Goal: Task Accomplishment & Management: Use online tool/utility

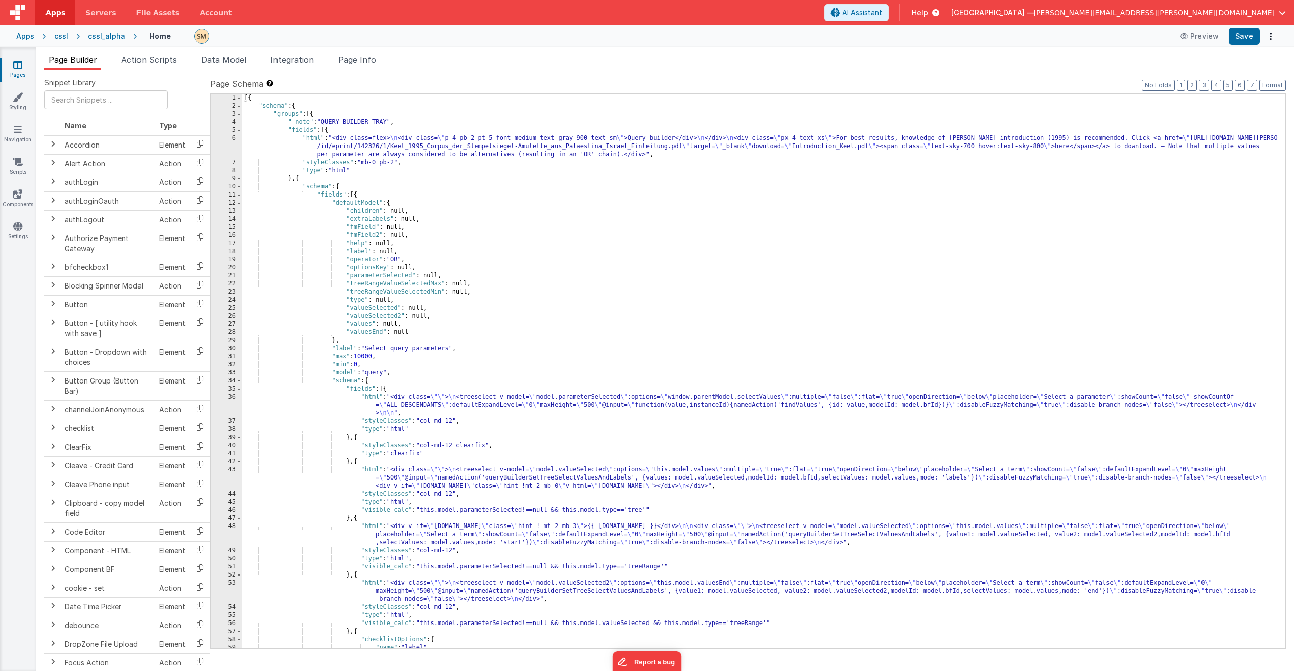
click at [396, 159] on div "[{ "schema" : { "groups" : [{ "_note" : "QUERY BUILDER TRAY" , "fields" : [{ "h…" at bounding box center [760, 379] width 1036 height 571
click at [442, 201] on div "[{ "schema" : { "groups" : [{ "_note" : "QUERY BUILDER TRAY" , "fields" : [{ "h…" at bounding box center [760, 379] width 1036 height 571
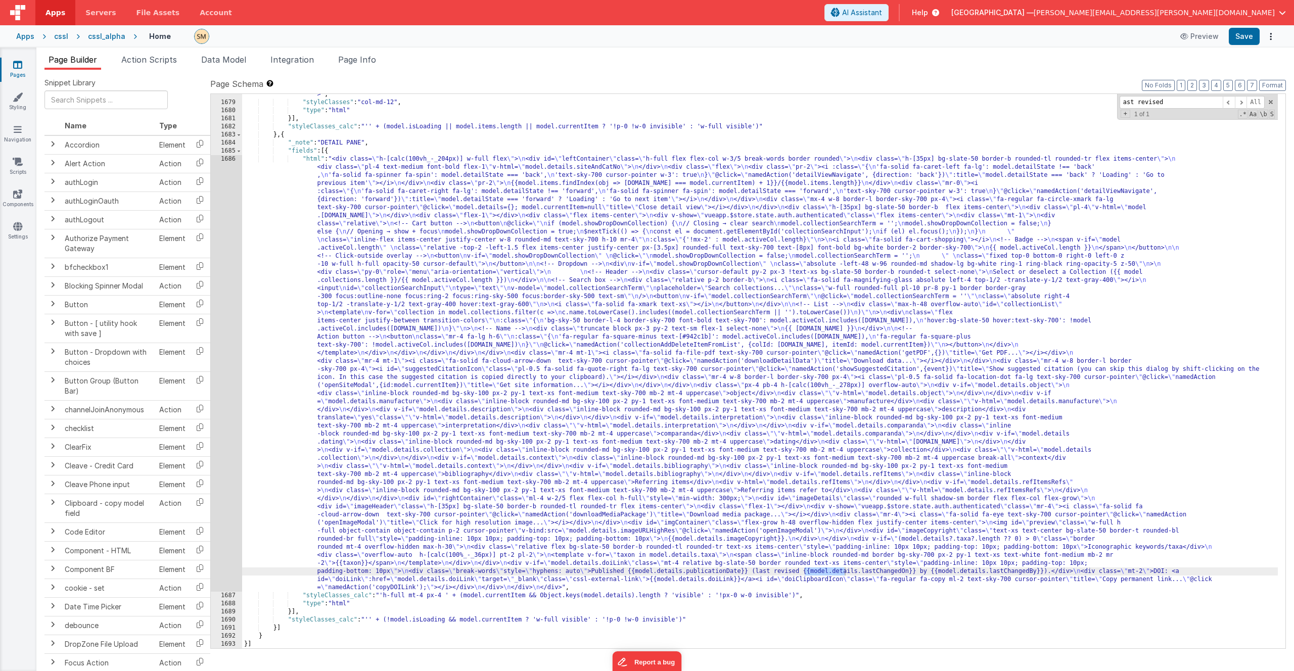
scroll to position [15522, 0]
type input "ast revised"
click at [360, 571] on div ""html" : "<div class= \" container mx-auto px-4 py-10 flex flex-col \" style= \…" at bounding box center [760, 295] width 1036 height 732
click at [230, 522] on div "1686" at bounding box center [226, 373] width 31 height 437
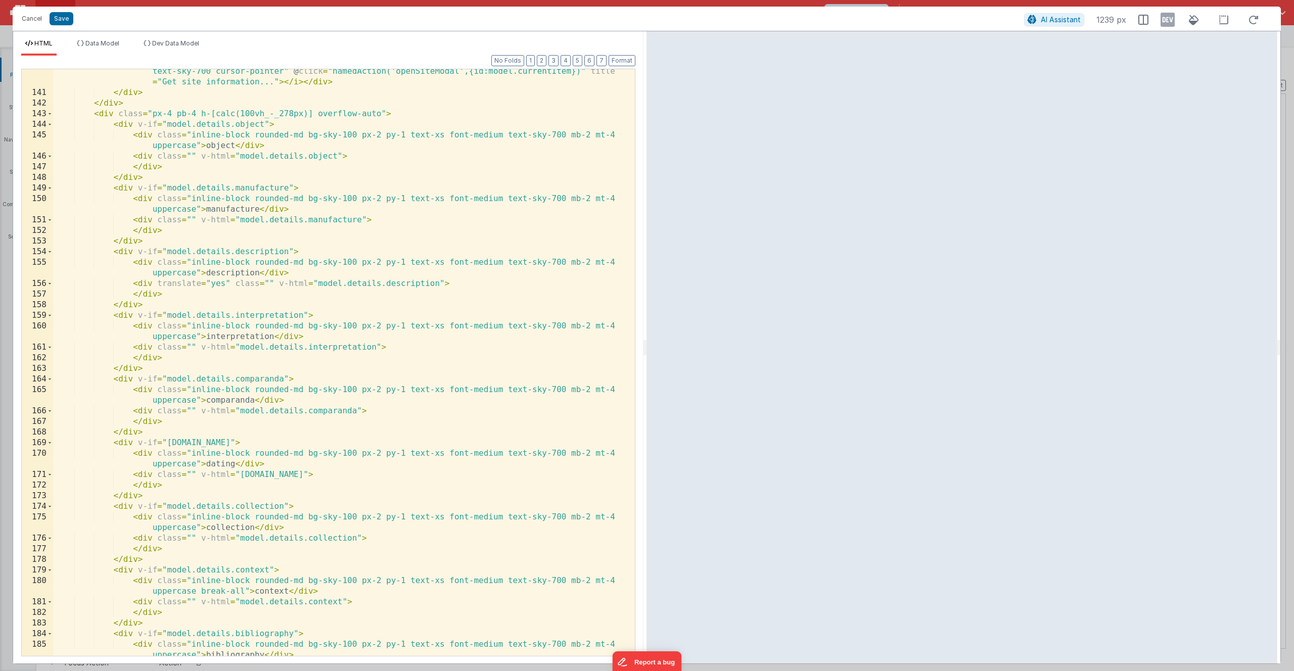
scroll to position [2237, 0]
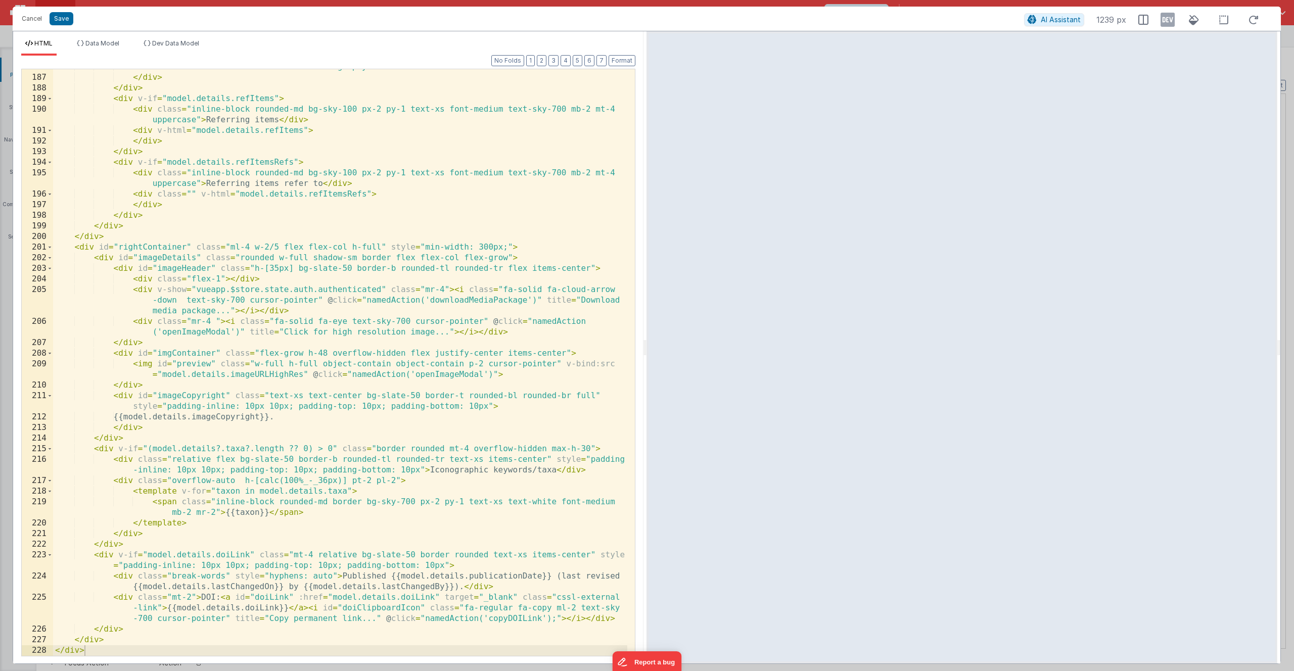
click at [622, 578] on div "< div class = "" v-html = "model.details.bibliography" > </ div > </ div > < di…" at bounding box center [340, 366] width 574 height 608
click at [63, 20] on button "Save" at bounding box center [62, 18] width 24 height 13
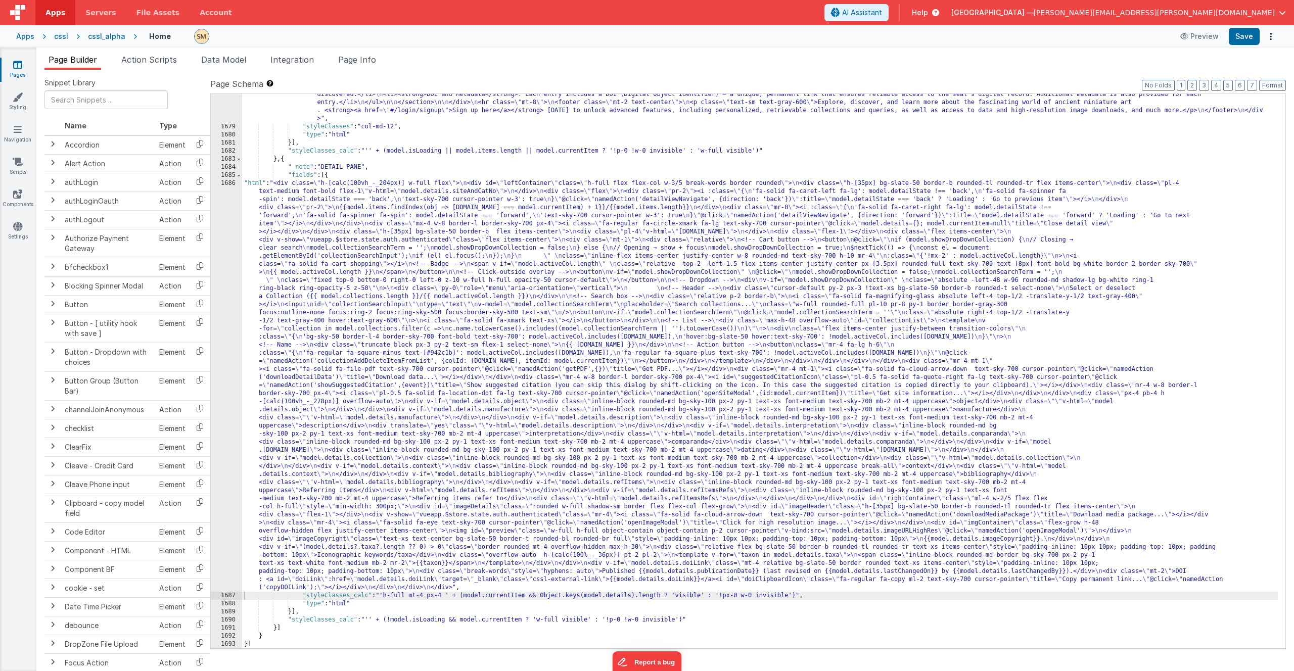
scroll to position [15498, 0]
click at [1247, 37] on button "Save" at bounding box center [1244, 36] width 31 height 17
click at [15, 97] on icon at bounding box center [18, 97] width 10 height 10
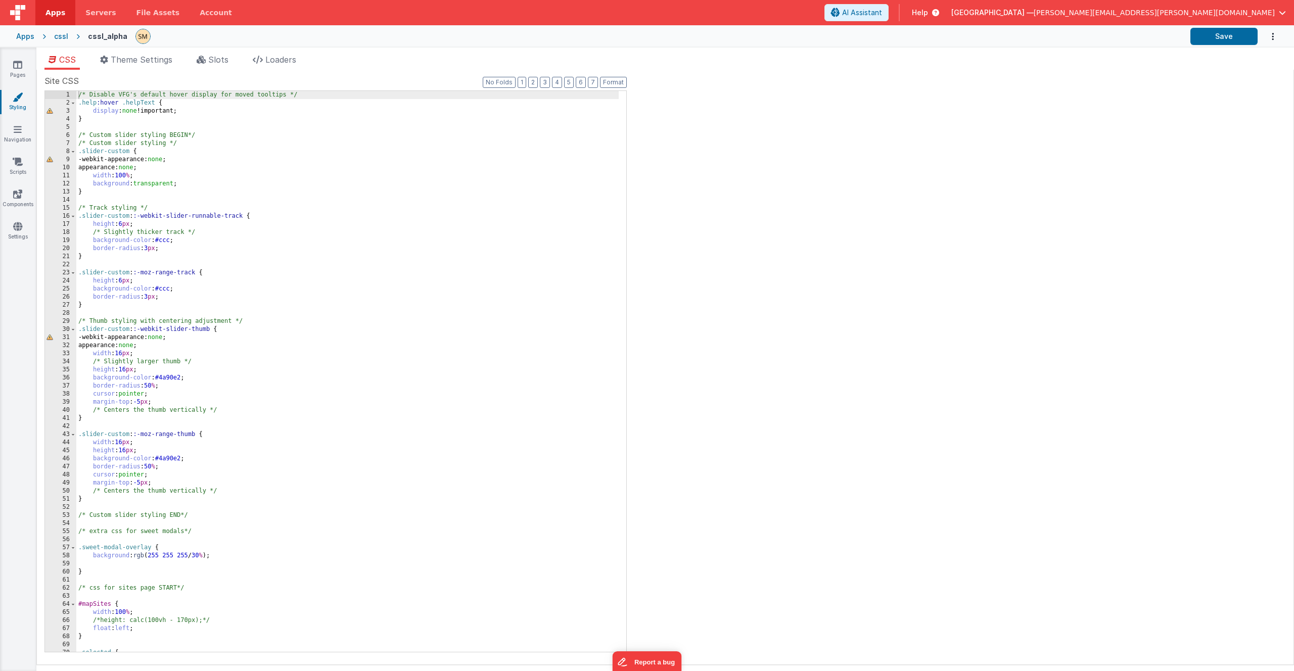
click at [124, 259] on div "/* Disable VFG's default hover display for moved tooltips */ .help :hover .help…" at bounding box center [347, 379] width 542 height 577
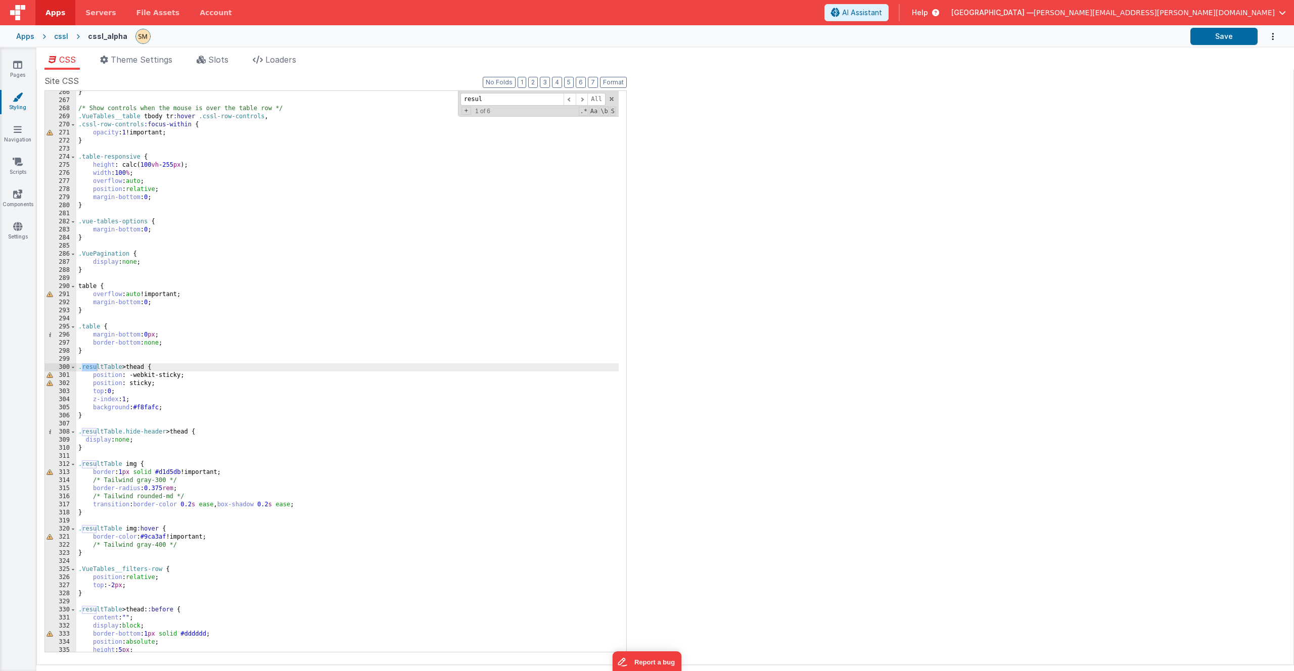
scroll to position [2420, 0]
type input "resultt"
click at [142, 448] on div "} /* Show controls when the mouse is over the table row */ .VueTables__table tb…" at bounding box center [347, 376] width 542 height 577
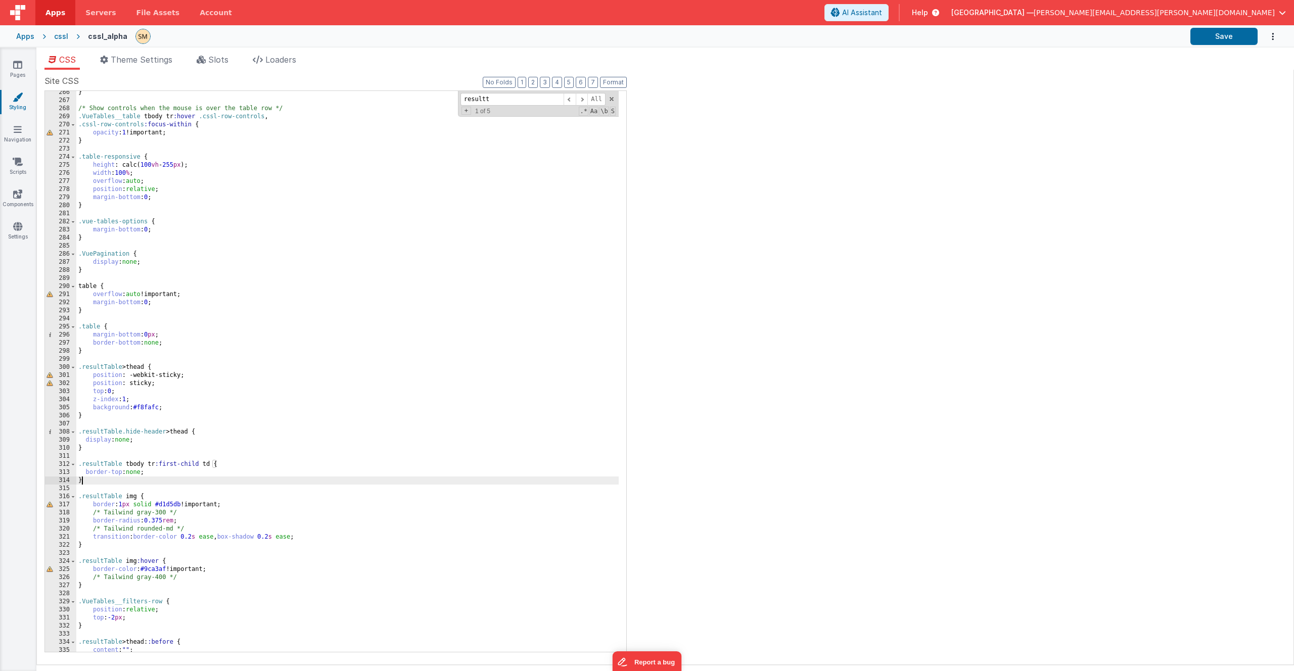
click at [99, 546] on div "} /* Show controls when the mouse is over the table row */ .VueTables__table tb…" at bounding box center [347, 376] width 542 height 577
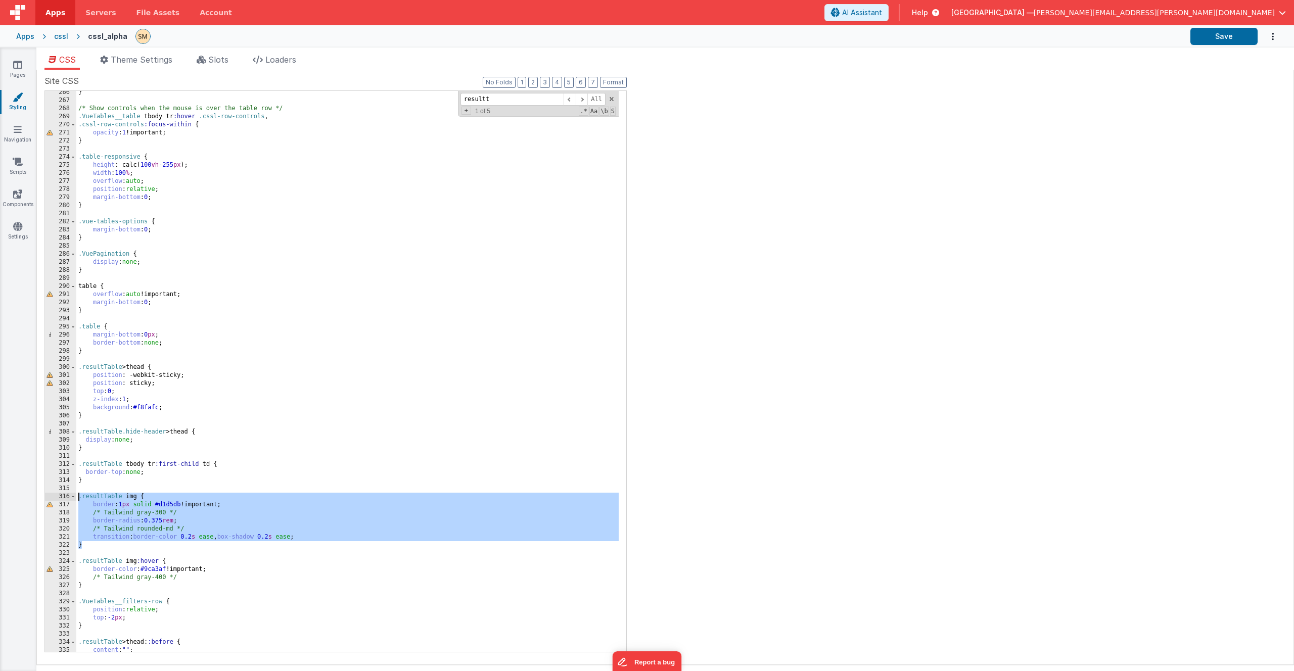
drag, startPoint x: 98, startPoint y: 546, endPoint x: 64, endPoint y: 495, distance: 61.5
click at [64, 495] on div "266 267 268 269 270 271 272 273 274 275 276 277 278 279 280 281 282 283 284 285…" at bounding box center [335, 371] width 582 height 562
click at [78, 495] on div "} /* Show controls when the mouse is over the table row */ .VueTables__table tb…" at bounding box center [347, 376] width 542 height 577
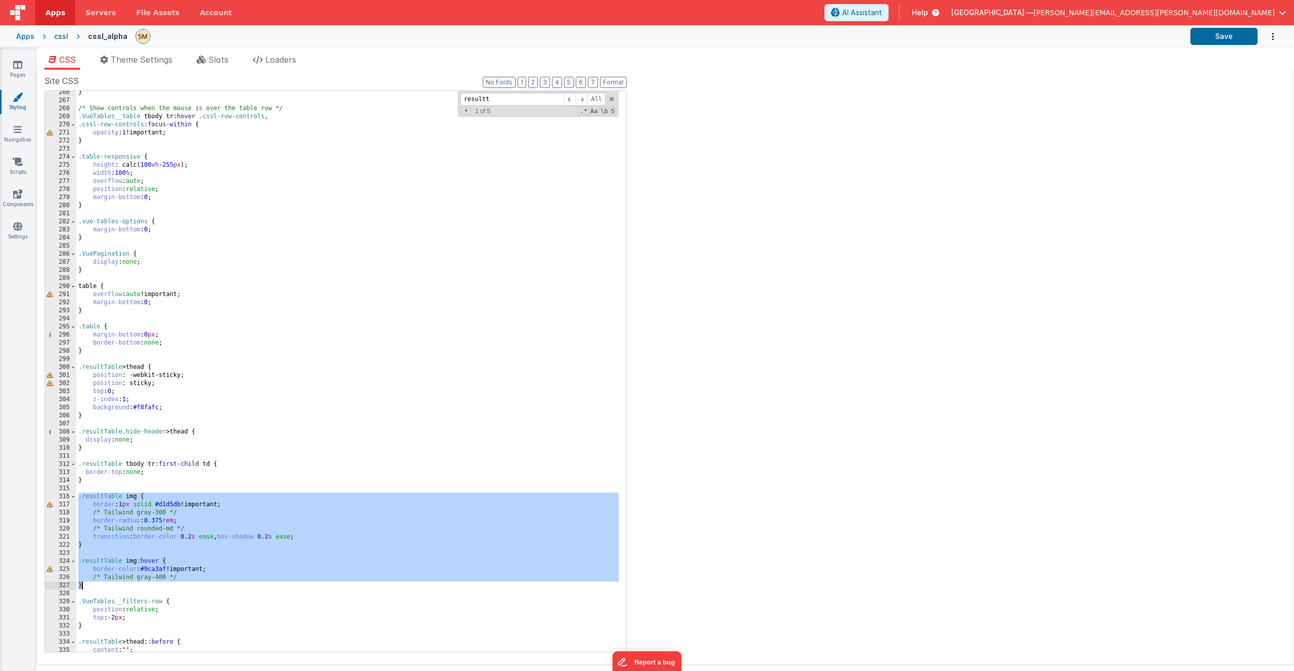
drag, startPoint x: 78, startPoint y: 495, endPoint x: 86, endPoint y: 586, distance: 90.8
click at [86, 586] on div "} /* Show controls when the mouse is over the table row */ .VueTables__table tb…" at bounding box center [347, 376] width 542 height 577
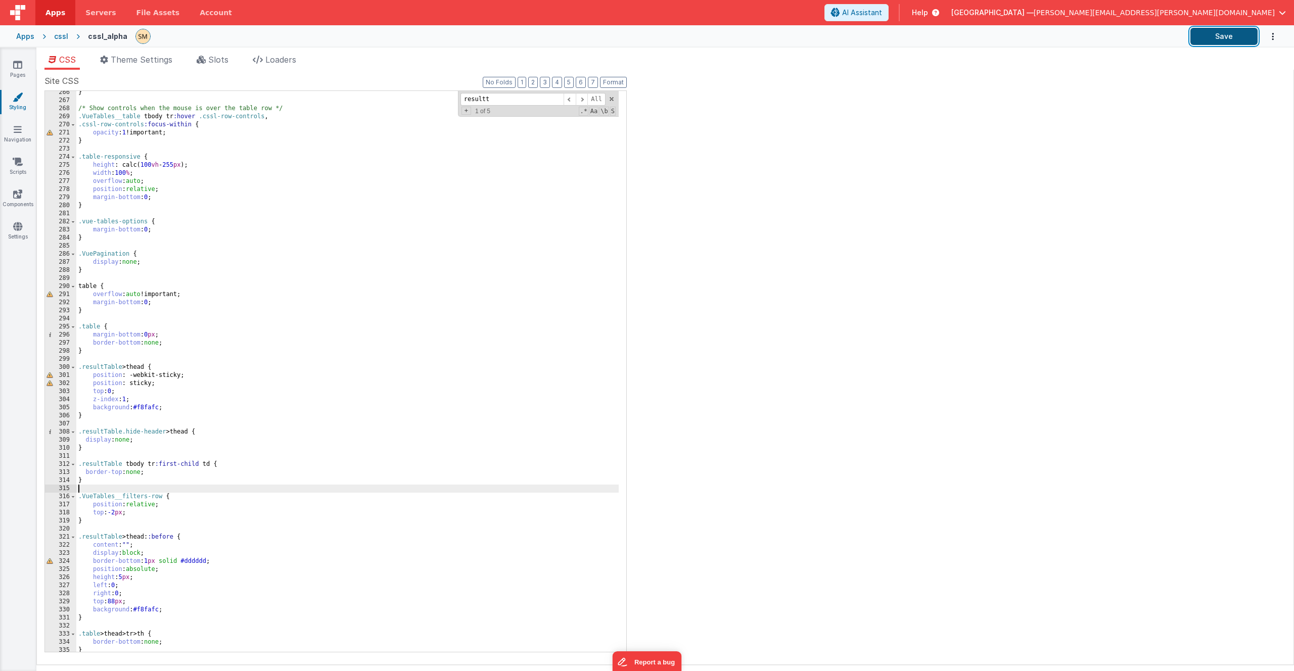
click at [1221, 37] on button "Save" at bounding box center [1223, 36] width 67 height 17
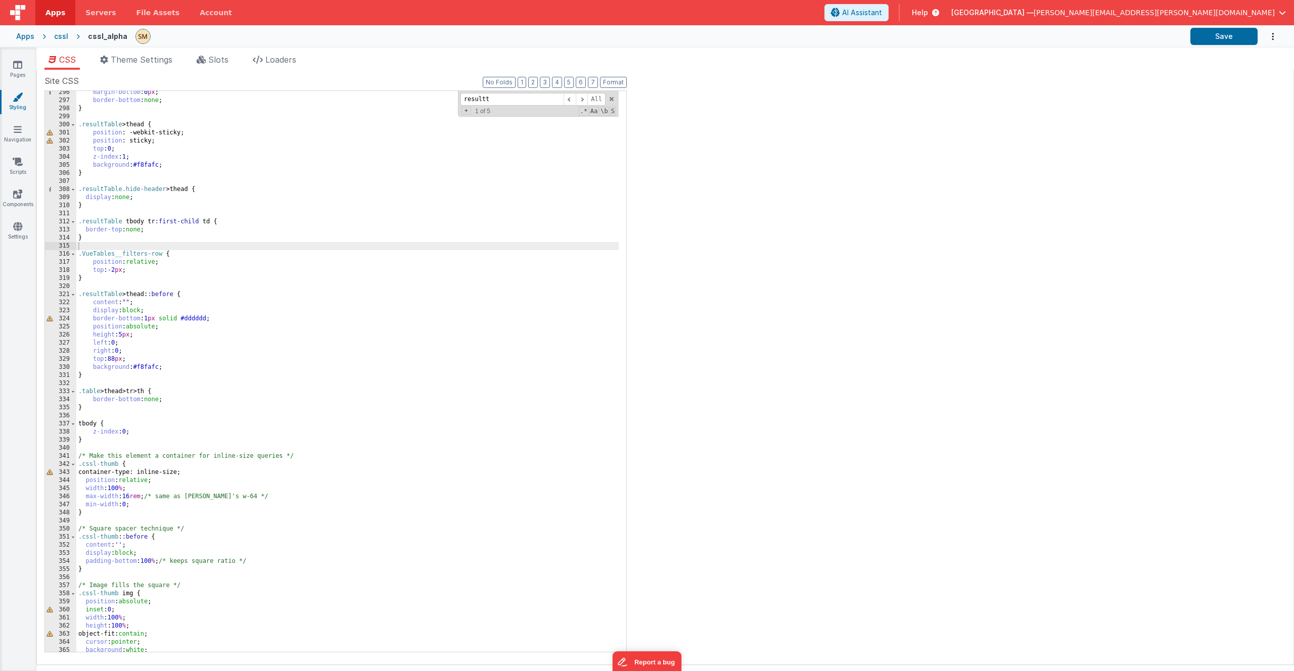
scroll to position [2724, 0]
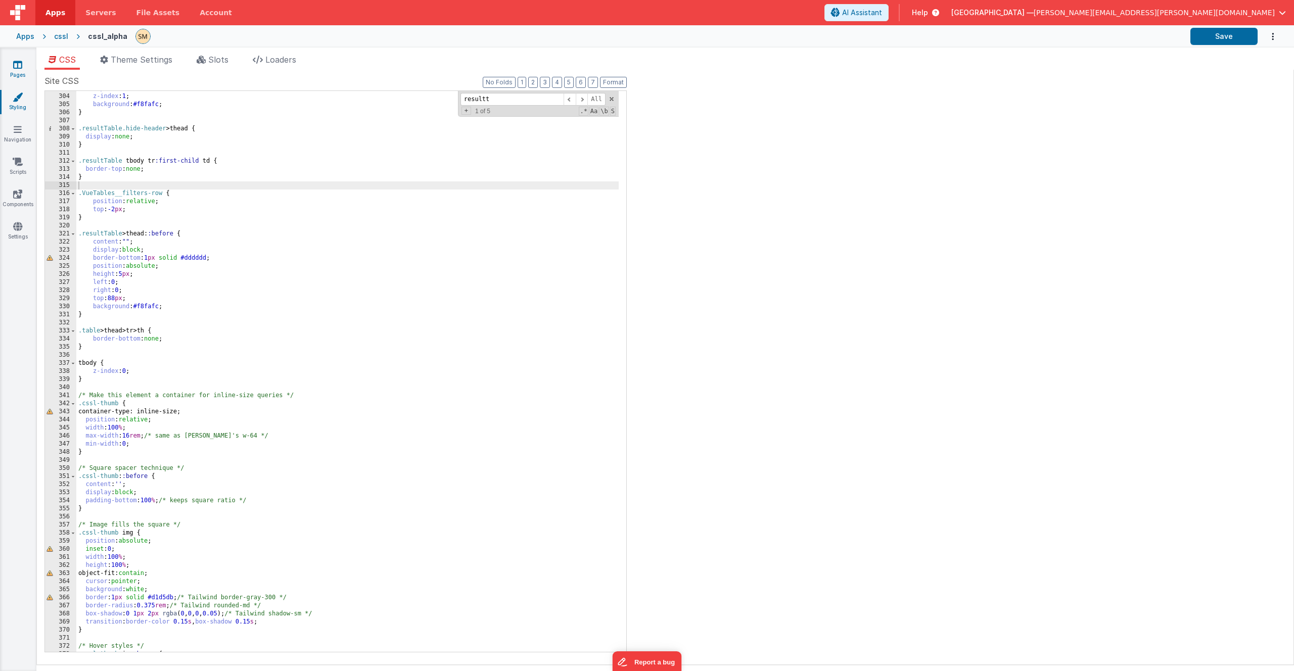
click at [16, 67] on icon at bounding box center [17, 65] width 9 height 10
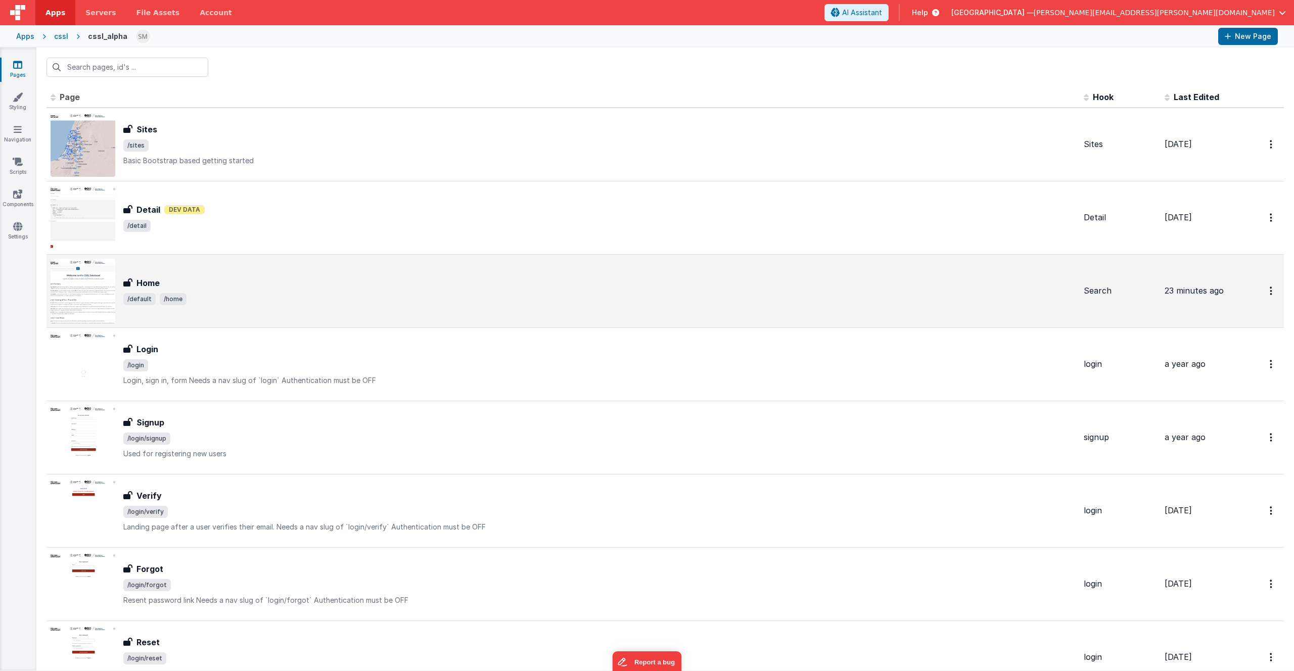
click at [246, 295] on span "/default /home" at bounding box center [599, 299] width 952 height 12
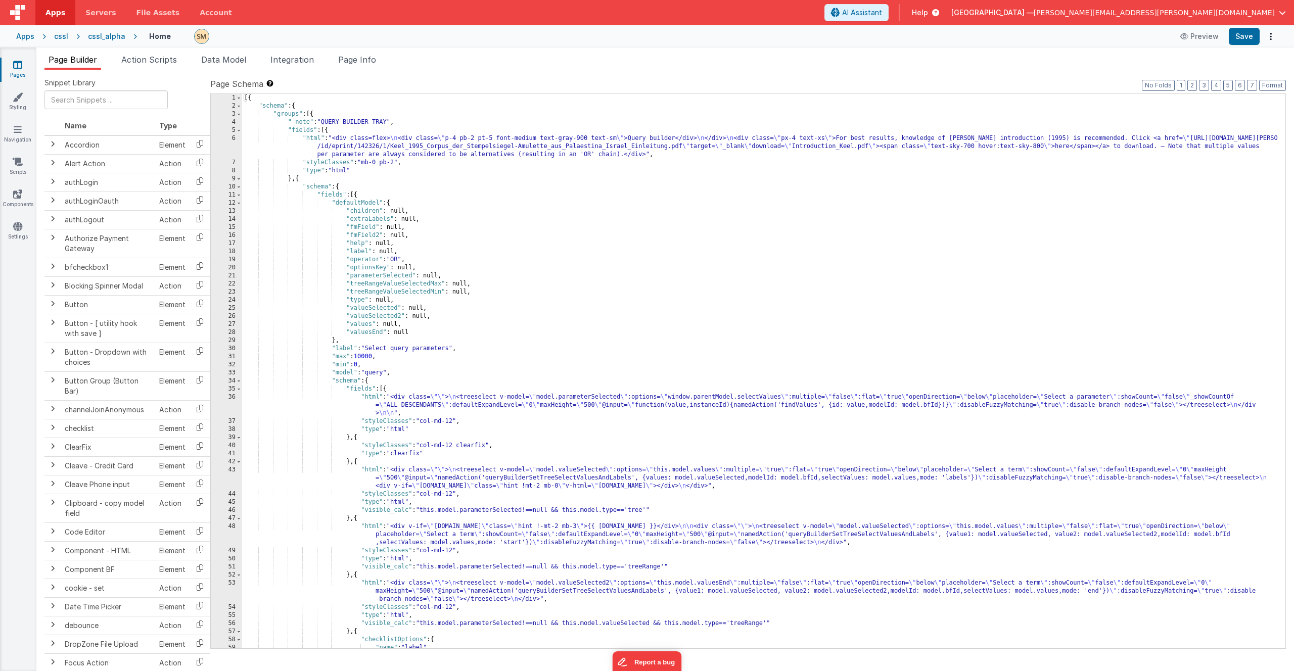
click at [713, 278] on div "[{ "schema" : { "groups" : [{ "_note" : "QUERY BUILDER TRAY" , "fields" : [{ "h…" at bounding box center [760, 379] width 1036 height 571
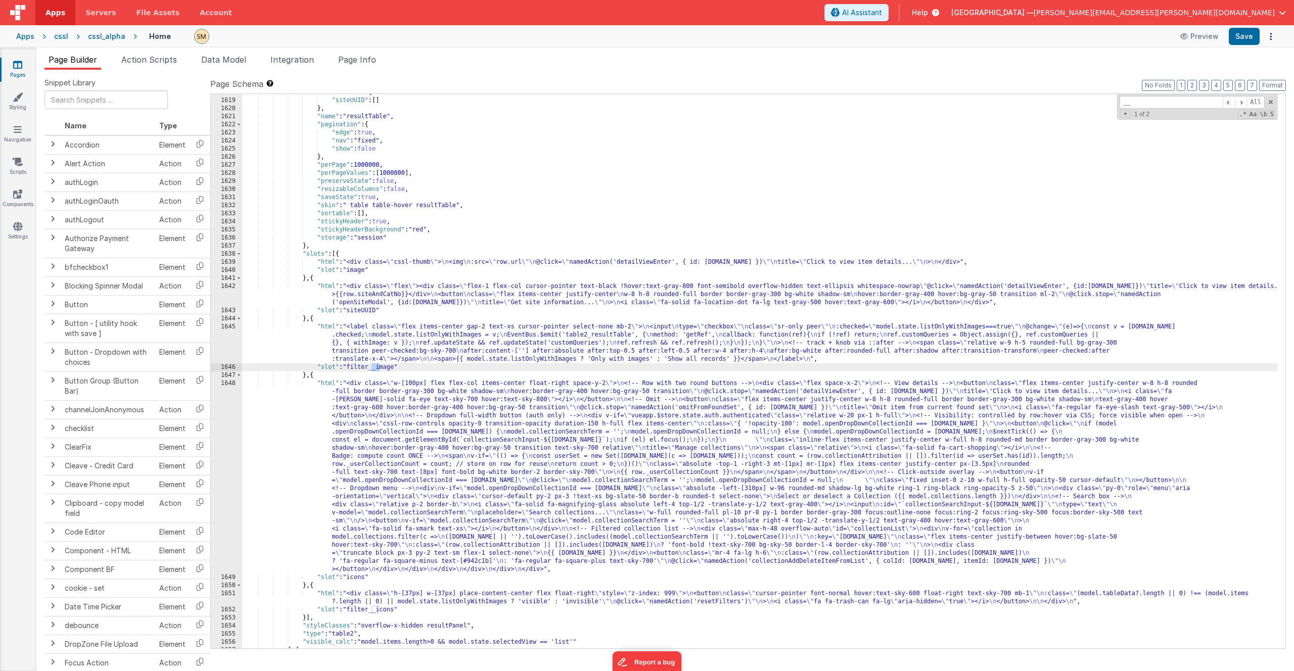
scroll to position [14134, 0]
type input "__"
click at [404, 353] on div ""listColumns" : { "siteUUID" : [ ] } , "name" : "resultTable" , "pagination" : …" at bounding box center [760, 373] width 1036 height 571
click at [224, 343] on div "1645" at bounding box center [226, 343] width 31 height 40
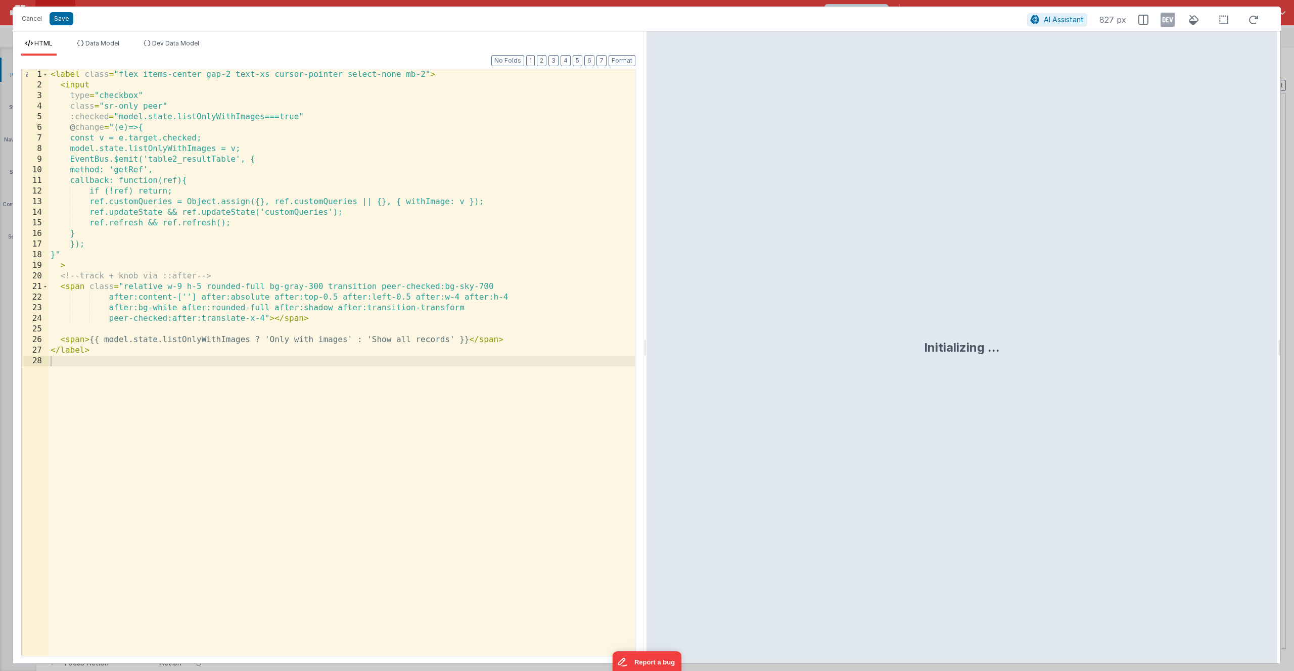
click at [231, 402] on div "< label class = "flex items-center gap-2 text-xs cursor-pointer select-none mb-…" at bounding box center [342, 373] width 586 height 608
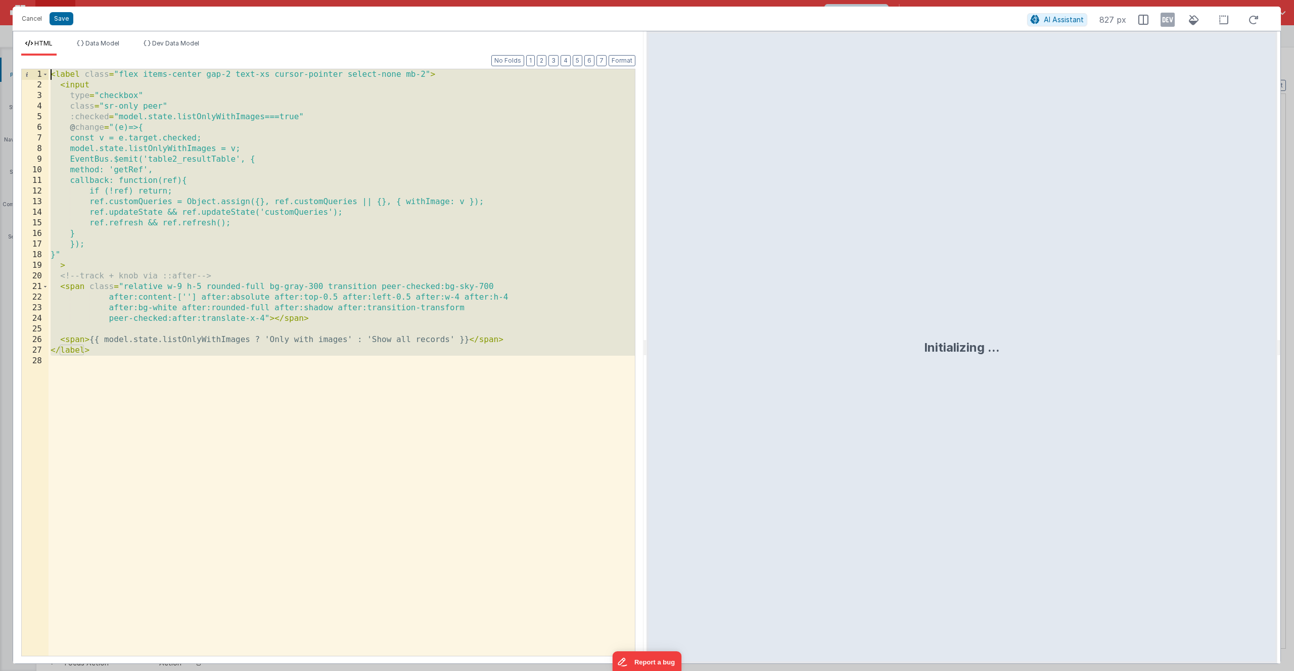
drag, startPoint x: 229, startPoint y: 388, endPoint x: 53, endPoint y: 50, distance: 381.4
click at [53, 50] on div "HTML Data Model Dev Data Model Format 7 6 5 4 3 2 1 No Folds 1 2 3 4 5 6 7 8 9 …" at bounding box center [328, 351] width 630 height 624
click at [191, 183] on div "< label class = "flex items-center gap-2 text-xs cursor-pointer select-none mb-…" at bounding box center [342, 373] width 586 height 608
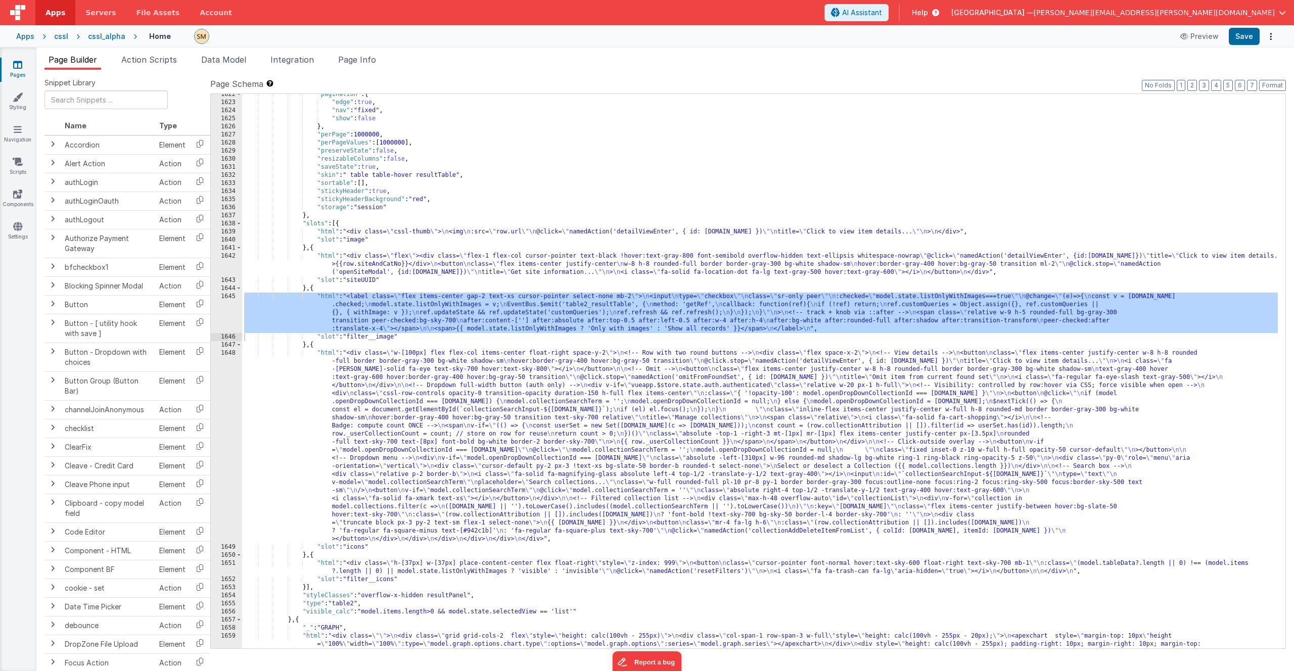
scroll to position [14164, 0]
click at [359, 234] on div ""pagination" : { "edge" : true , "nav" : "fixed" , "show" : false } , "perPage"…" at bounding box center [760, 420] width 1036 height 660
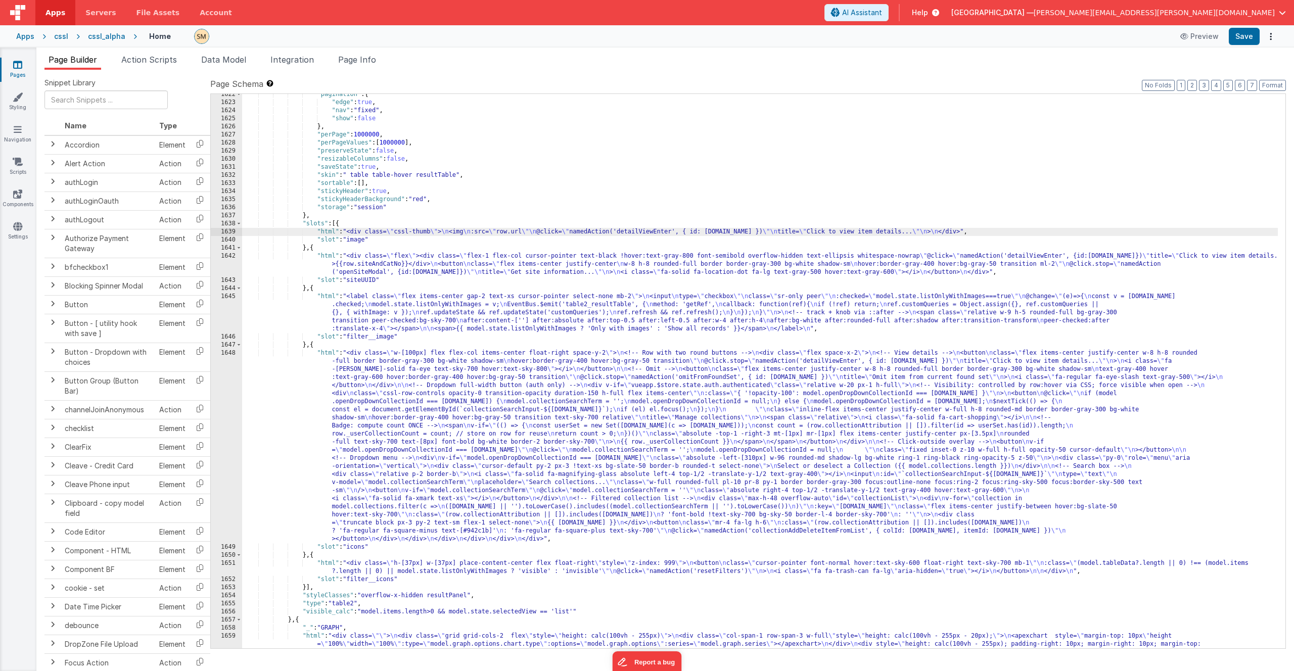
click at [387, 230] on div ""pagination" : { "edge" : true , "nav" : "fixed" , "show" : false } , "perPage"…" at bounding box center [760, 420] width 1036 height 660
click at [218, 231] on div "1639" at bounding box center [226, 232] width 31 height 8
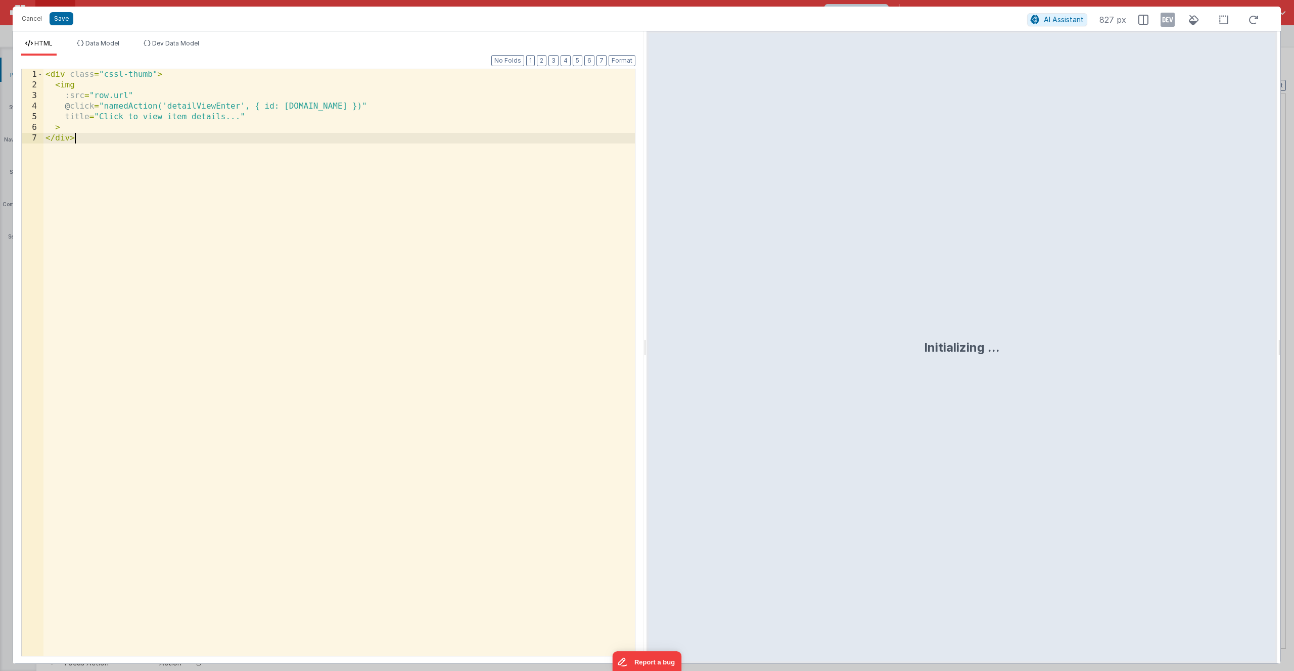
click at [218, 231] on div "< div class = "cssl-thumb" > < img :src = "row.url" @ click = "namedAction('det…" at bounding box center [338, 373] width 591 height 608
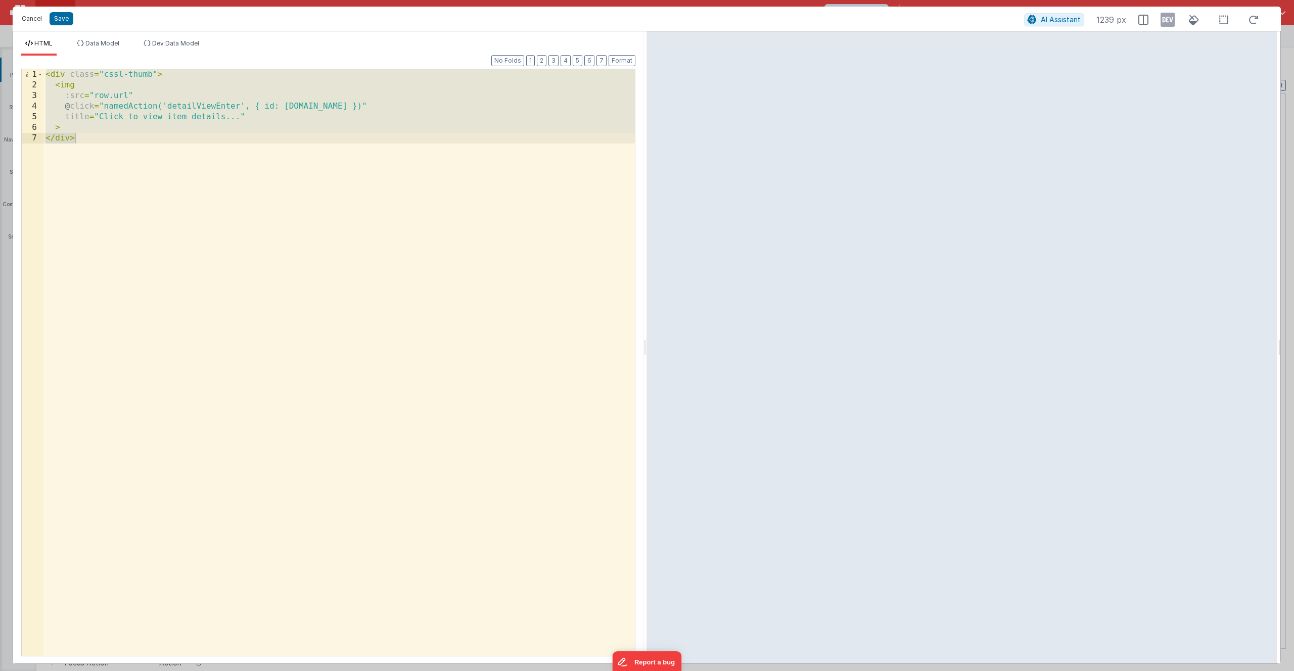
click at [32, 19] on button "Cancel" at bounding box center [32, 19] width 30 height 14
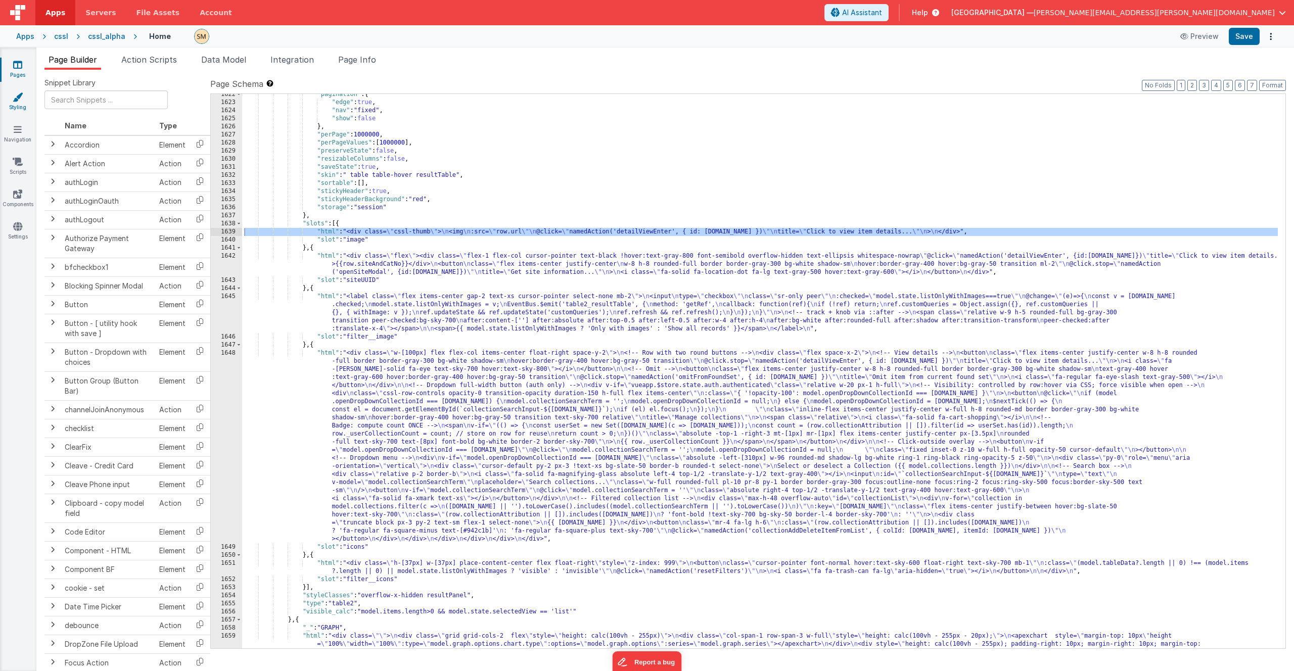
click at [20, 97] on icon at bounding box center [18, 97] width 10 height 10
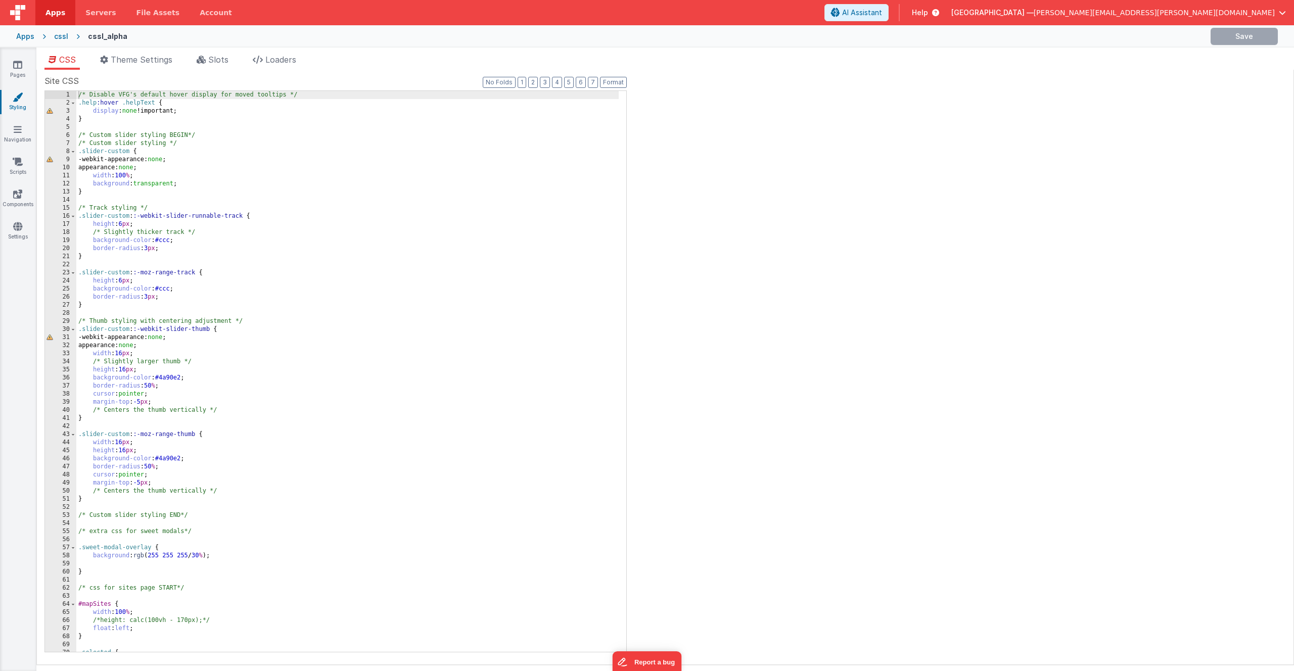
click at [167, 234] on div "/* Disable VFG's default hover display for moved tooltips */ .help :hover .help…" at bounding box center [347, 379] width 542 height 577
type input "thumb"
click at [164, 358] on div "/* Disable VFG's default hover display for moved tooltips */ .help :hover .help…" at bounding box center [347, 379] width 542 height 577
click at [78, 321] on div "/* Disable VFG's default hover display for moved tooltips */ .help :hover .help…" at bounding box center [347, 379] width 542 height 577
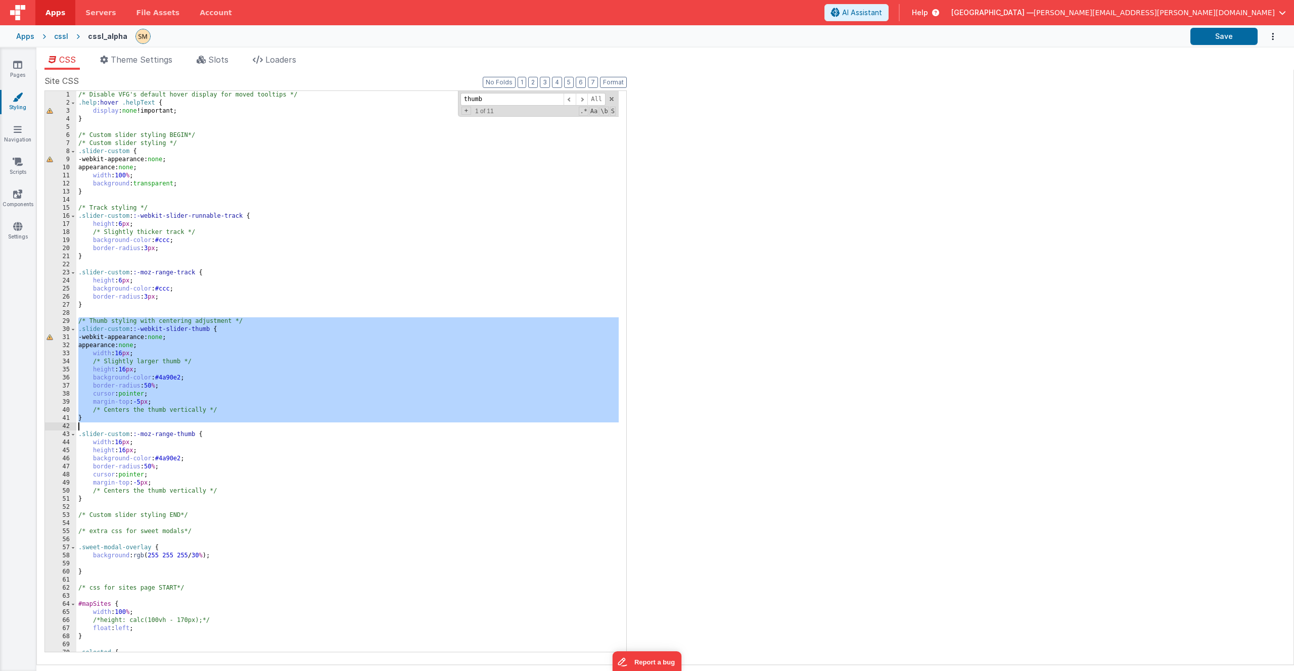
drag, startPoint x: 80, startPoint y: 320, endPoint x: 138, endPoint y: 427, distance: 121.7
click at [138, 427] on div "/* Disable VFG's default hover display for moved tooltips */ .help :hover .help…" at bounding box center [347, 379] width 542 height 577
click at [580, 99] on span at bounding box center [582, 99] width 12 height 13
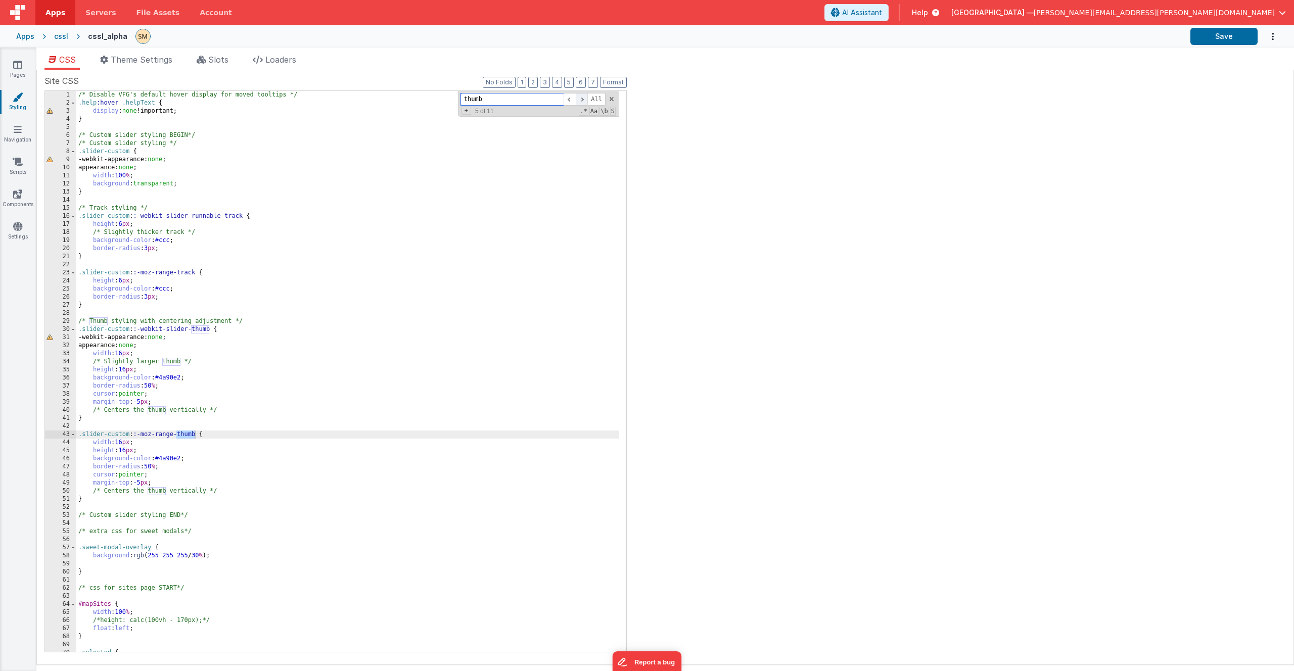
click at [580, 99] on span at bounding box center [582, 99] width 12 height 13
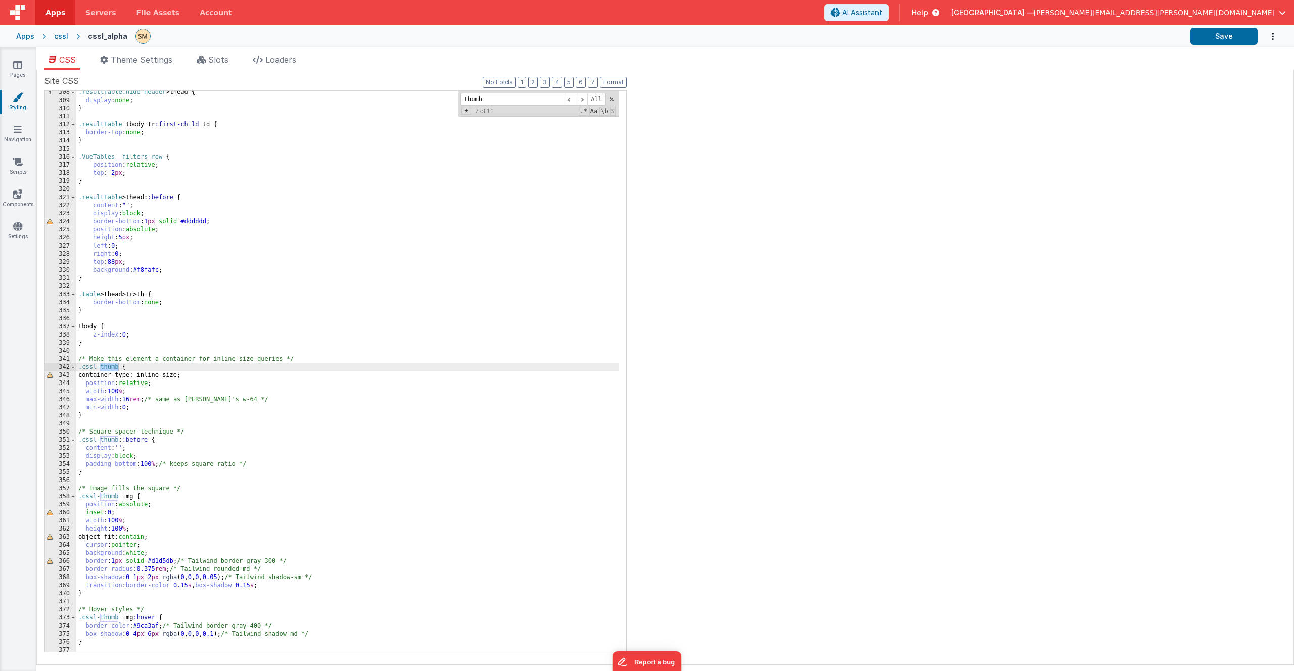
click at [137, 368] on div ".resultTable.hide-header > thead { display : none ; } .resultTable tbody tr :fi…" at bounding box center [347, 376] width 542 height 577
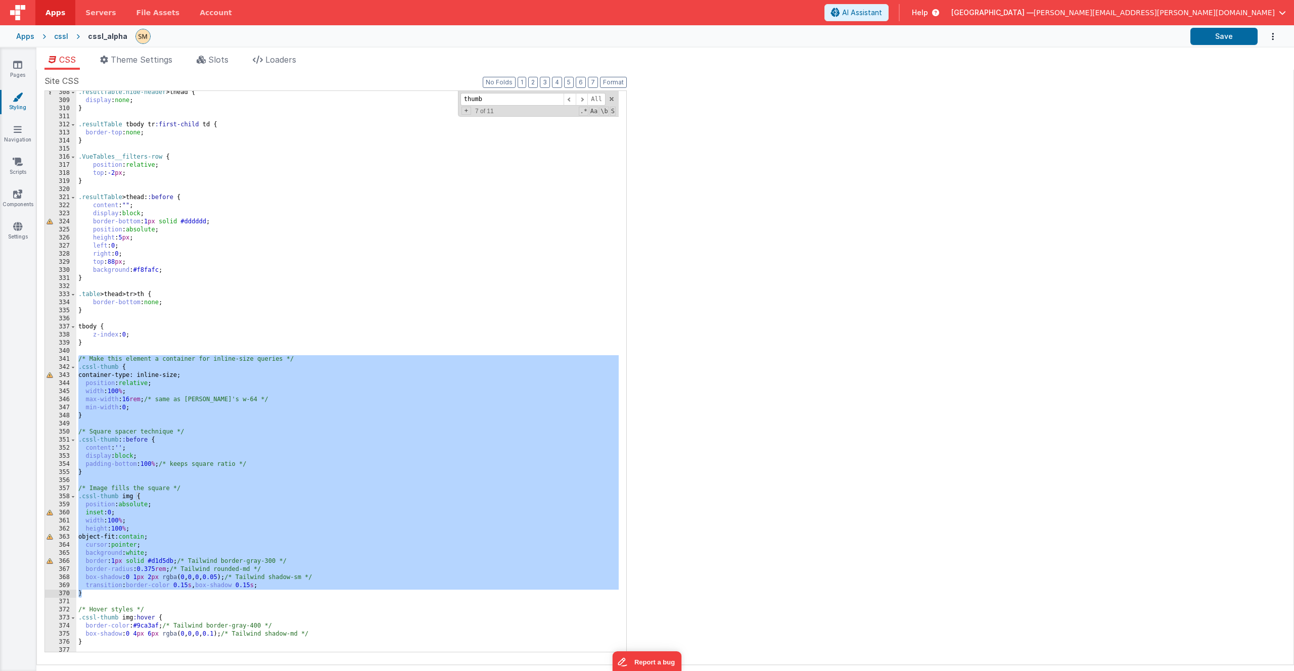
drag, startPoint x: 76, startPoint y: 361, endPoint x: 145, endPoint y: 593, distance: 242.3
click at [135, 594] on div ".resultTable.hide-header > thead { display : none ; } .resultTable tbody tr :fi…" at bounding box center [347, 376] width 542 height 577
click at [180, 563] on div ".resultTable.hide-header > thead { display : none ; } .resultTable tbody tr :fi…" at bounding box center [347, 376] width 542 height 577
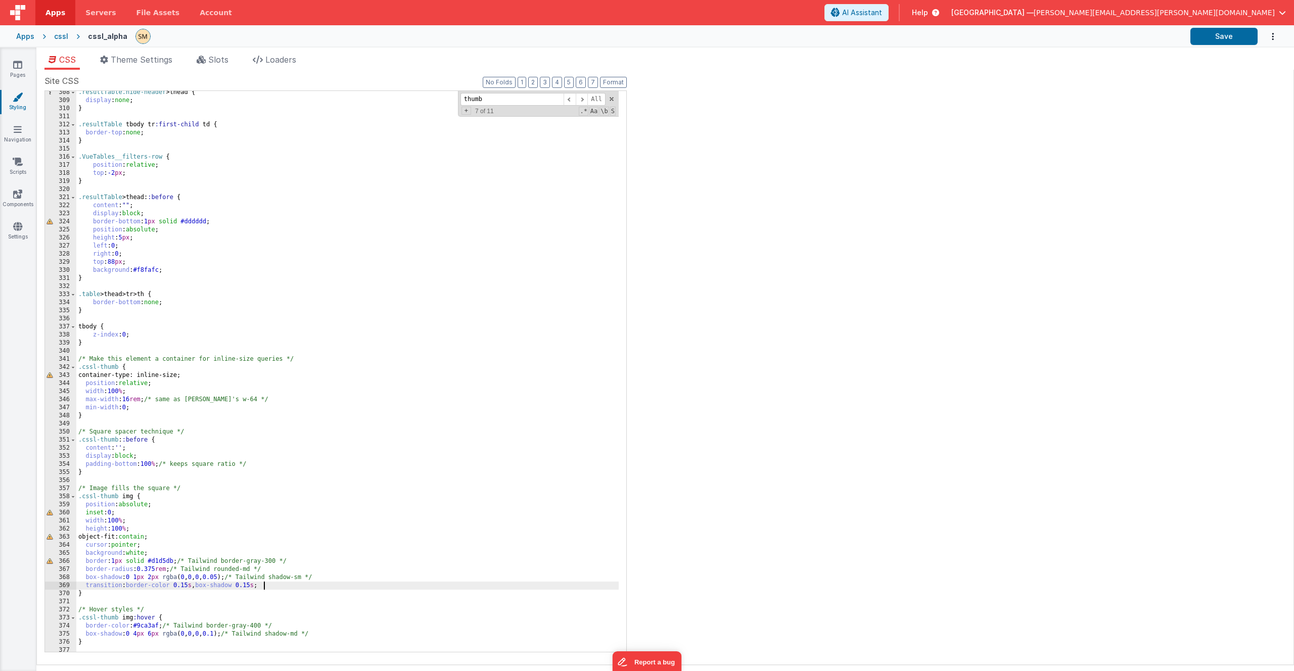
click at [286, 584] on div ".resultTable.hide-header > thead { display : none ; } .resultTable tbody tr :fi…" at bounding box center [347, 376] width 542 height 577
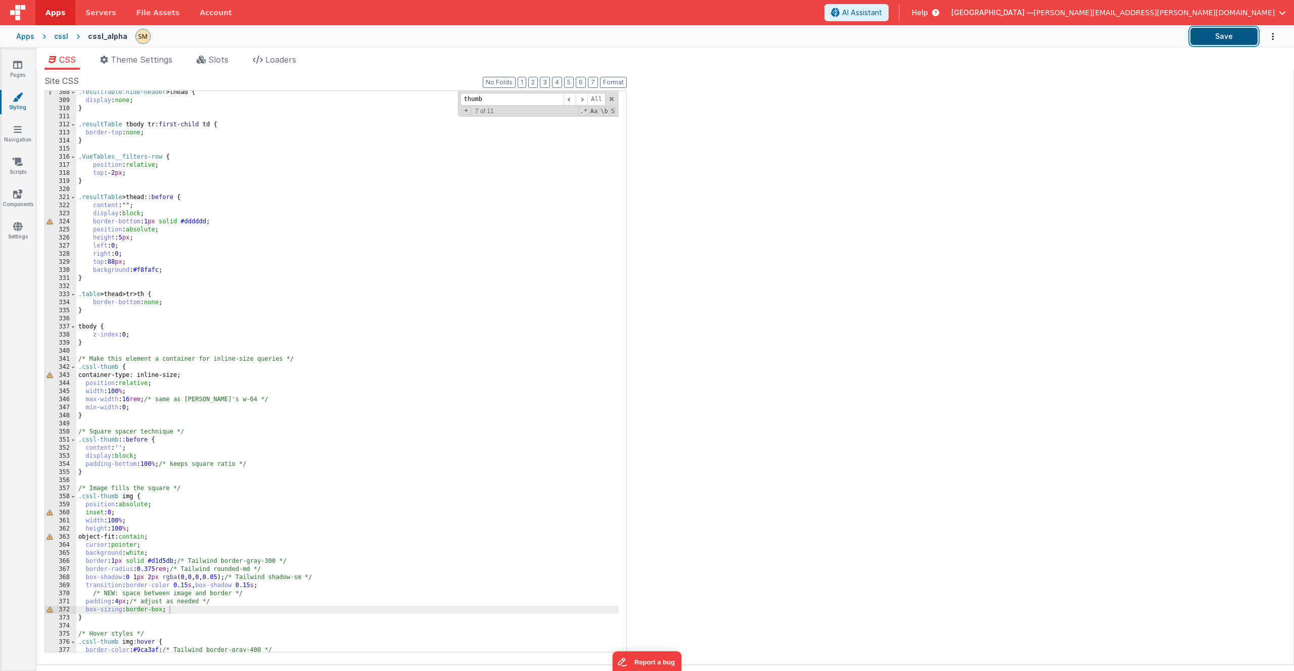
drag, startPoint x: 1230, startPoint y: 38, endPoint x: 1219, endPoint y: 42, distance: 11.2
click at [1219, 42] on button "Save" at bounding box center [1223, 36] width 67 height 17
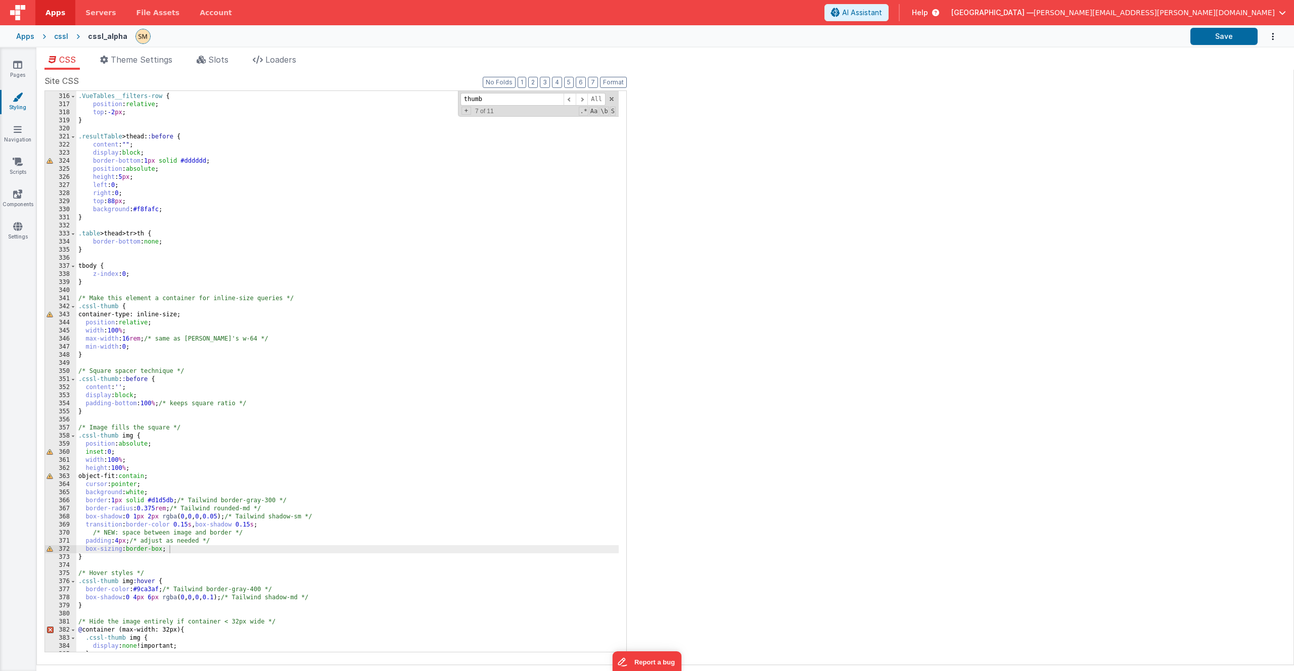
scroll to position [2821, 0]
click at [78, 299] on div ".VueTables__filters-row { position : relative ; top : -2 px ; } .resultTable > …" at bounding box center [347, 372] width 542 height 577
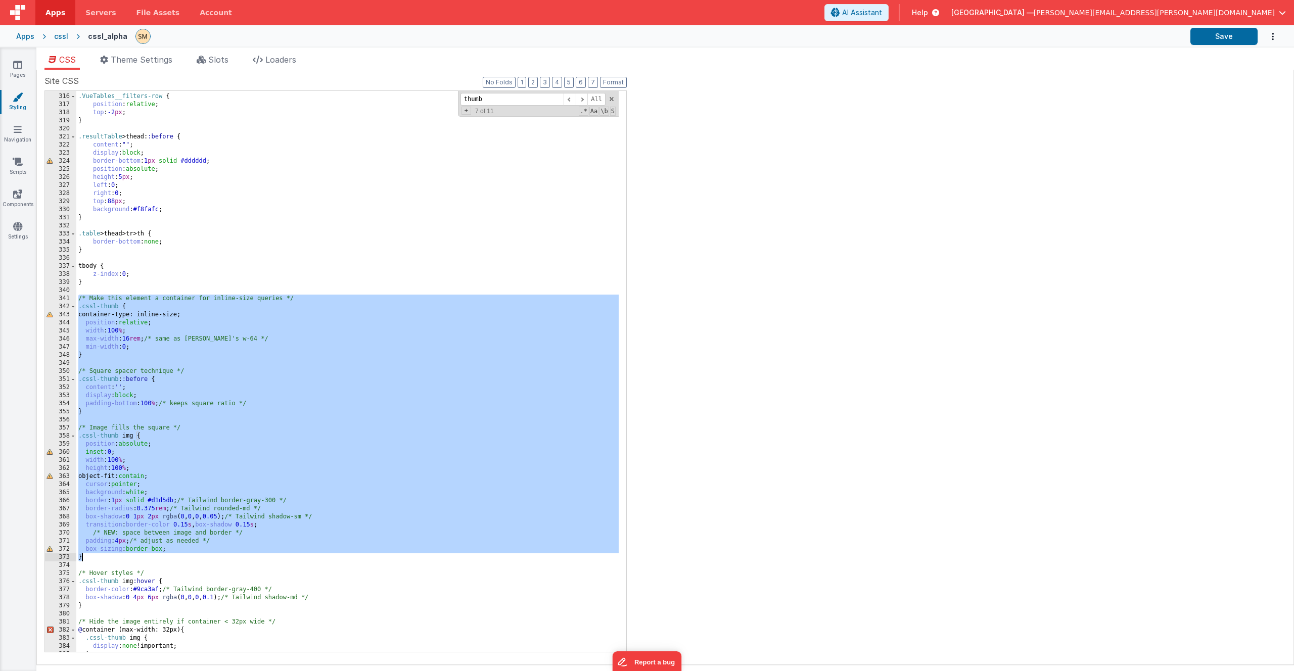
drag, startPoint x: 78, startPoint y: 299, endPoint x: 232, endPoint y: 557, distance: 301.2
click at [232, 557] on div ".VueTables__filters-row { position : relative ; top : -2 px ; } .resultTable > …" at bounding box center [347, 372] width 542 height 577
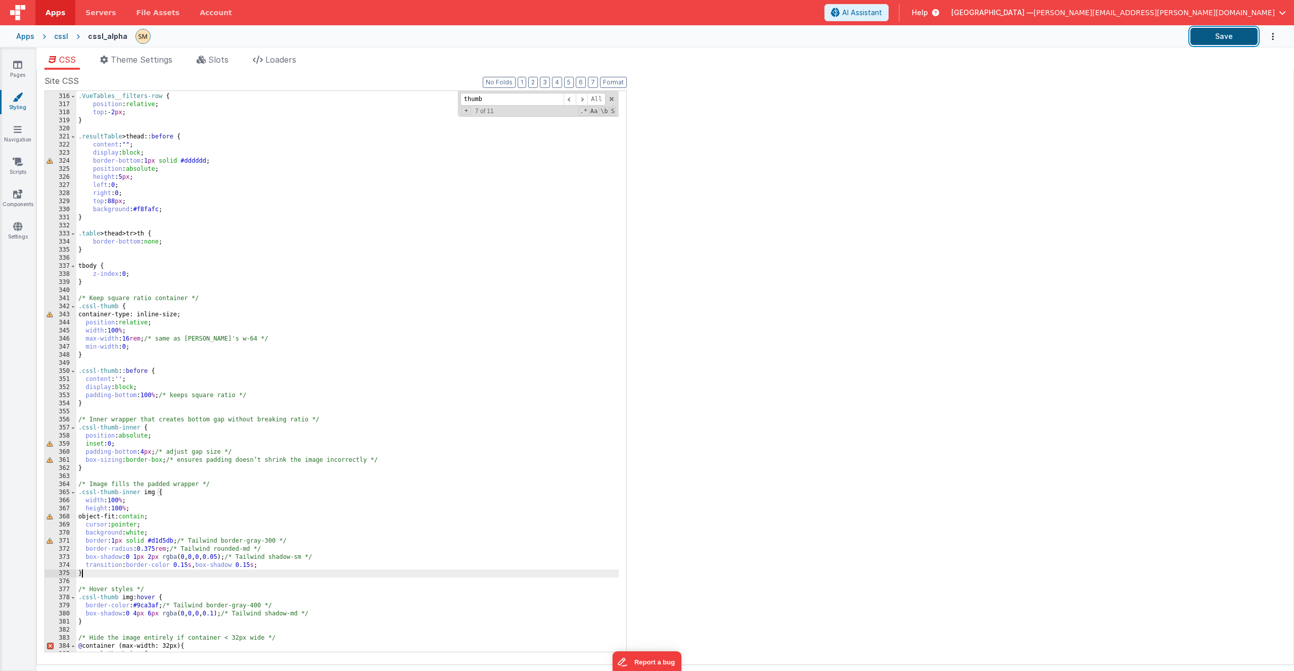
click at [1238, 37] on button "Save" at bounding box center [1223, 36] width 67 height 17
click at [15, 66] on icon at bounding box center [17, 65] width 9 height 10
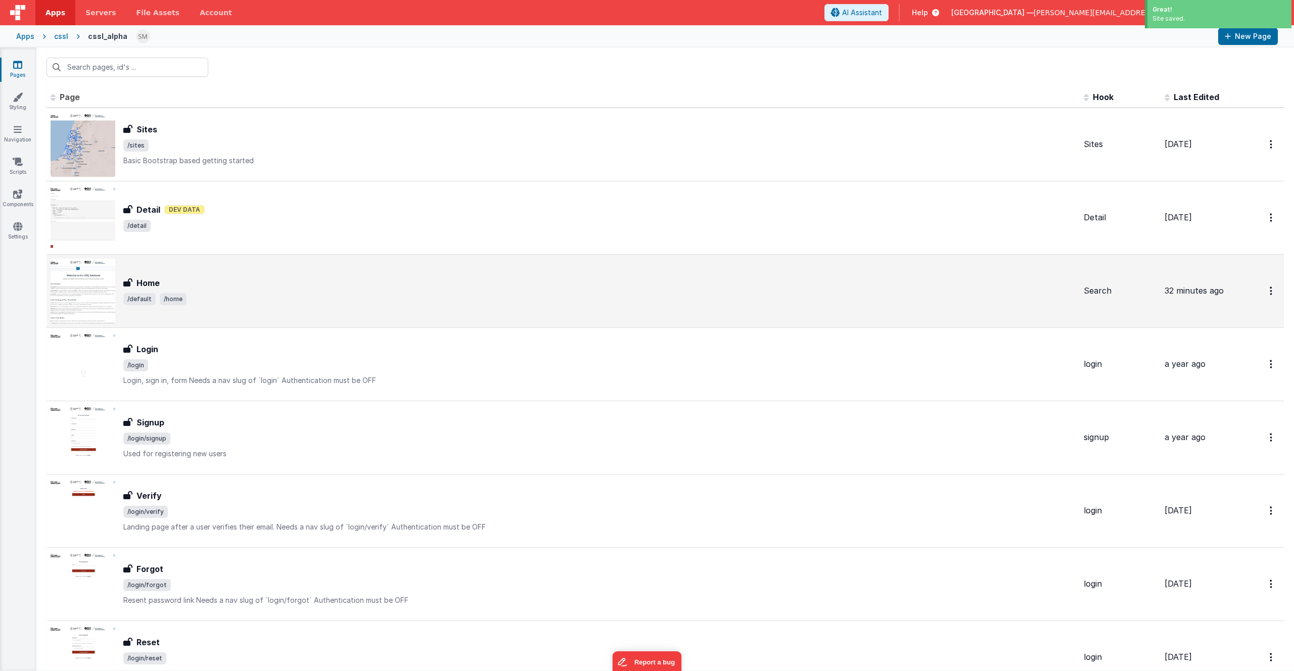
click at [222, 286] on div "Home" at bounding box center [599, 283] width 952 height 12
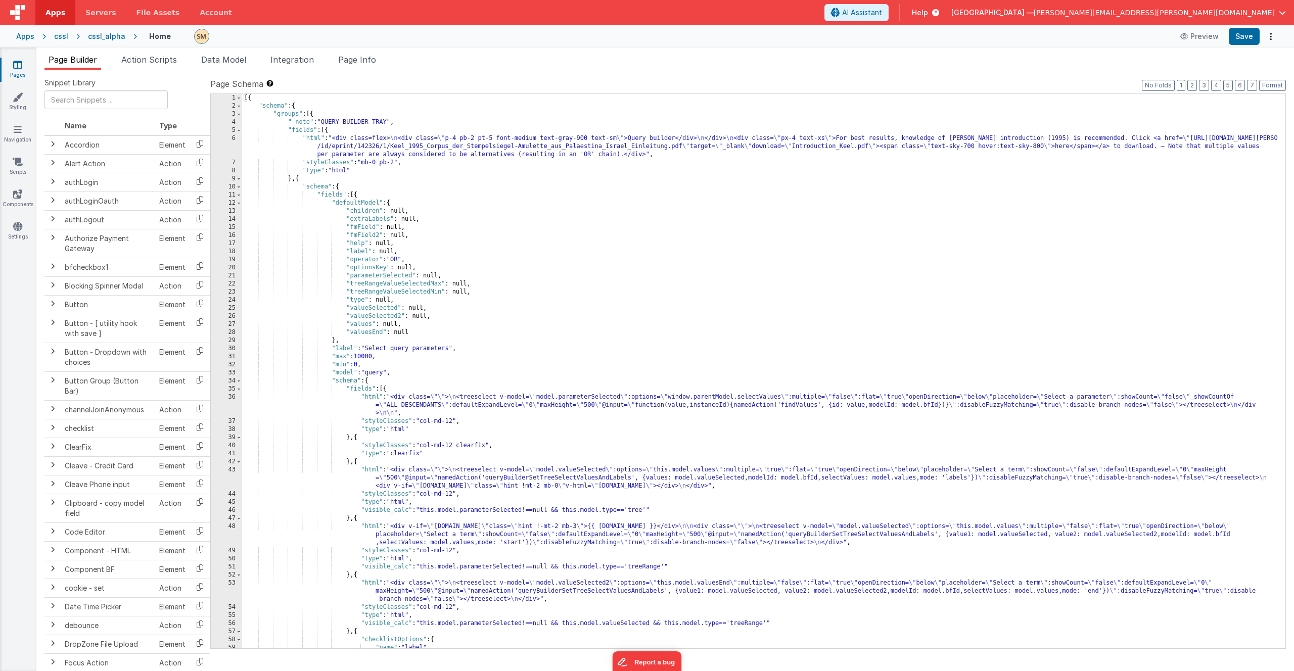
click at [441, 282] on div "[{ "schema" : { "groups" : [{ "_note" : "QUERY BUILDER TRAY" , "fields" : [{ "h…" at bounding box center [760, 379] width 1036 height 571
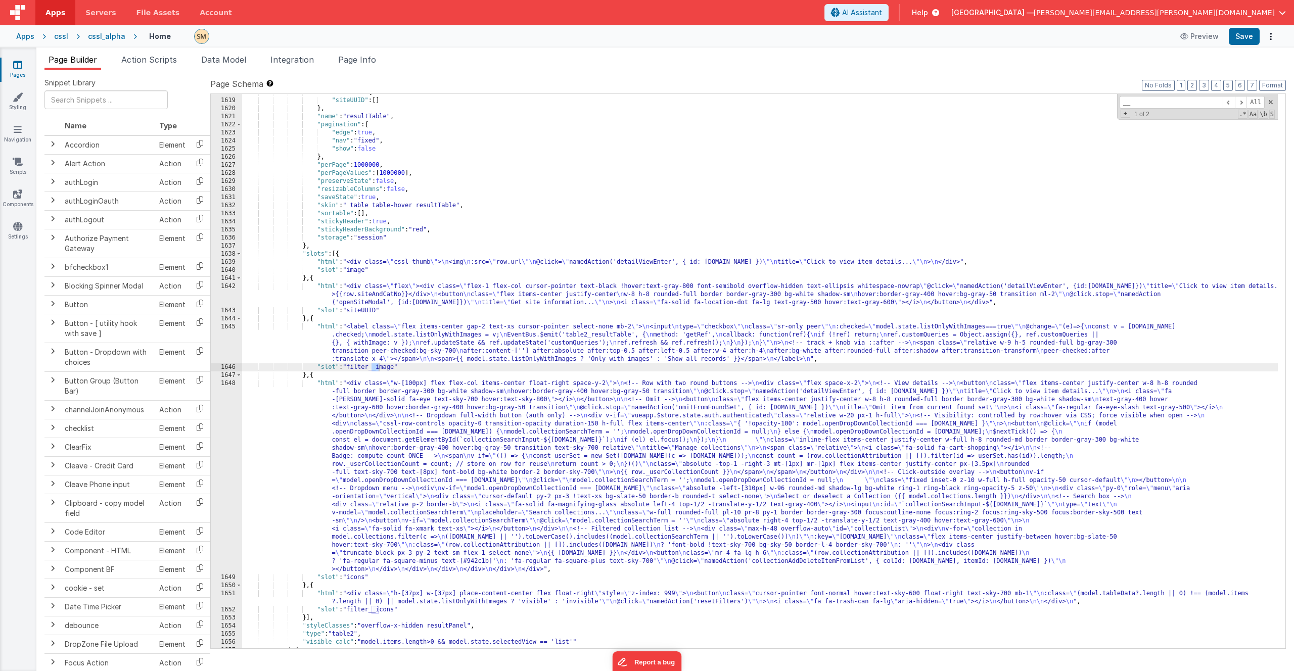
scroll to position [14134, 0]
type input "__image"
click at [375, 292] on div ""listColumns" : { "siteUUID" : [ ] } , "name" : "resultTable" , "pagination" : …" at bounding box center [760, 373] width 1036 height 571
click at [362, 266] on div ""listColumns" : { "siteUUID" : [ ] } , "name" : "resultTable" , "pagination" : …" at bounding box center [760, 373] width 1036 height 571
click at [330, 264] on div ""listColumns" : { "siteUUID" : [ ] } , "name" : "resultTable" , "pagination" : …" at bounding box center [760, 373] width 1036 height 571
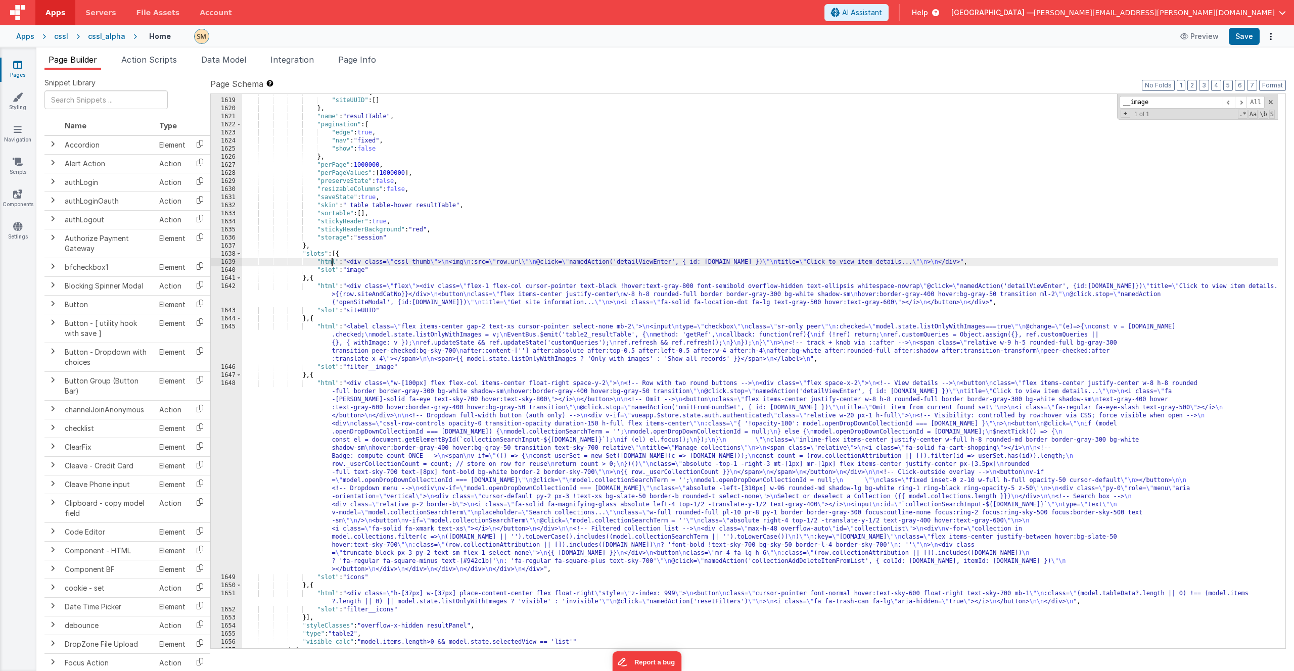
click at [215, 262] on div "1639" at bounding box center [226, 262] width 31 height 8
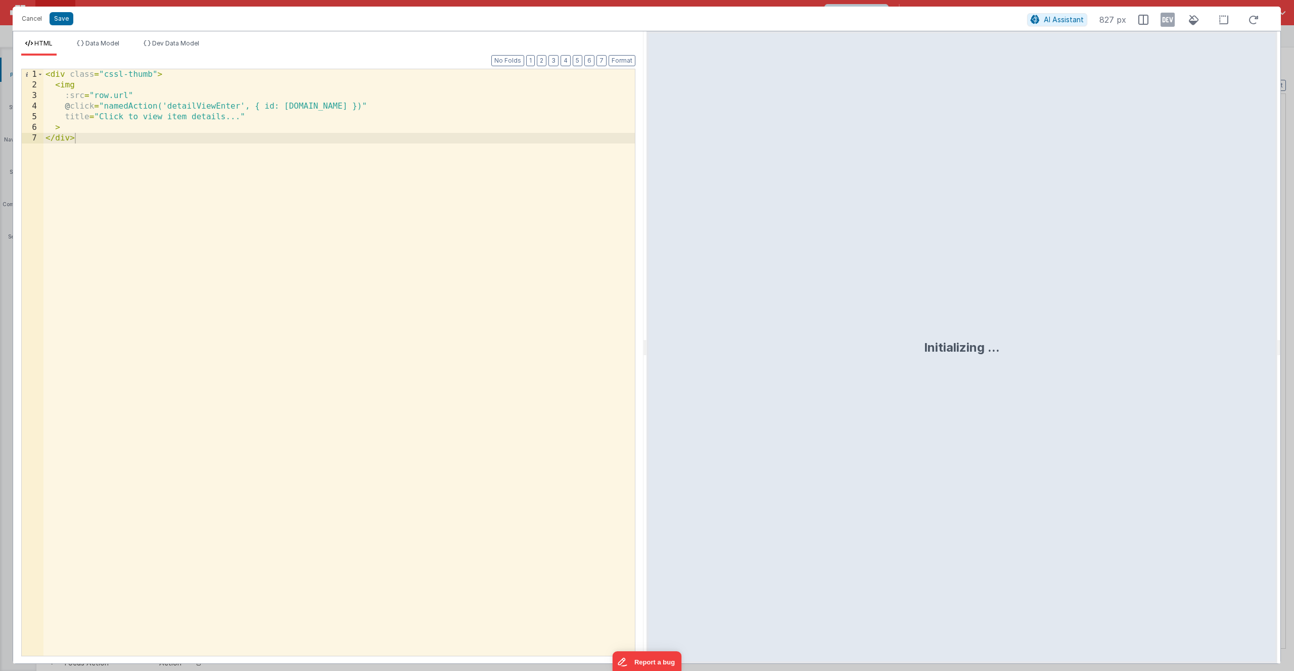
click at [334, 206] on div "< div class = "cssl-thumb" > < img :src = "row.url" @ click = "namedAction('det…" at bounding box center [338, 373] width 591 height 608
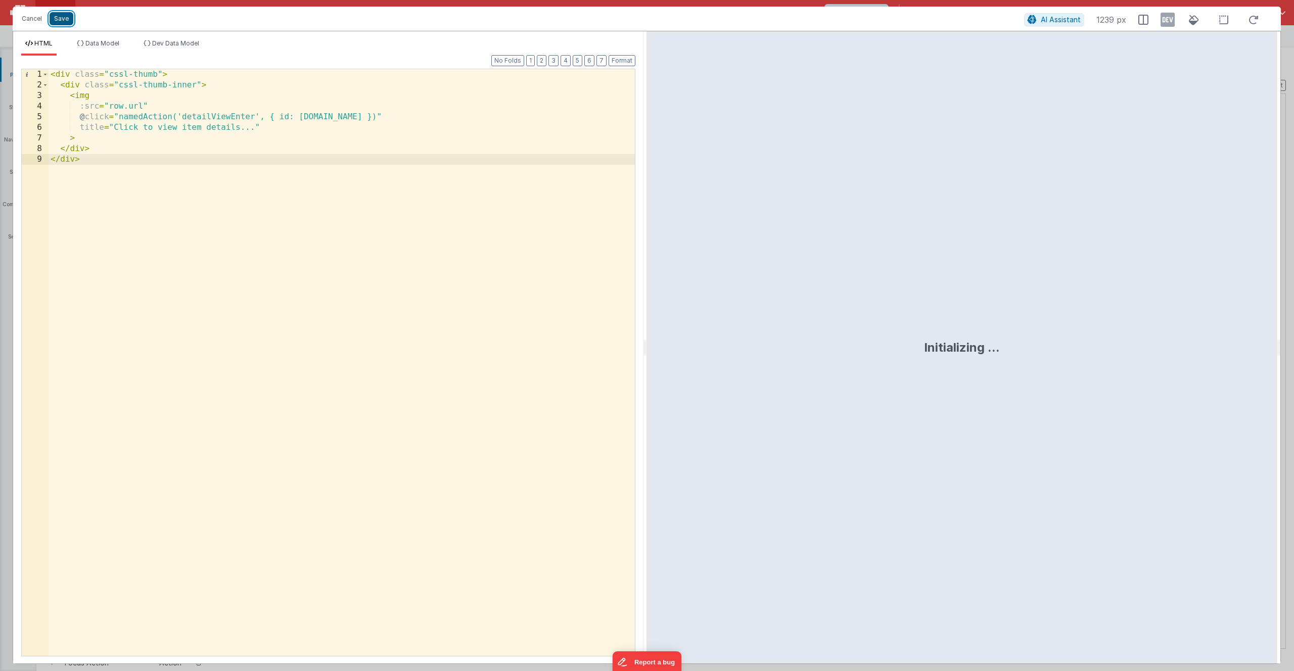
click at [59, 19] on button "Save" at bounding box center [62, 18] width 24 height 13
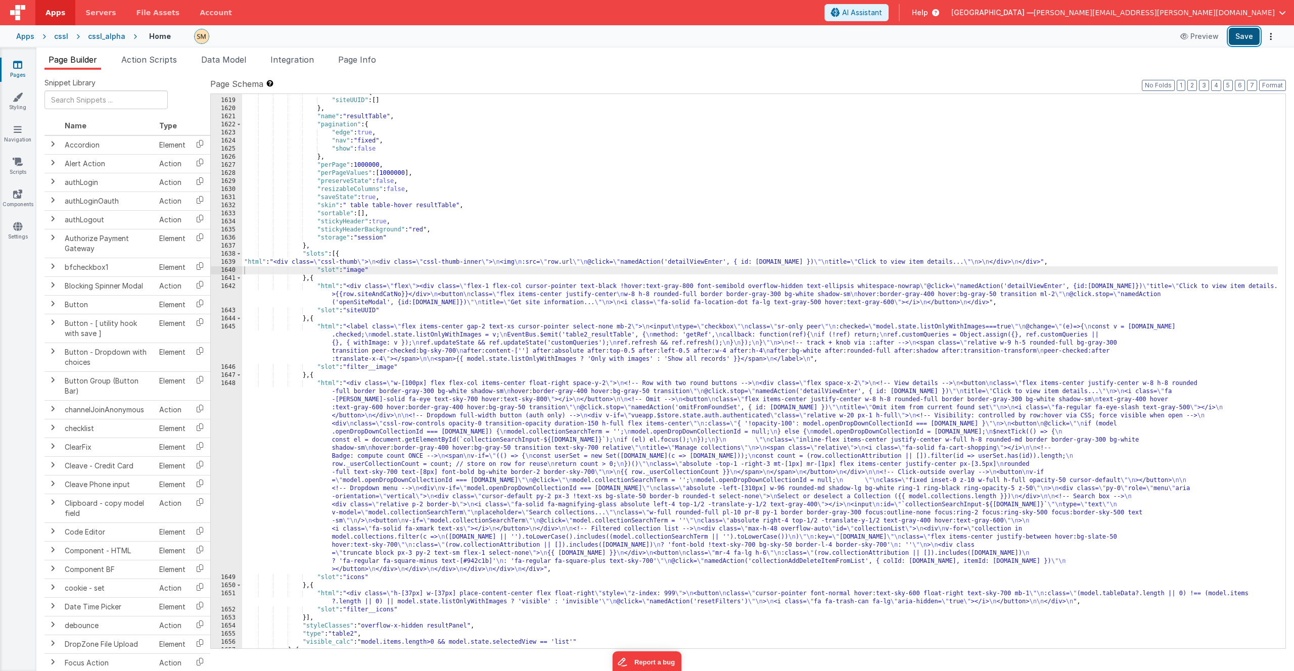
click at [1244, 37] on button "Save" at bounding box center [1244, 36] width 31 height 17
click at [217, 261] on div "1639" at bounding box center [226, 262] width 31 height 8
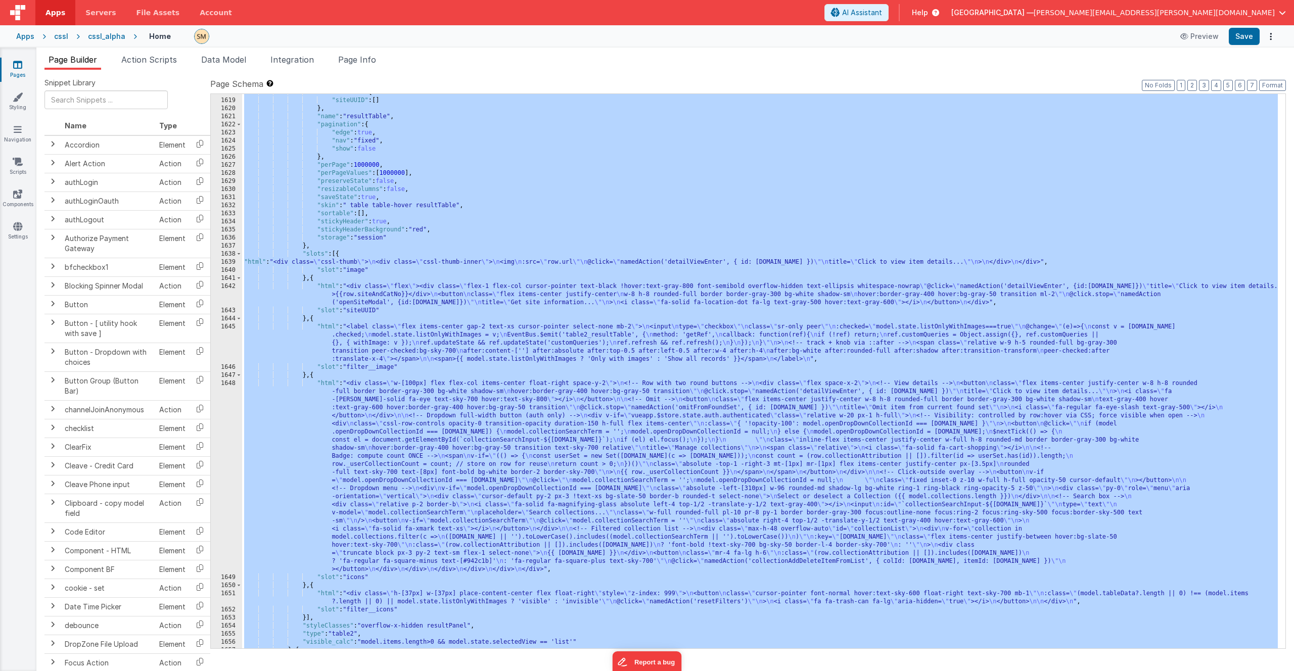
click at [217, 261] on div "1639" at bounding box center [226, 262] width 31 height 8
click at [309, 263] on div ""listColumns" : { "siteUUID" : [ ] } , "name" : "resultTable" , "pagination" : …" at bounding box center [760, 373] width 1036 height 571
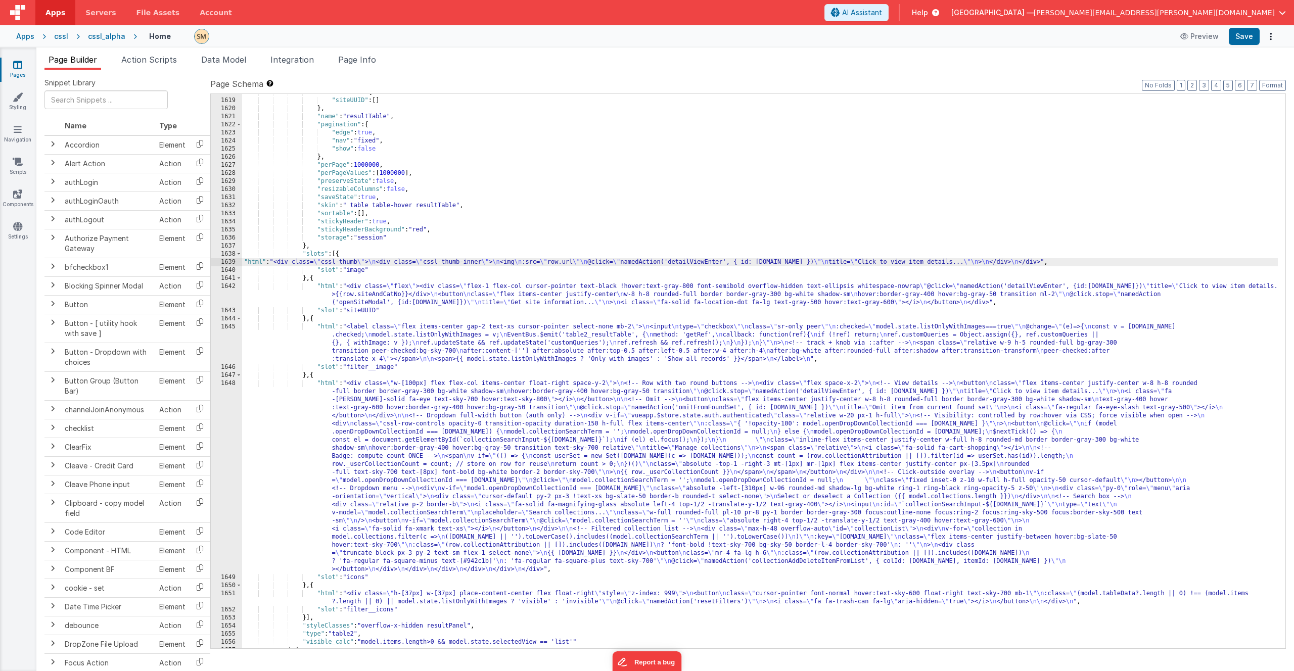
click at [220, 260] on div "1639" at bounding box center [226, 262] width 31 height 8
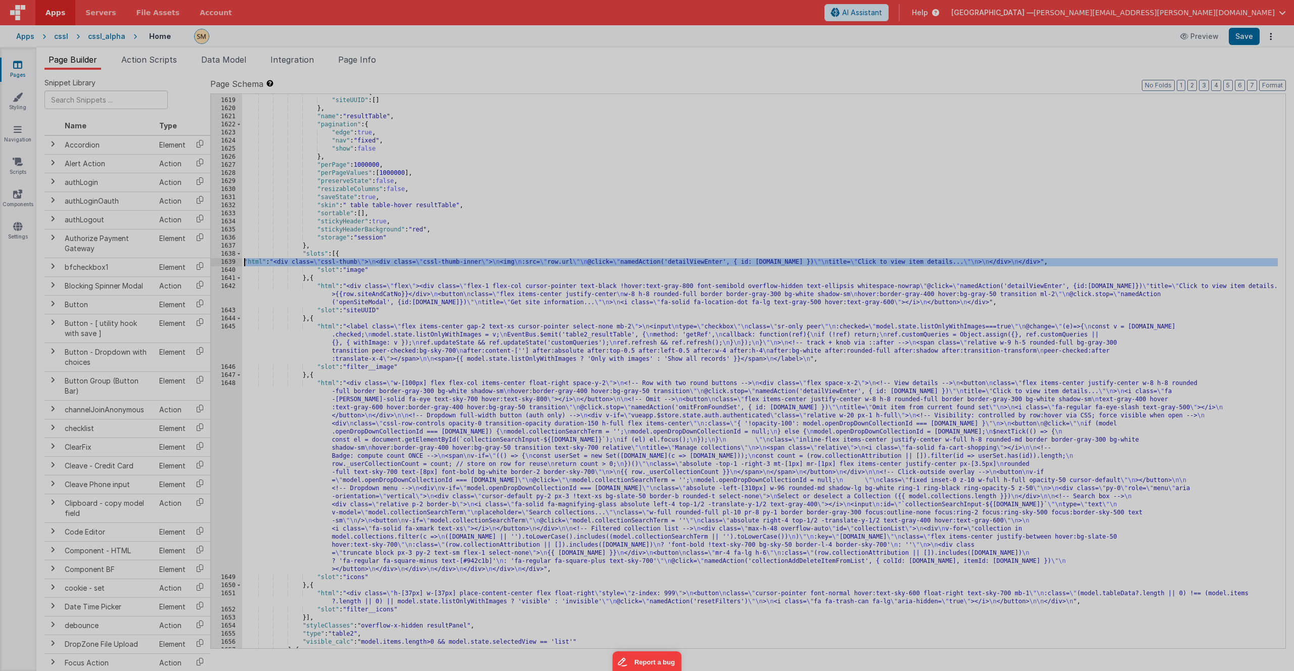
click at [220, 260] on div "< div class = "cssl-thumb" > < div class = "cssl-thumb-inner" > < img :src = "r…" at bounding box center [342, 363] width 586 height 608
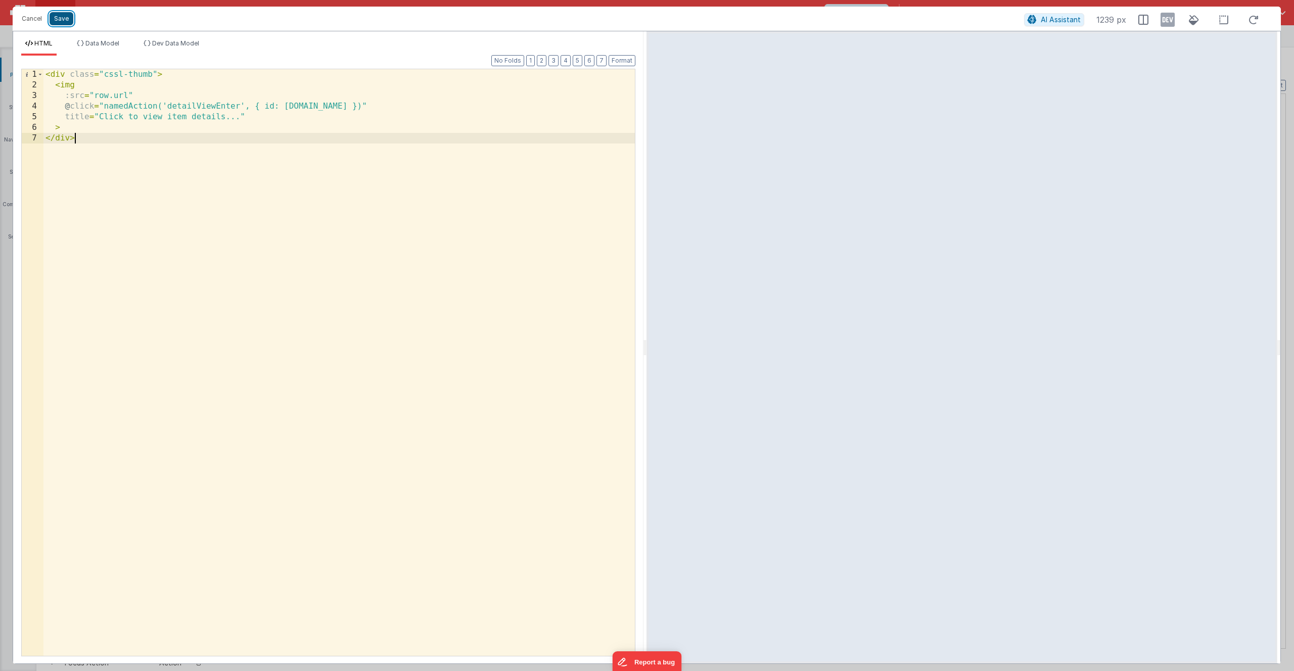
click at [64, 20] on button "Save" at bounding box center [62, 18] width 24 height 13
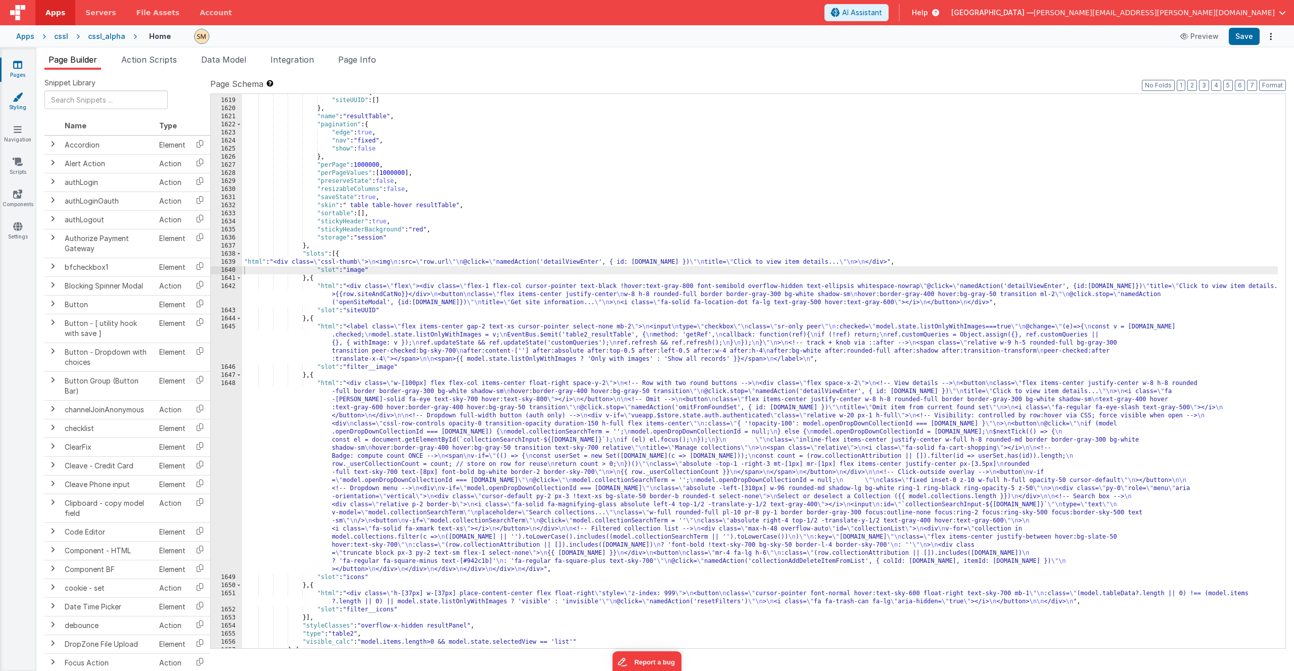
click at [18, 100] on icon at bounding box center [18, 97] width 10 height 10
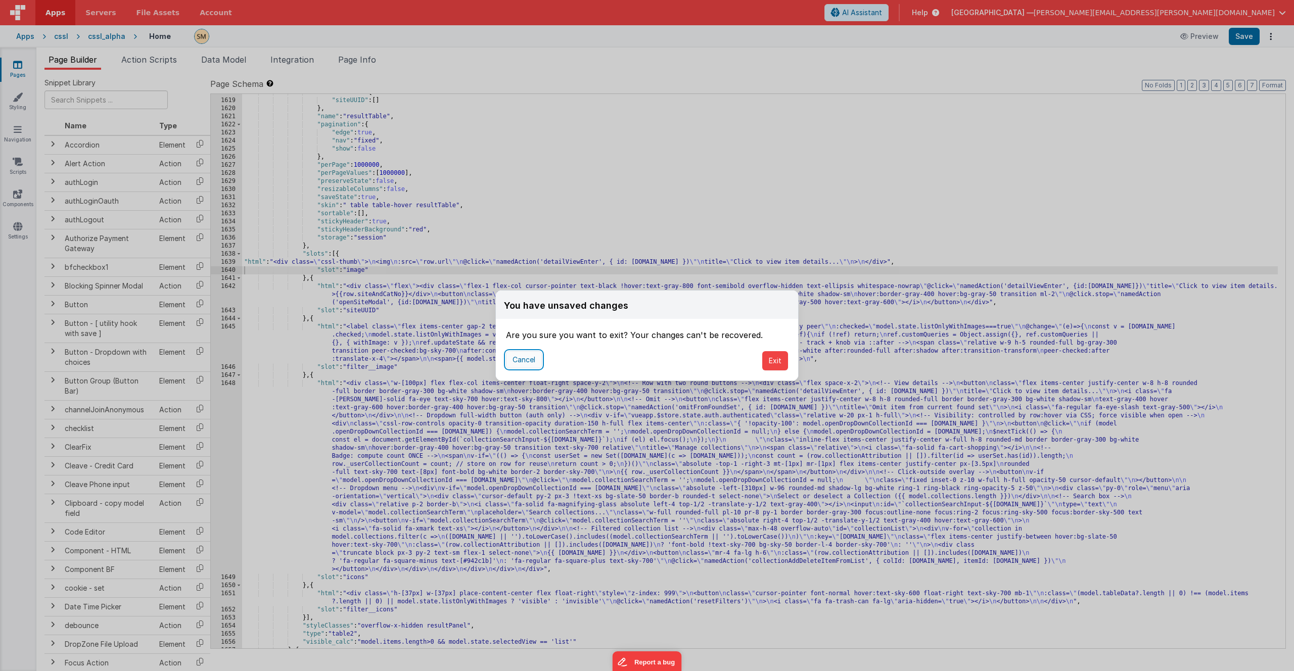
click at [531, 360] on button "Cancel" at bounding box center [524, 359] width 36 height 17
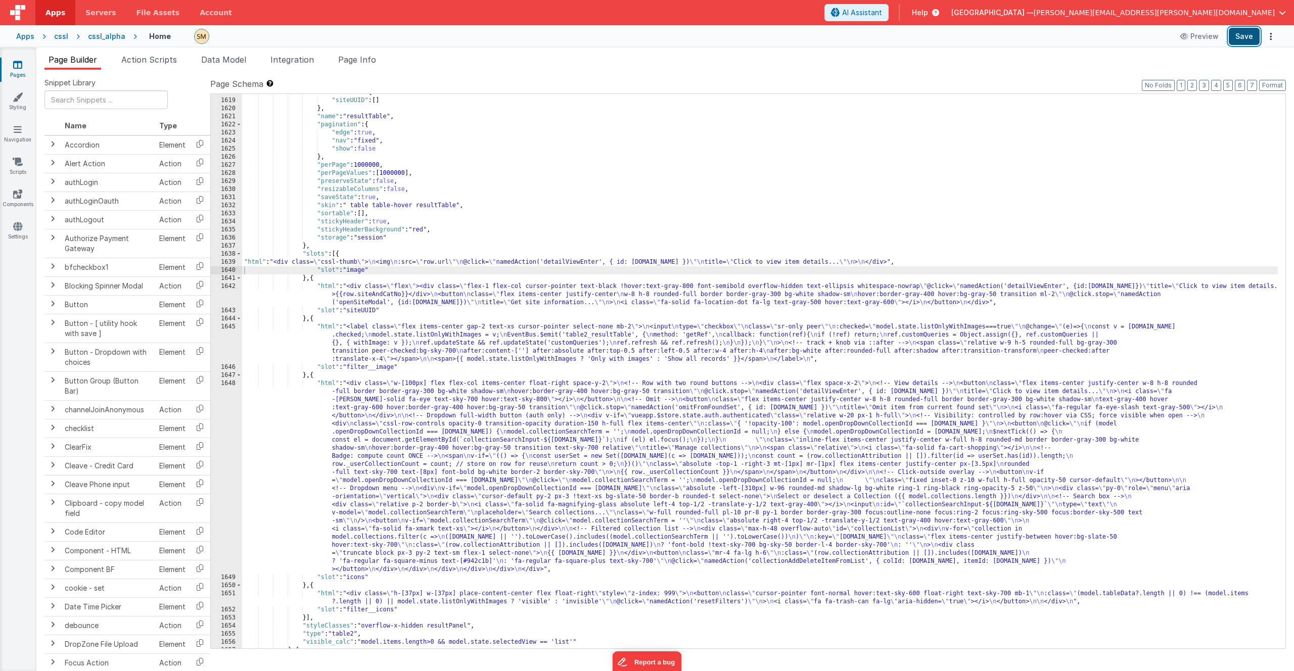
click at [1242, 38] on button "Save" at bounding box center [1244, 36] width 31 height 17
click at [16, 95] on icon at bounding box center [18, 97] width 10 height 10
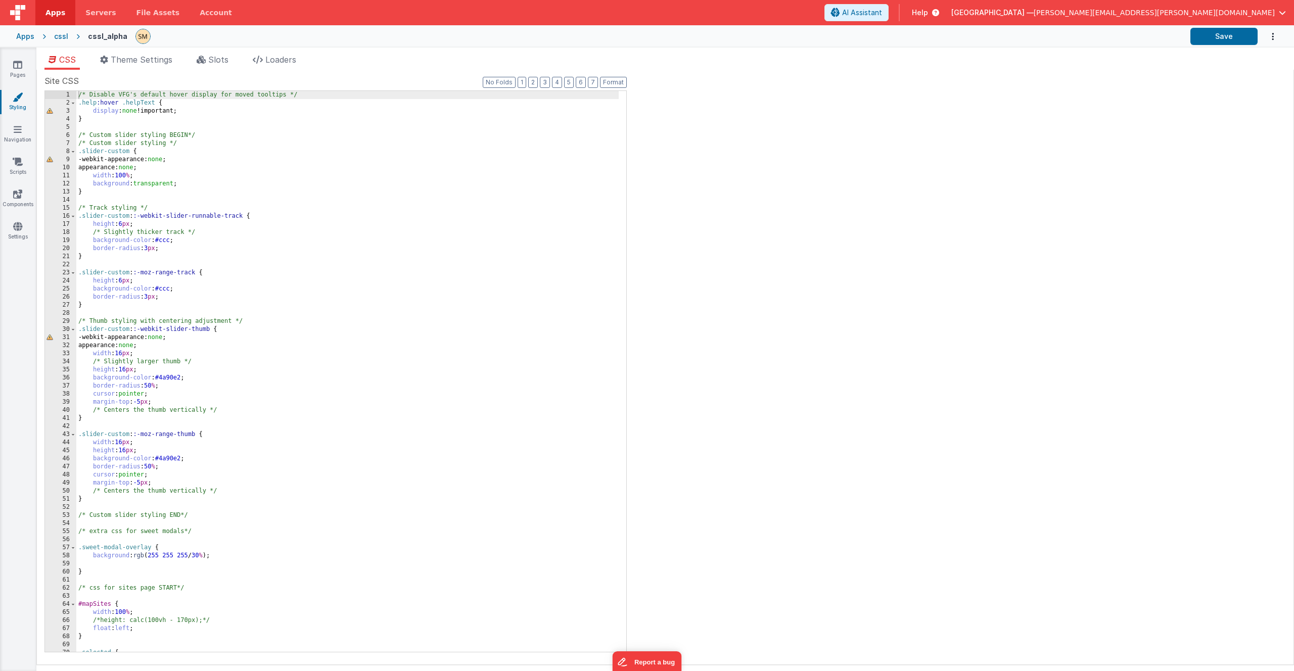
click at [149, 158] on div "/* Disable VFG's default hover display for moved tooltips */ .help :hover .help…" at bounding box center [347, 379] width 542 height 577
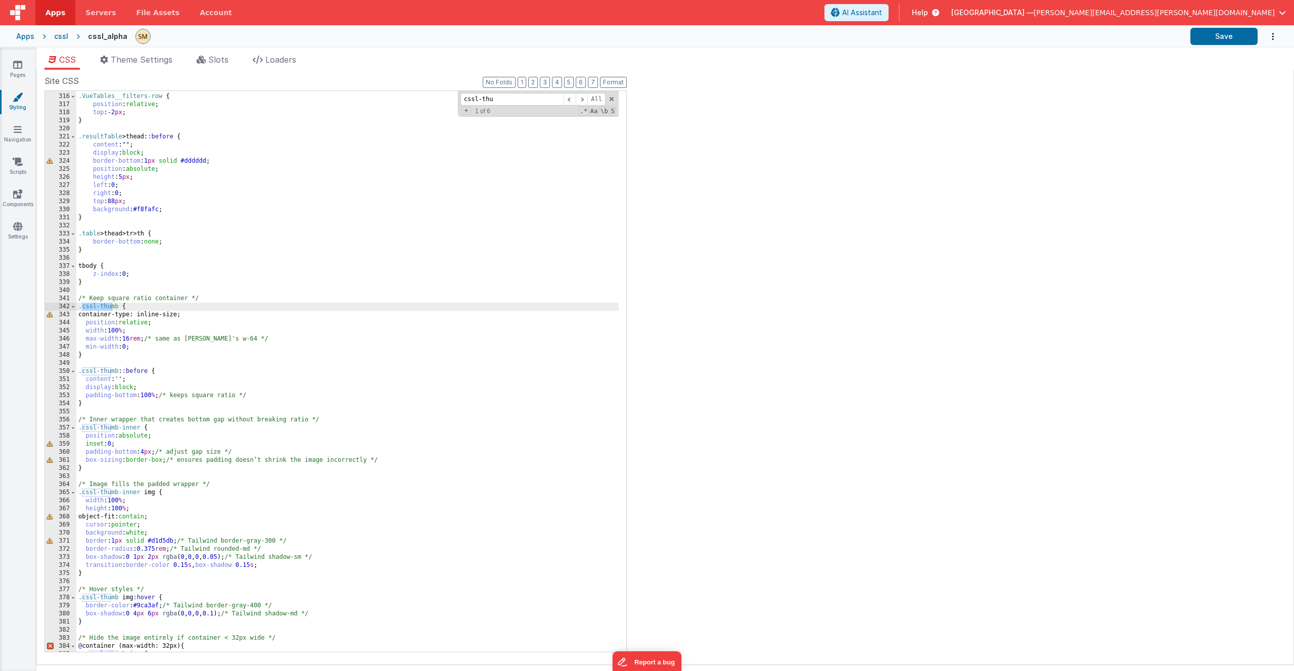
scroll to position [2881, 0]
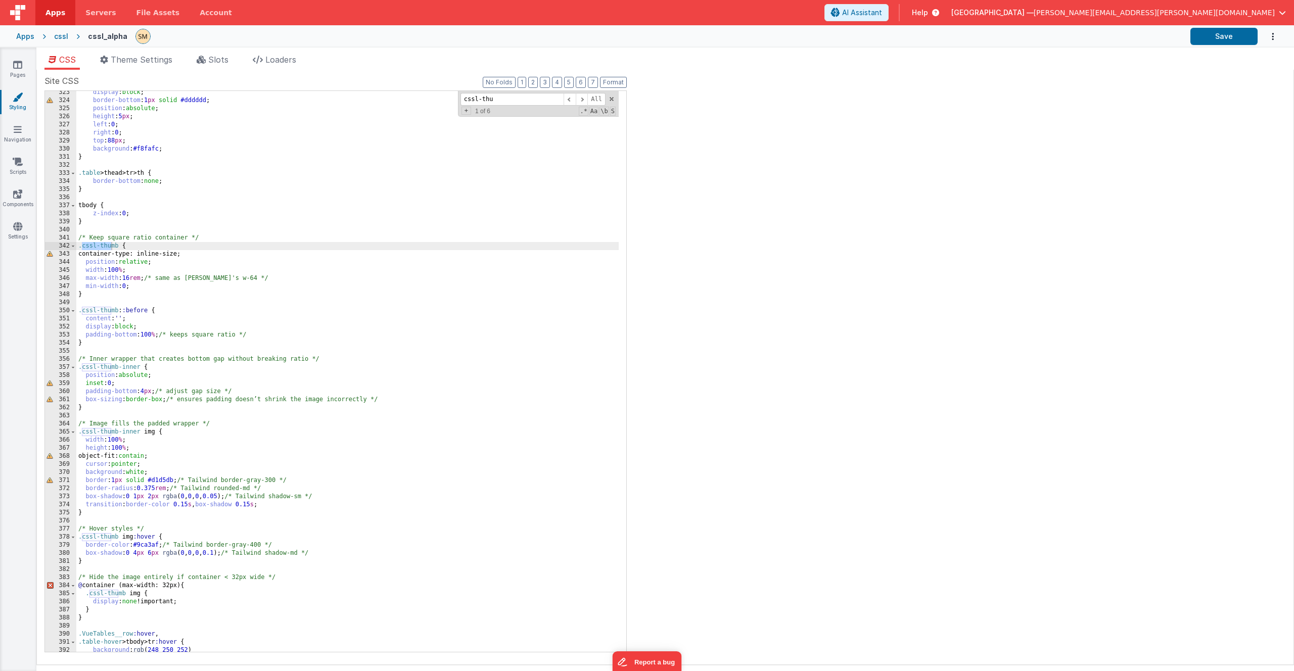
type input "cssl-thu"
click at [77, 239] on div "display : block ; border-bottom : 1 px solid #dddddd ; position : absolute ; he…" at bounding box center [347, 376] width 542 height 577
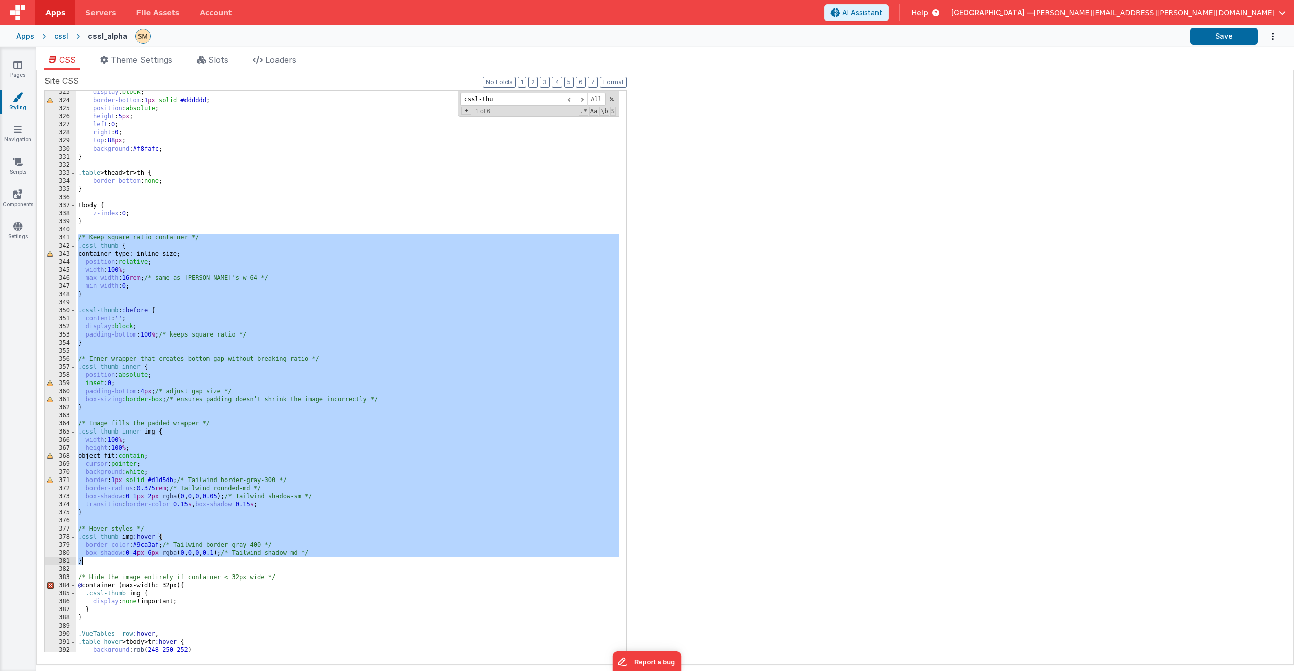
drag, startPoint x: 77, startPoint y: 237, endPoint x: 157, endPoint y: 563, distance: 336.2
click at [157, 563] on div "display : block ; border-bottom : 1 px solid #dddddd ; position : absolute ; he…" at bounding box center [347, 376] width 542 height 577
click at [95, 528] on div "display : block ; border-bottom : 1 px solid #dddddd ; position : absolute ; he…" at bounding box center [347, 376] width 542 height 577
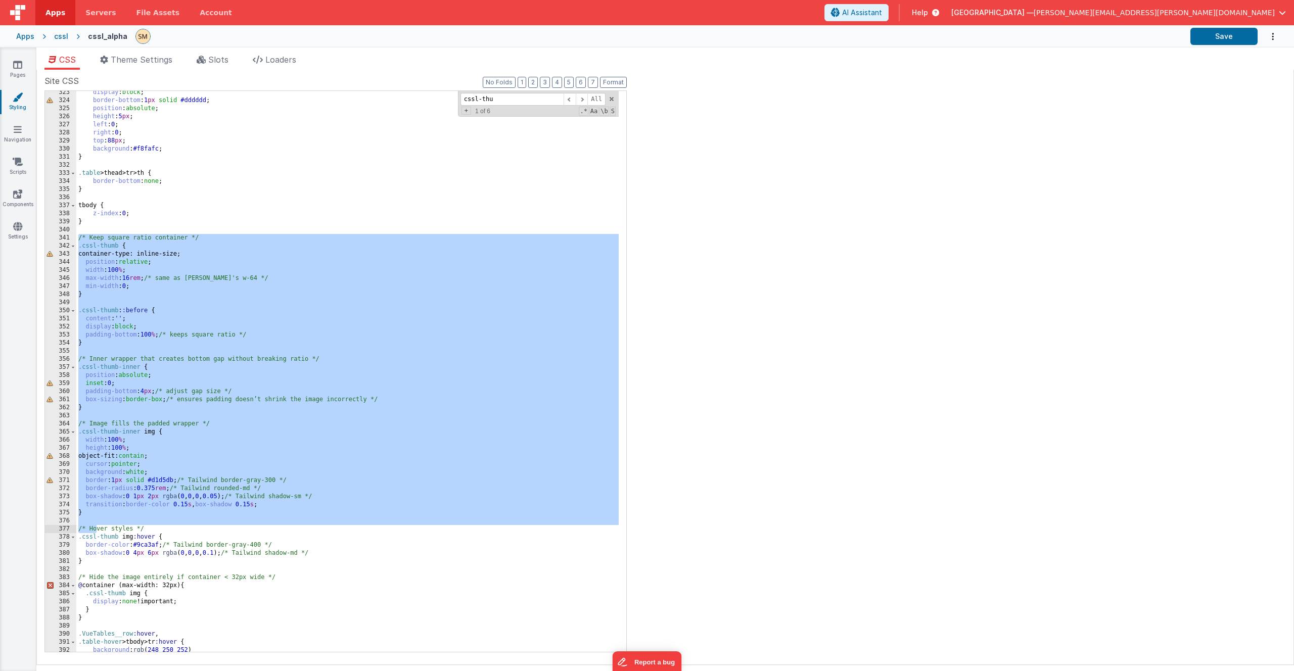
click at [91, 515] on div "display : block ; border-bottom : 1 px solid #dddddd ; position : absolute ; he…" at bounding box center [347, 376] width 542 height 577
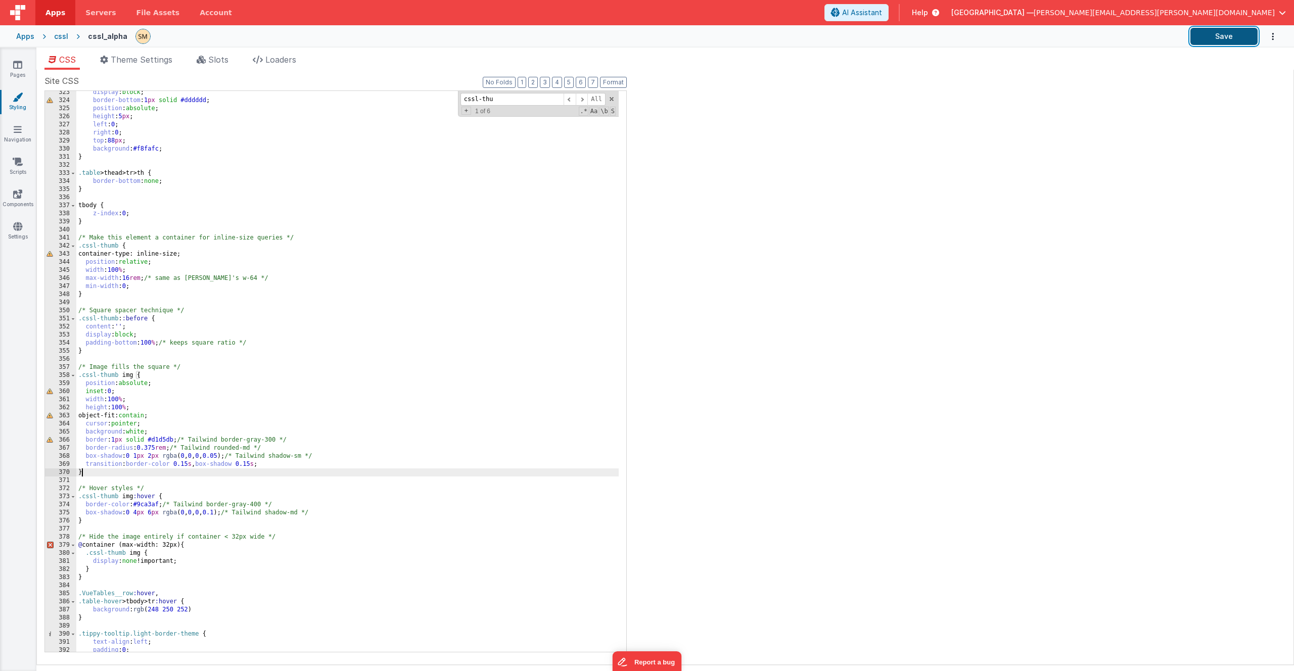
click at [1231, 37] on button "Save" at bounding box center [1223, 36] width 67 height 17
click at [18, 229] on icon at bounding box center [17, 226] width 9 height 10
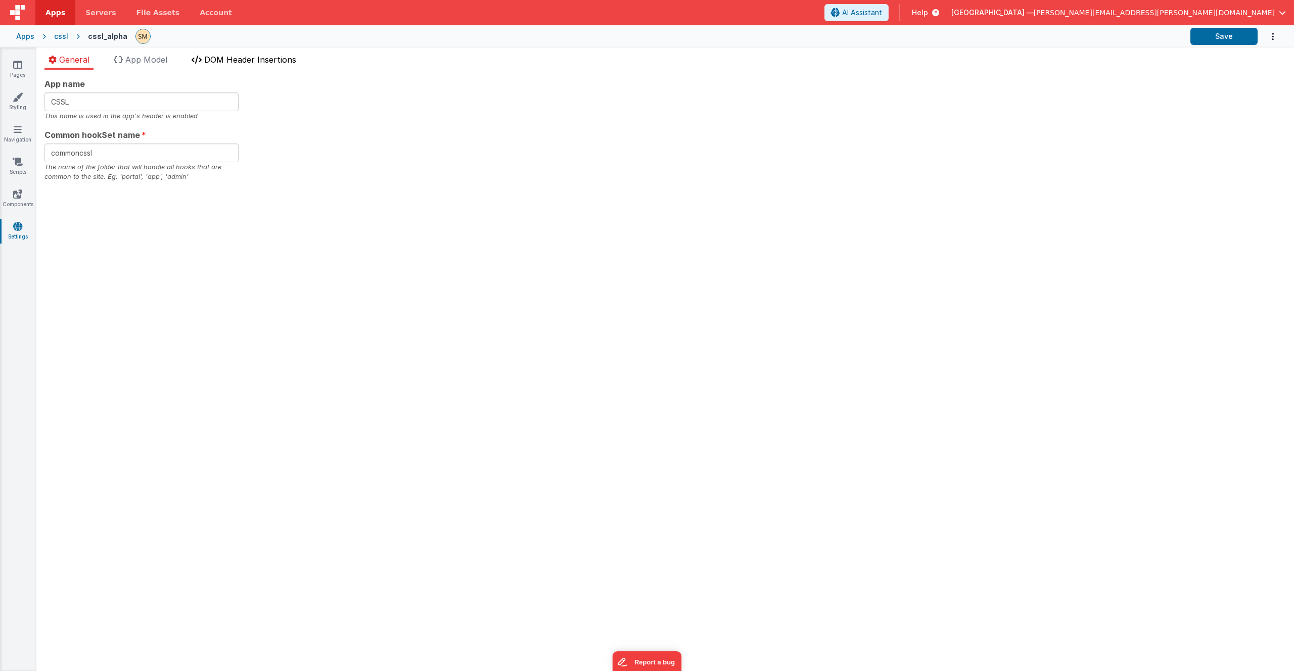
click at [241, 59] on span "DOM Header Insertions" at bounding box center [250, 60] width 92 height 10
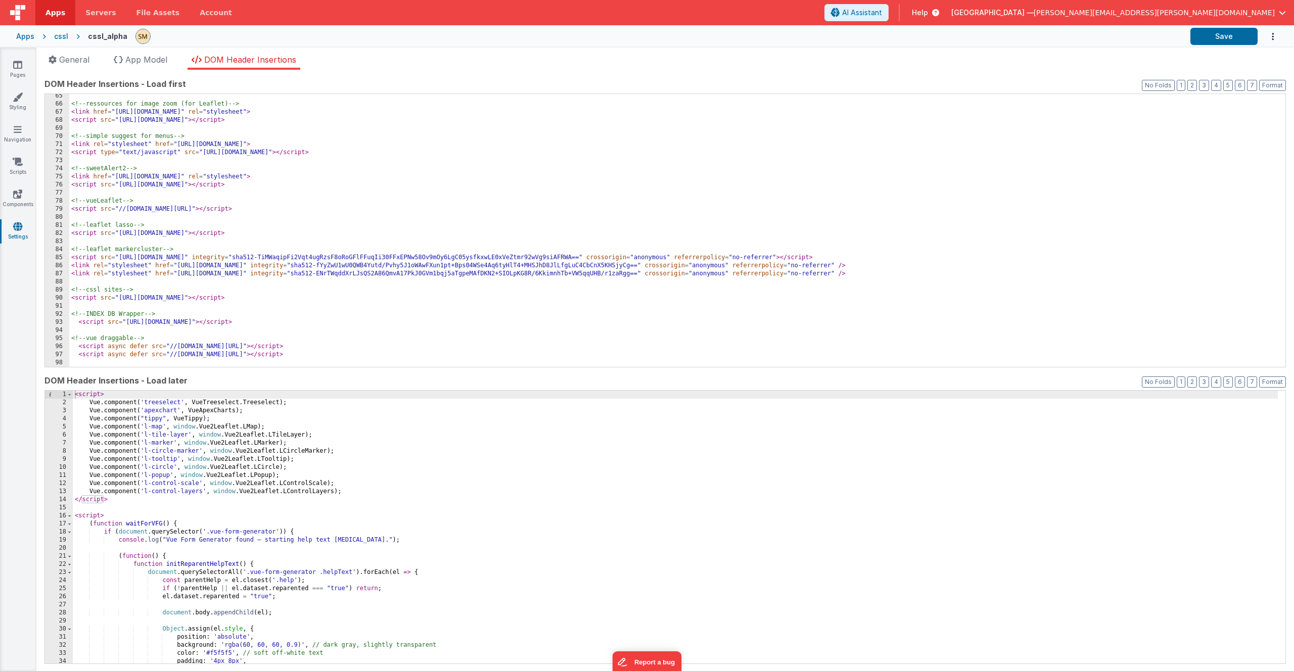
scroll to position [697, 0]
click at [520, 357] on div "<!-- ressources for image zoom (for Leaflet) --> < link href = "[URL][DOMAIN_NA…" at bounding box center [673, 236] width 1208 height 289
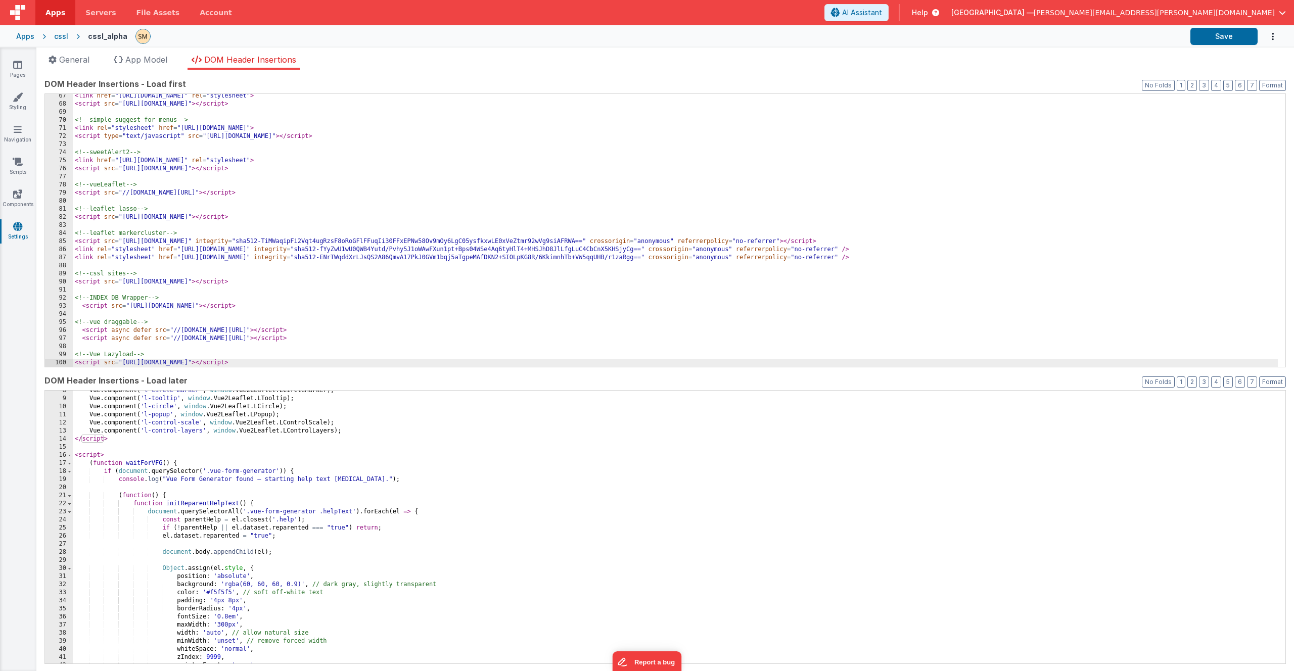
scroll to position [0, 0]
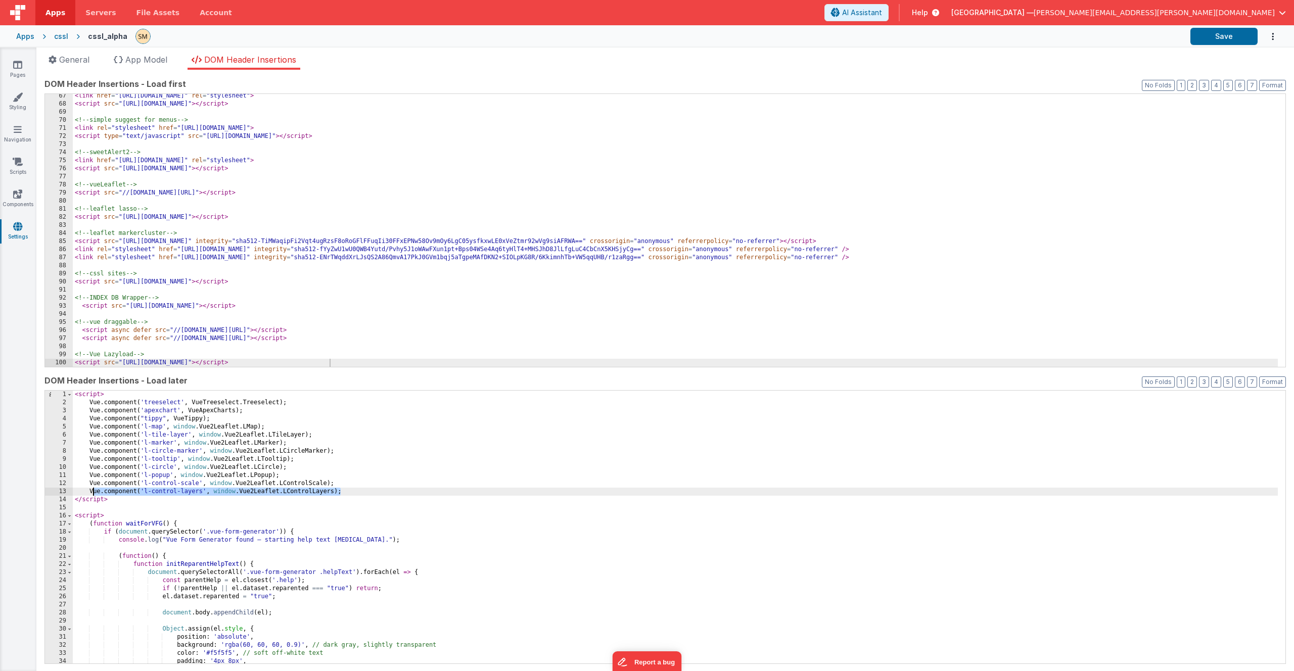
drag, startPoint x: 349, startPoint y: 489, endPoint x: 92, endPoint y: 492, distance: 256.8
click at [92, 492] on div "< script > Vue . component ( 'treeselect' , VueTreeselect . Treeselect ) ; Vue …" at bounding box center [675, 535] width 1205 height 289
click at [87, 493] on div "< script > Vue . component ( 'treeselect' , VueTreeselect . Treeselect ) ; Vue …" at bounding box center [675, 535] width 1205 height 289
drag, startPoint x: 87, startPoint y: 493, endPoint x: 383, endPoint y: 492, distance: 295.7
click at [383, 492] on div "< script > Vue . component ( 'treeselect' , VueTreeselect . Treeselect ) ; Vue …" at bounding box center [675, 535] width 1205 height 289
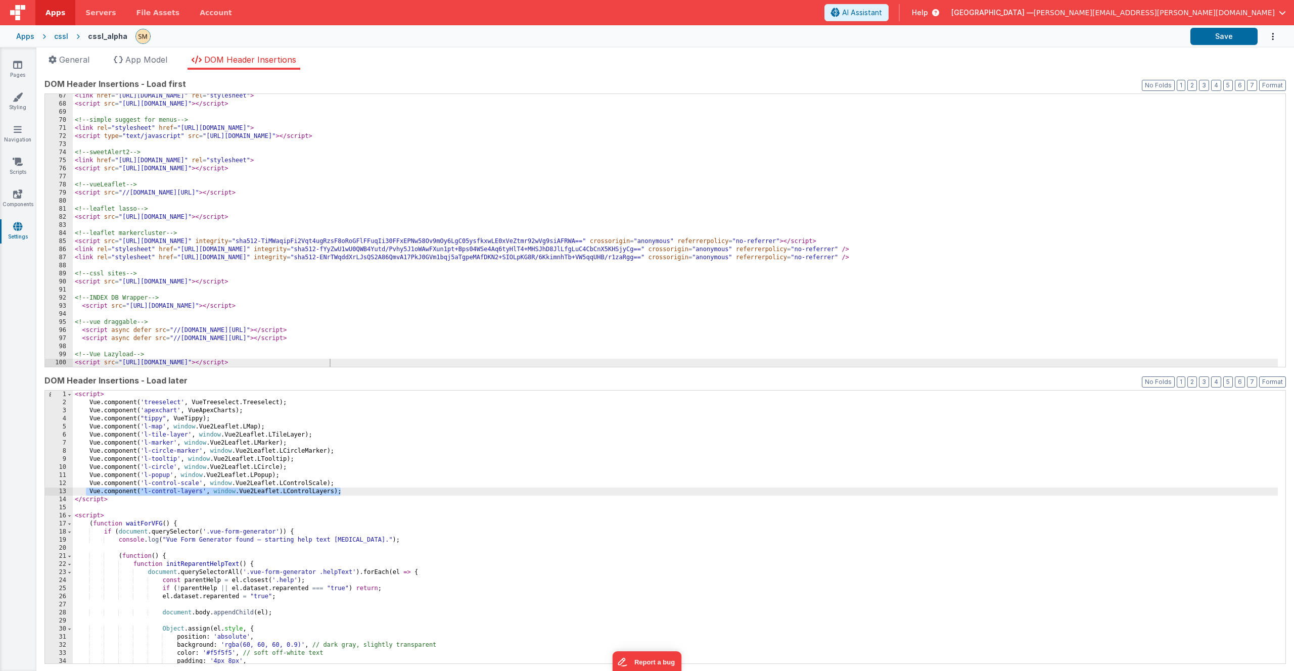
click at [377, 499] on div "< script > Vue . component ( 'treeselect' , VueTreeselect . Treeselect ) ; Vue …" at bounding box center [675, 535] width 1205 height 289
click at [359, 493] on div "< script > Vue . component ( 'treeselect' , VueTreeselect . Treeselect ) ; Vue …" at bounding box center [675, 535] width 1205 height 289
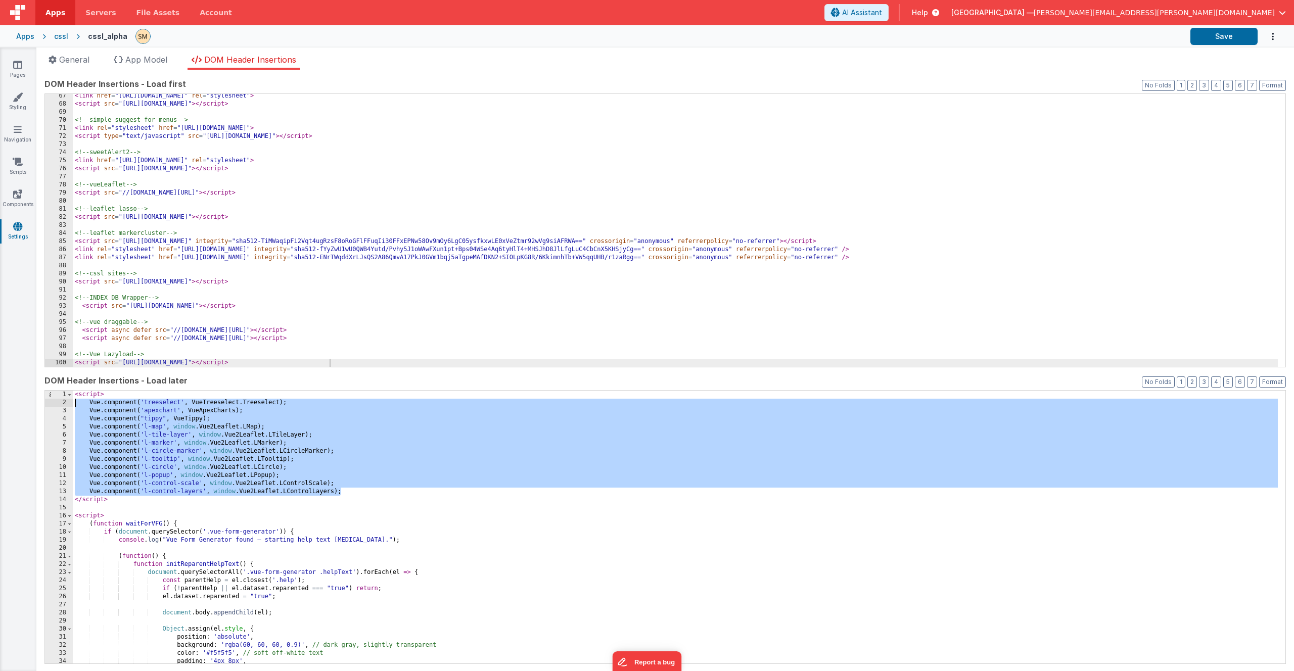
drag, startPoint x: 354, startPoint y: 493, endPoint x: 52, endPoint y: 404, distance: 315.2
click at [52, 404] on div "1 2 3 4 5 6 7 8 9 10 11 12 13 14 15 16 17 18 19 20 21 22 23 24 25 26 27 28 29 3…" at bounding box center [664, 527] width 1241 height 274
click at [194, 511] on div "< script > Vue . component ( 'treeselect' , VueTreeselect . Treeselect ) ; Vue …" at bounding box center [675, 535] width 1205 height 289
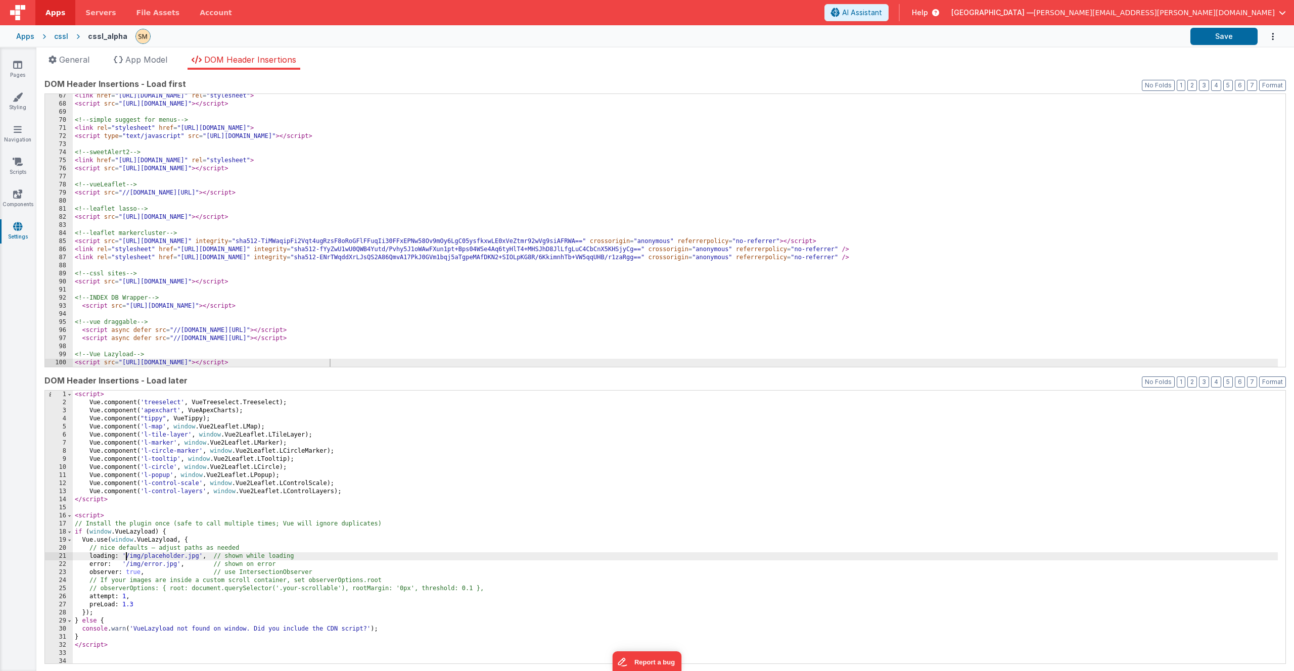
click at [126, 558] on div "< script > Vue . component ( 'treeselect' , VueTreeselect . Treeselect ) ; Vue …" at bounding box center [675, 535] width 1205 height 289
click at [125, 556] on div "< script > Vue . component ( 'treeselect' , VueTreeselect . Treeselect ) ; Vue …" at bounding box center [675, 535] width 1205 height 289
drag, startPoint x: 177, startPoint y: 565, endPoint x: 128, endPoint y: 568, distance: 49.6
click at [126, 566] on div "< script > Vue . component ( 'treeselect' , VueTreeselect . Treeselect ) ; Vue …" at bounding box center [675, 535] width 1205 height 289
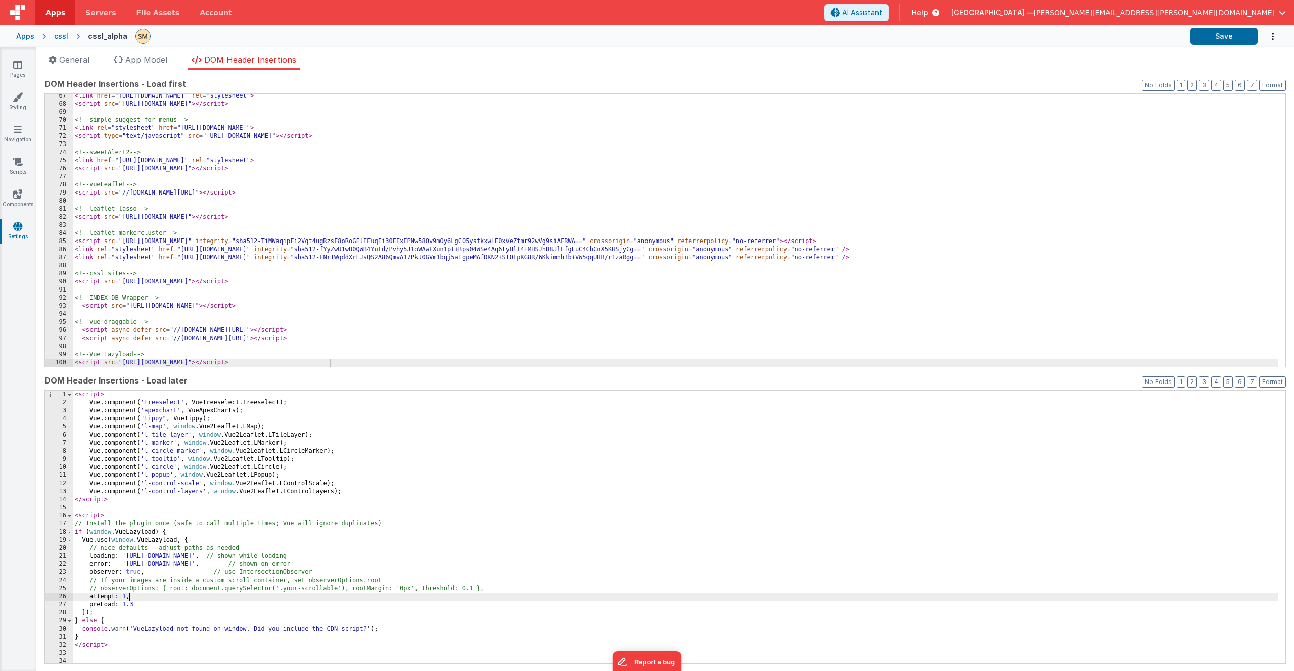
click at [161, 599] on div "< script > Vue . component ( 'treeselect' , VueTreeselect . Treeselect ) ; Vue …" at bounding box center [675, 535] width 1205 height 289
click at [1232, 39] on button "Save" at bounding box center [1223, 36] width 67 height 17
click at [19, 67] on icon at bounding box center [17, 65] width 9 height 10
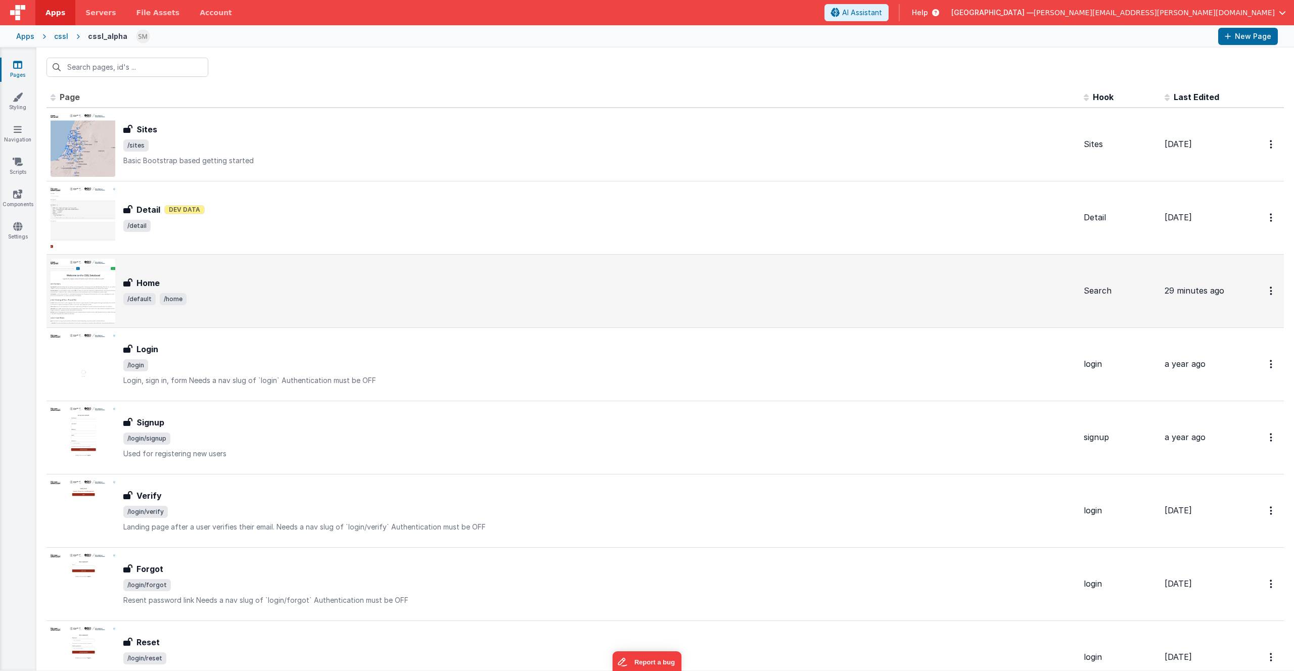
click at [193, 290] on div "Home Home /default /home" at bounding box center [599, 291] width 952 height 28
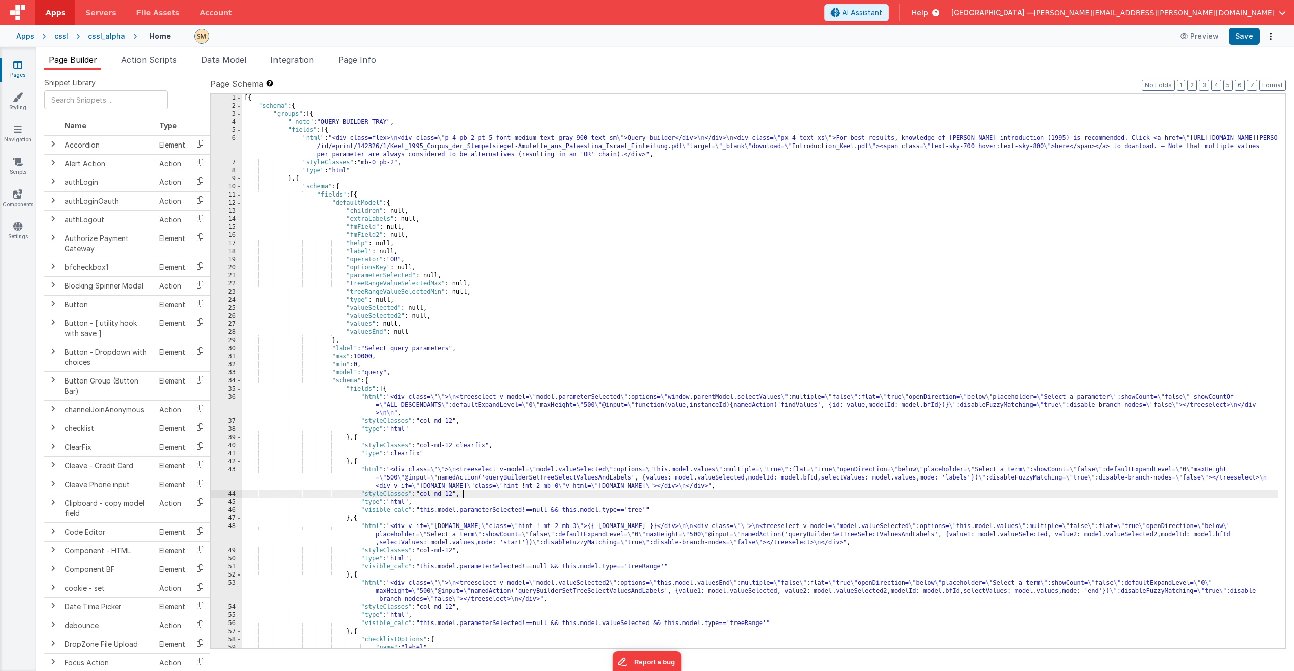
click at [475, 492] on div "[{ "schema" : { "groups" : [{ "_note" : "QUERY BUILDER TRAY" , "fields" : [{ "h…" at bounding box center [760, 379] width 1036 height 571
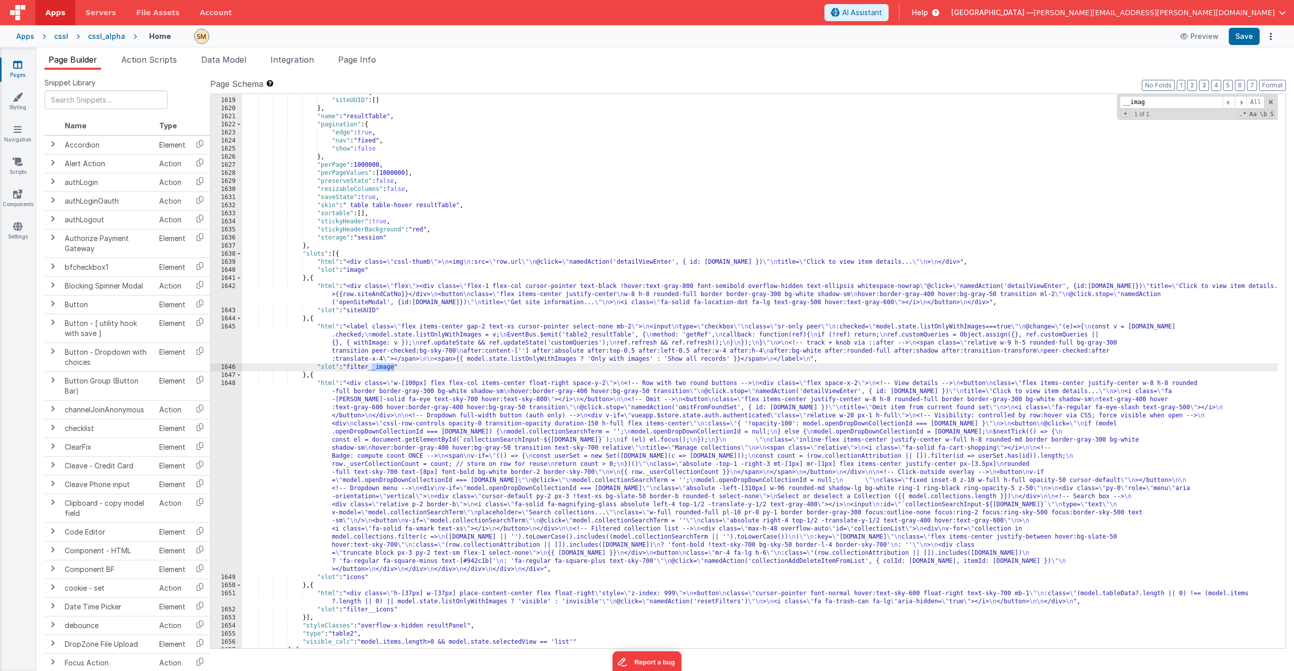
type input "__imag"
click at [399, 265] on div ""listColumns" : { "siteUUID" : [ ] } , "name" : "resultTable" , "pagination" : …" at bounding box center [760, 373] width 1036 height 571
click at [216, 262] on div "1639" at bounding box center [226, 262] width 31 height 8
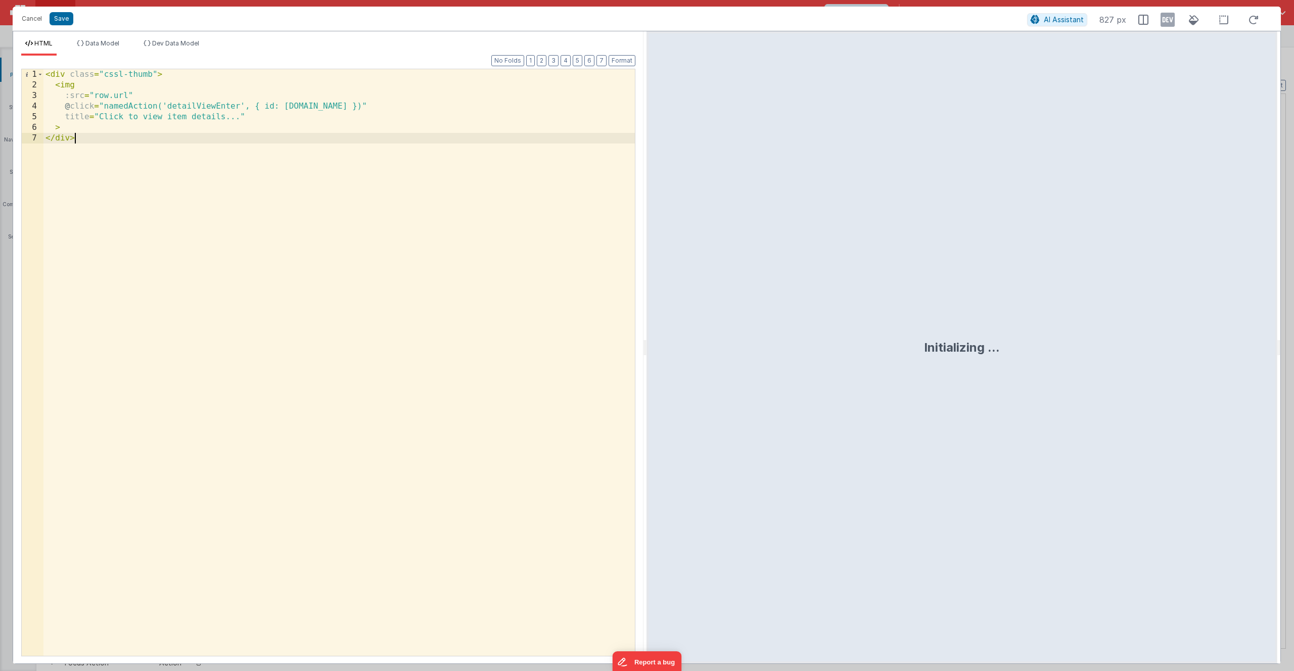
click at [176, 231] on div "< div class = "cssl-thumb" > < img :src = "row.url" @ click = "namedAction('det…" at bounding box center [338, 373] width 591 height 608
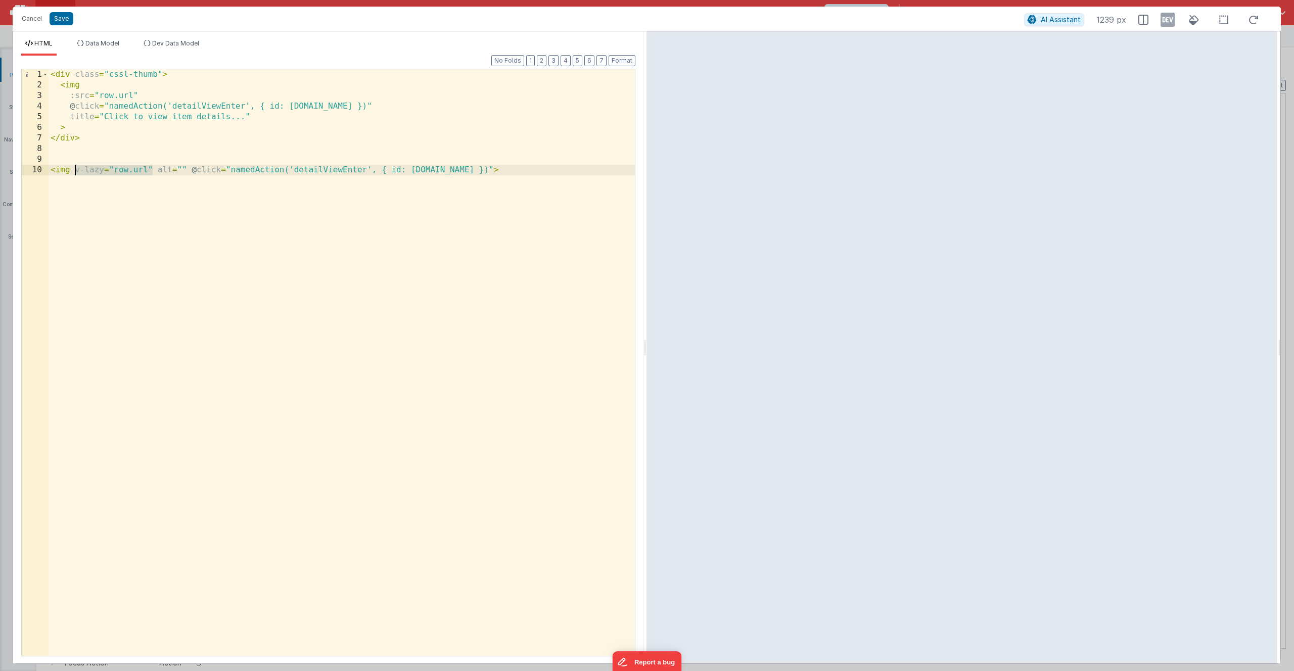
drag, startPoint x: 151, startPoint y: 170, endPoint x: 75, endPoint y: 170, distance: 76.3
click at [75, 170] on div "< div class = "cssl-thumb" > < img :src = "row.url" @ click = "namedAction('det…" at bounding box center [342, 373] width 586 height 608
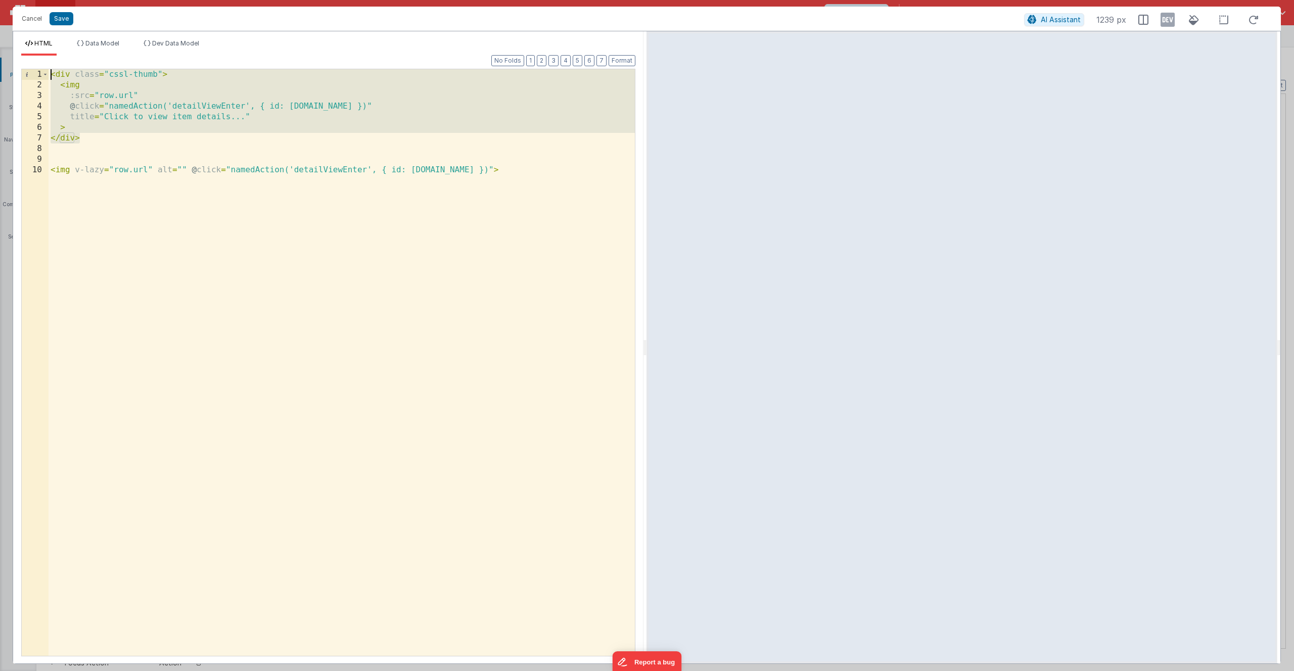
drag, startPoint x: 80, startPoint y: 141, endPoint x: 43, endPoint y: 67, distance: 82.5
click at [43, 67] on div "Format 7 6 5 4 3 2 1 No Folds 1 2 3 4 5 6 7 8 9 10 < div class = "cssl-thumb" >…" at bounding box center [328, 356] width 614 height 600
click at [143, 265] on div "< div class = "cssl-thumb" > < img :src = "row.url" @ click = "namedAction('det…" at bounding box center [342, 373] width 586 height 608
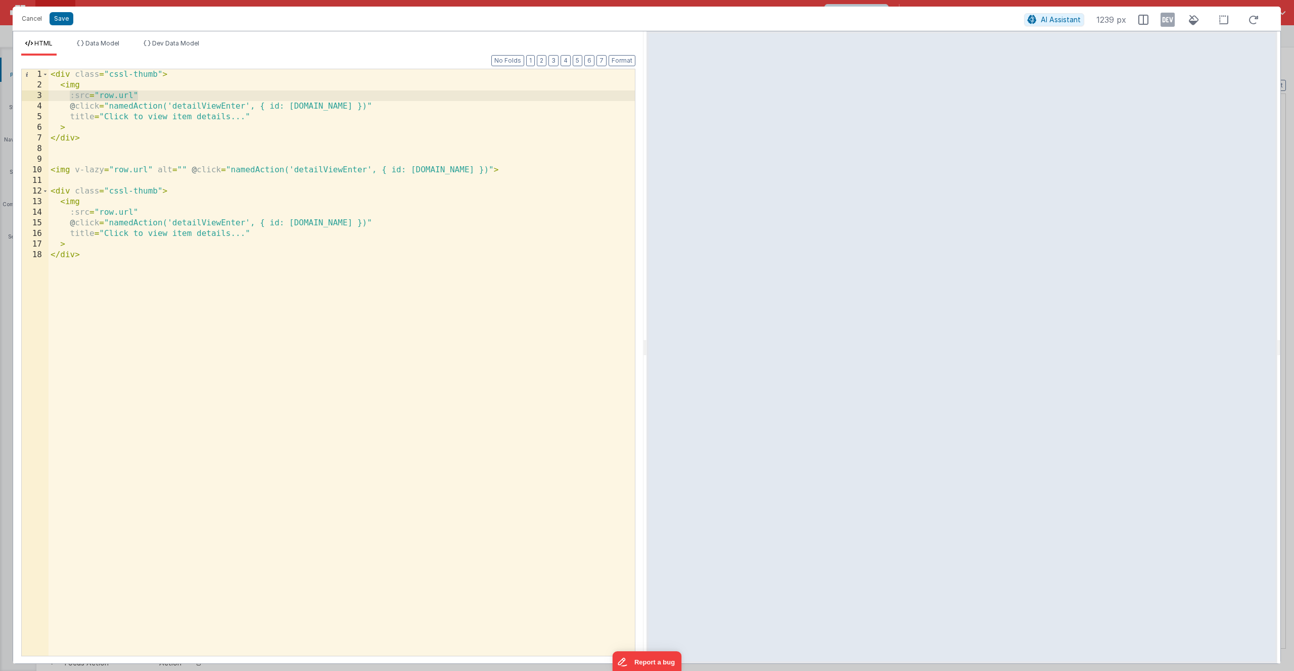
drag, startPoint x: 138, startPoint y: 95, endPoint x: 68, endPoint y: 98, distance: 69.8
click at [68, 98] on div "< div class = "cssl-thumb" > < img :src = "row.url" @ click = "namedAction('det…" at bounding box center [342, 373] width 586 height 608
drag, startPoint x: 152, startPoint y: 170, endPoint x: 73, endPoint y: 170, distance: 79.4
click at [73, 170] on div "< div class = "cssl-thumb" > < img :src = "row.url" @ click = "namedAction('det…" at bounding box center [342, 373] width 586 height 608
drag, startPoint x: 137, startPoint y: 212, endPoint x: 70, endPoint y: 216, distance: 67.3
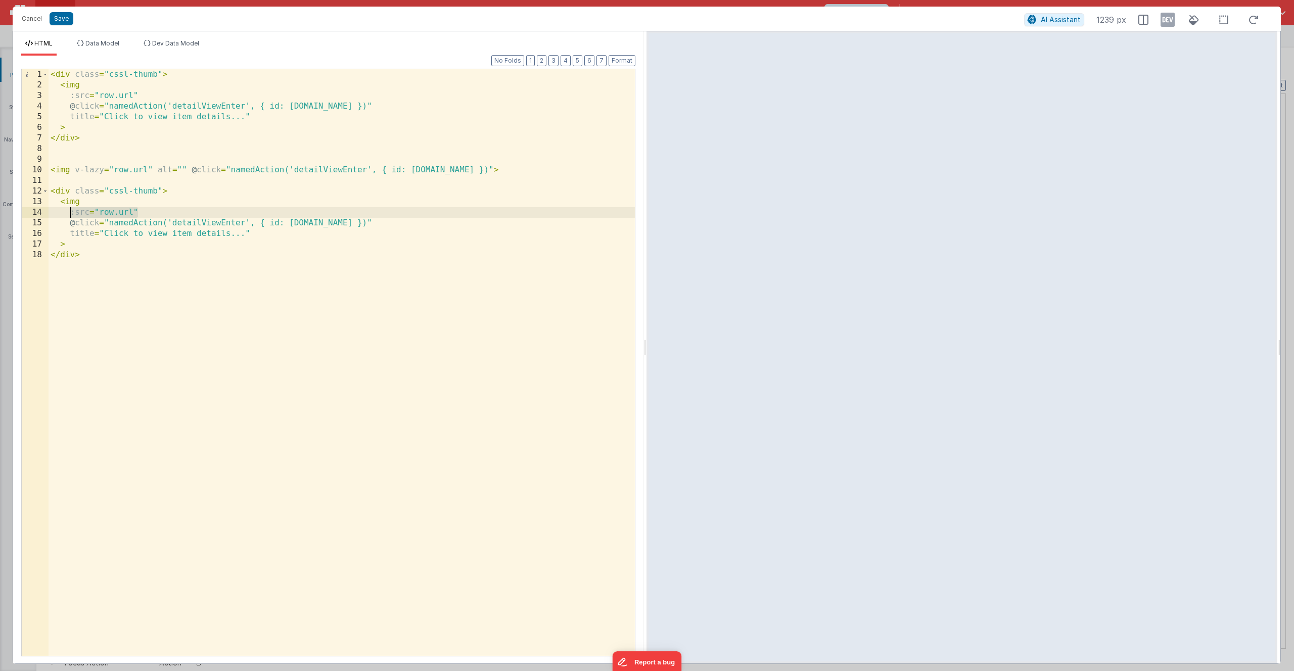
click at [70, 216] on div "< div class = "cssl-thumb" > < img :src = "row.url" @ click = "namedAction('det…" at bounding box center [342, 373] width 586 height 608
click at [100, 243] on div "< div class = "cssl-thumb" > < img :src = "row.url" @ click = "namedAction('det…" at bounding box center [342, 373] width 586 height 608
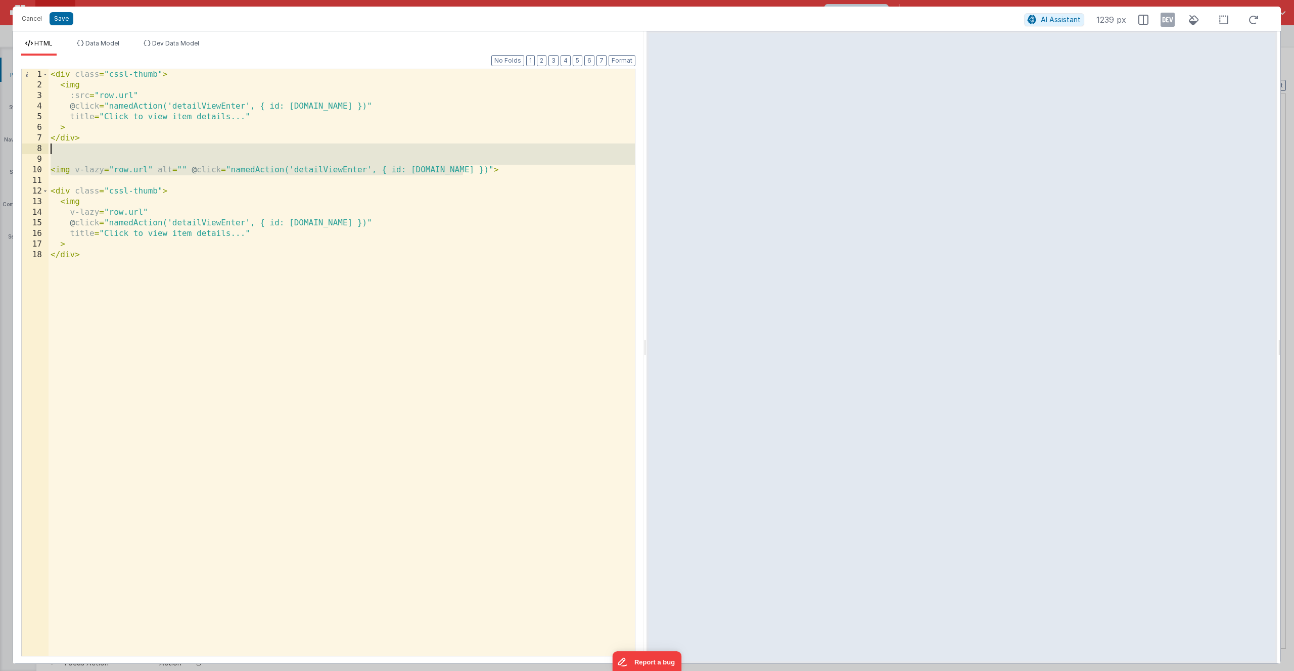
drag, startPoint x: 475, startPoint y: 171, endPoint x: 51, endPoint y: 151, distance: 425.0
click at [51, 151] on div "< div class = "cssl-thumb" > < img :src = "row.url" @ click = "namedAction('det…" at bounding box center [342, 373] width 586 height 608
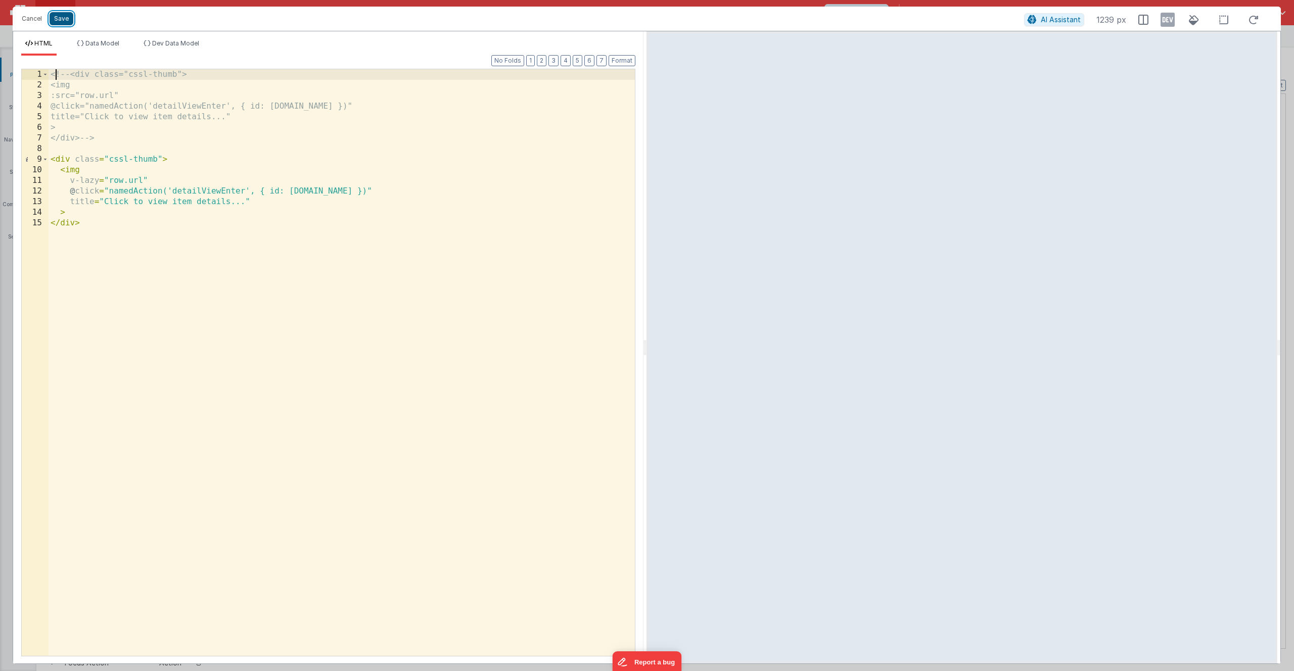
click at [62, 21] on button "Save" at bounding box center [62, 18] width 24 height 13
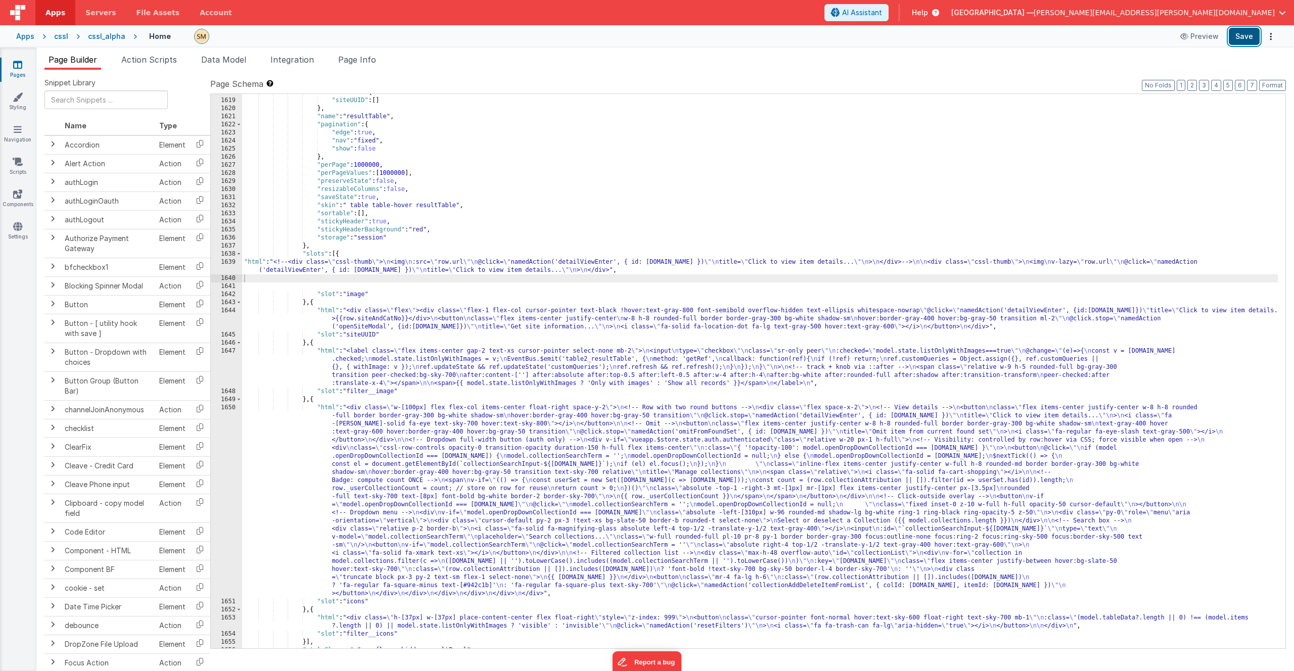
click at [1247, 37] on button "Save" at bounding box center [1244, 36] width 31 height 17
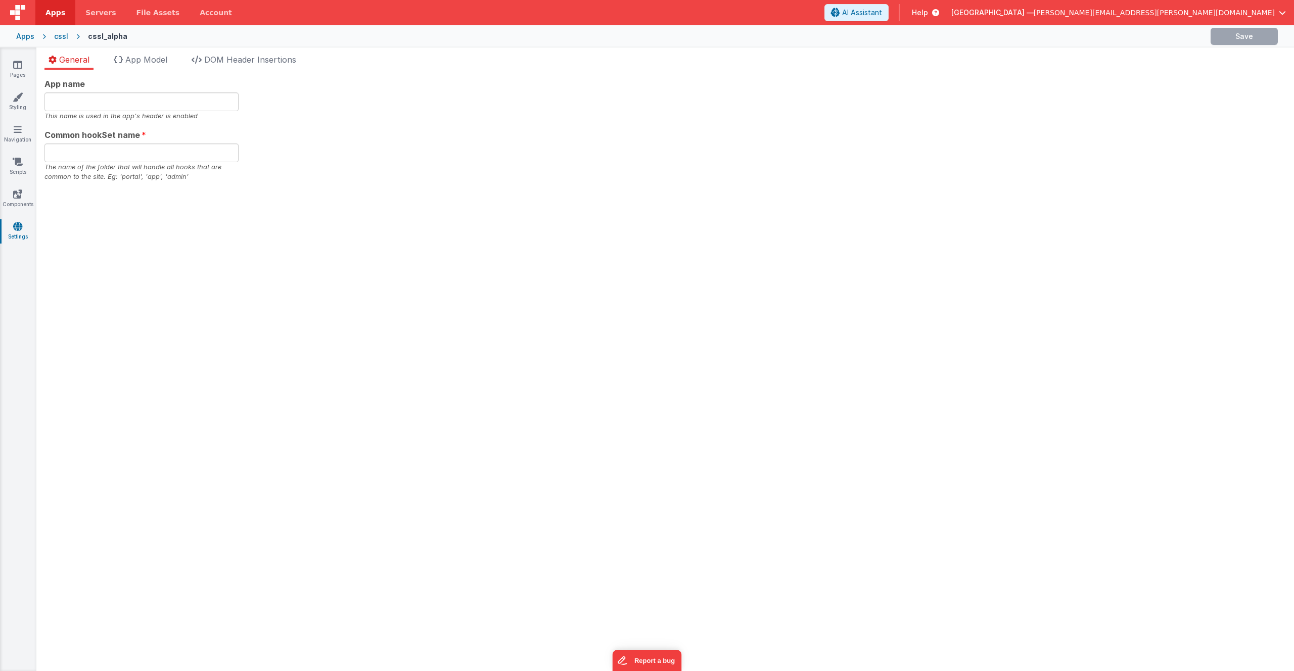
click at [16, 229] on icon at bounding box center [17, 226] width 9 height 10
type input "CSSL"
type input "commoncssl"
click at [23, 228] on link "Settings" at bounding box center [17, 231] width 36 height 20
click at [20, 229] on icon at bounding box center [17, 226] width 9 height 10
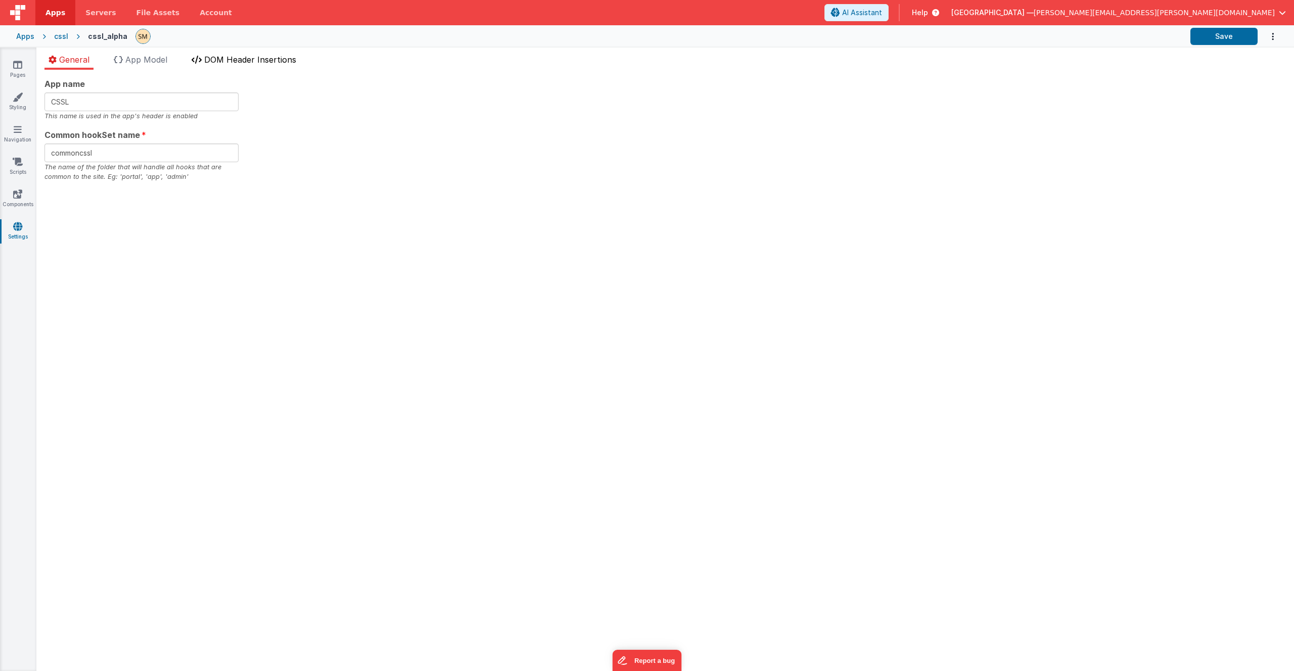
click at [226, 62] on span "DOM Header Insertions" at bounding box center [250, 60] width 92 height 10
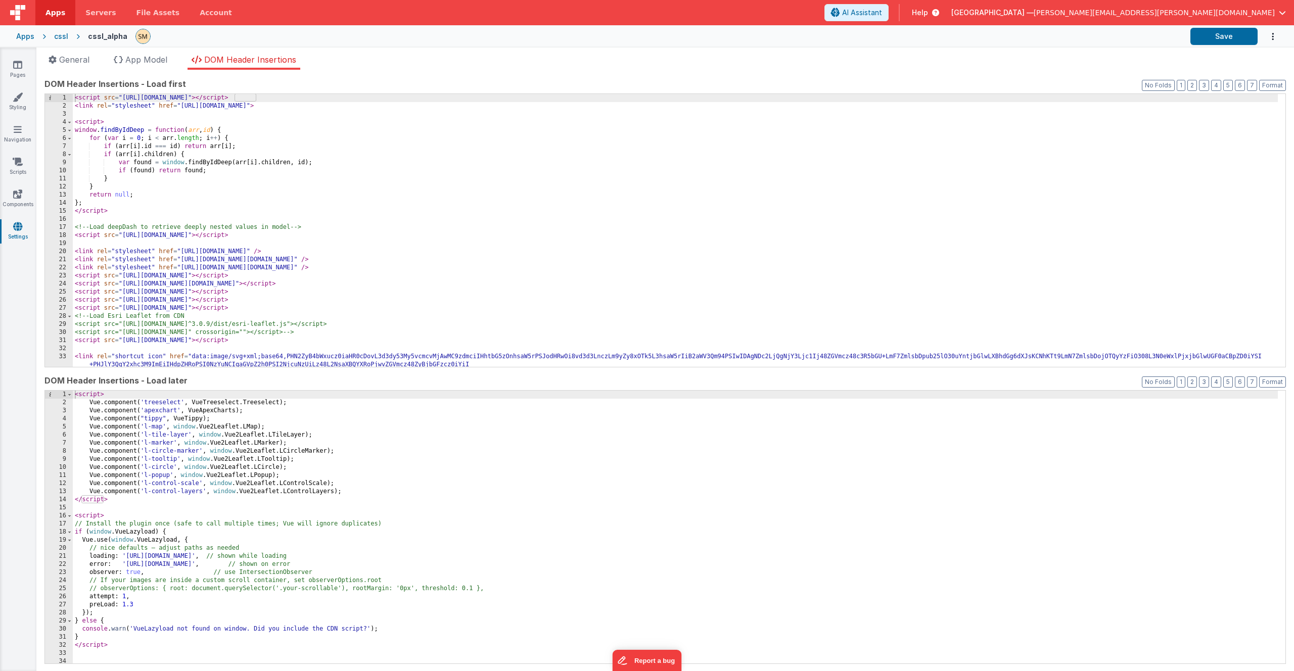
scroll to position [61, 0]
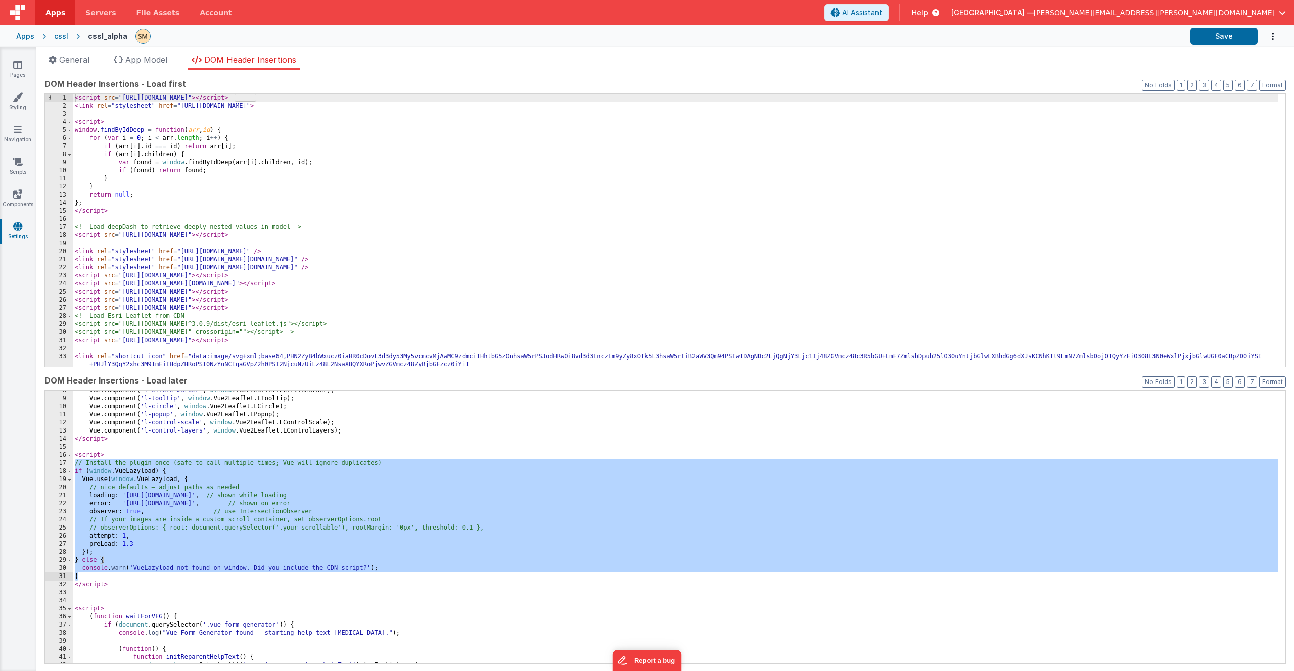
drag, startPoint x: 75, startPoint y: 464, endPoint x: 98, endPoint y: 579, distance: 116.5
click at [98, 579] on div "Vue . component ( 'l-circle-marker' , window . Vue2Leaflet . LCircleMarker ) ; …" at bounding box center [675, 531] width 1205 height 289
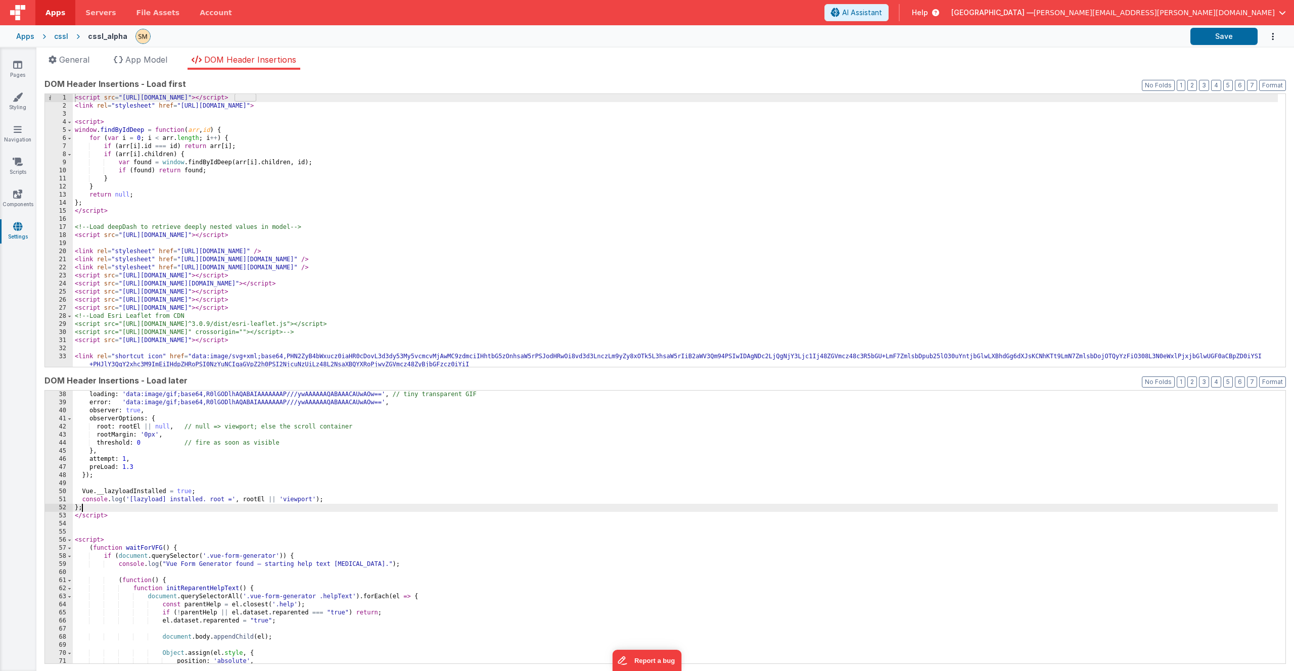
scroll to position [178, 0]
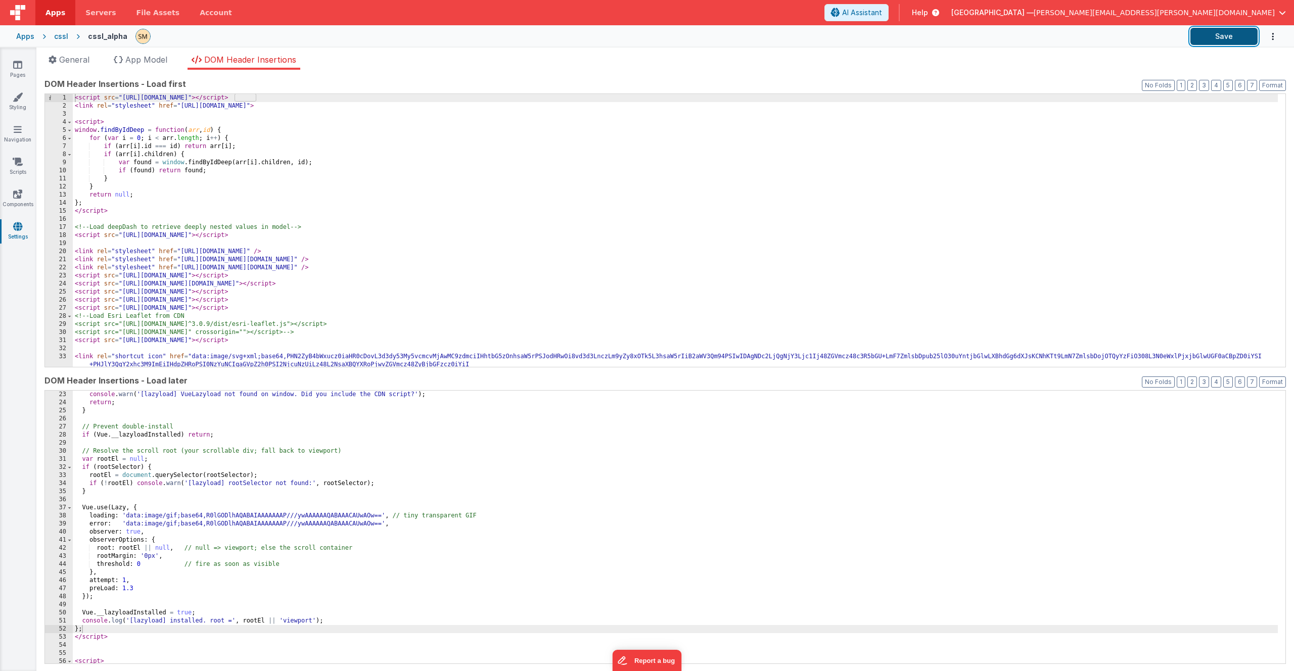
click at [1227, 38] on button "Save" at bounding box center [1223, 36] width 67 height 17
click at [149, 561] on div "console . warn ( '[lazyload] VueLazyload not found on window. Did you include t…" at bounding box center [675, 535] width 1205 height 289
click at [112, 625] on div "console . warn ( '[lazyload] VueLazyload not found on window. Did you include t…" at bounding box center [675, 535] width 1205 height 289
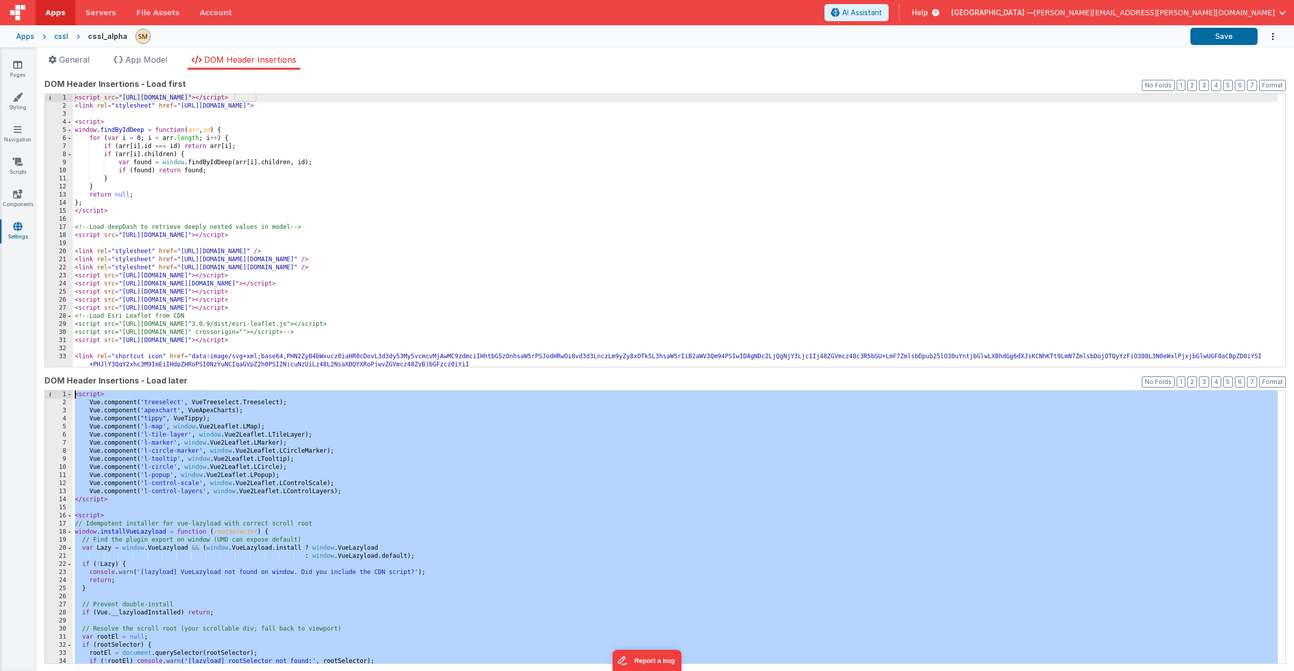
scroll to position [0, 0]
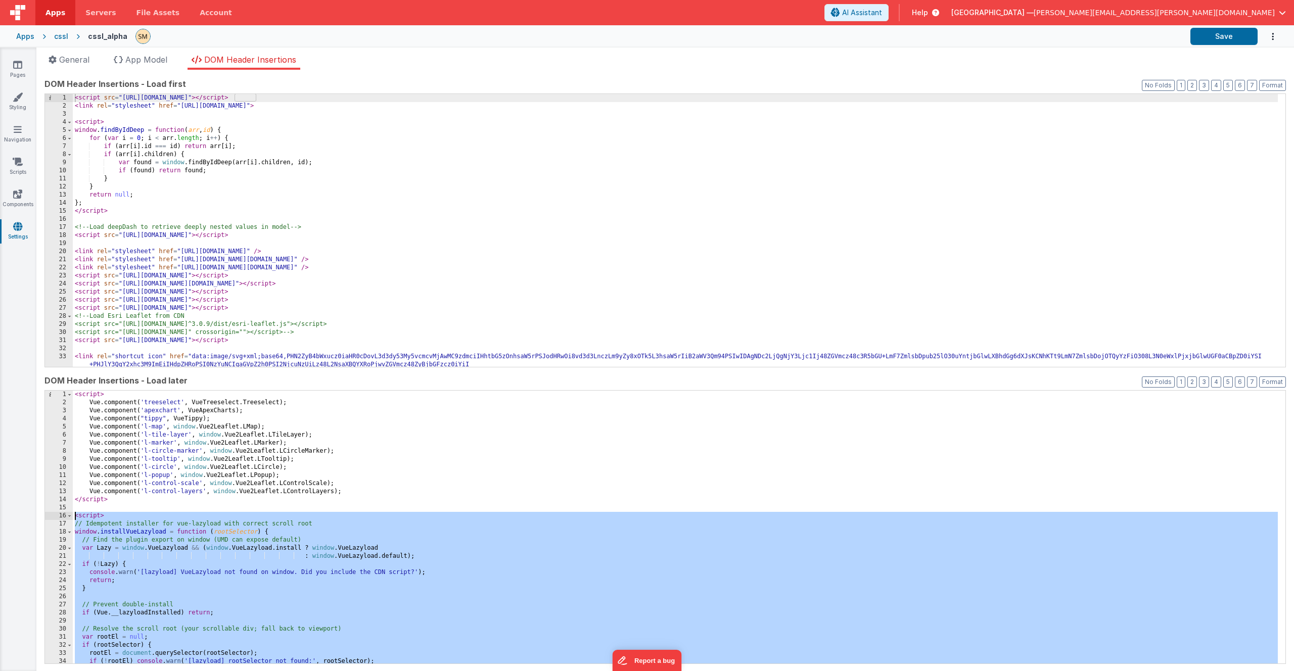
drag, startPoint x: 114, startPoint y: 638, endPoint x: 65, endPoint y: 513, distance: 134.6
click at [65, 513] on div "1 2 3 4 5 6 7 8 9 10 11 12 13 14 15 16 17 18 19 20 21 22 23 24 25 26 27 28 29 3…" at bounding box center [664, 527] width 1241 height 274
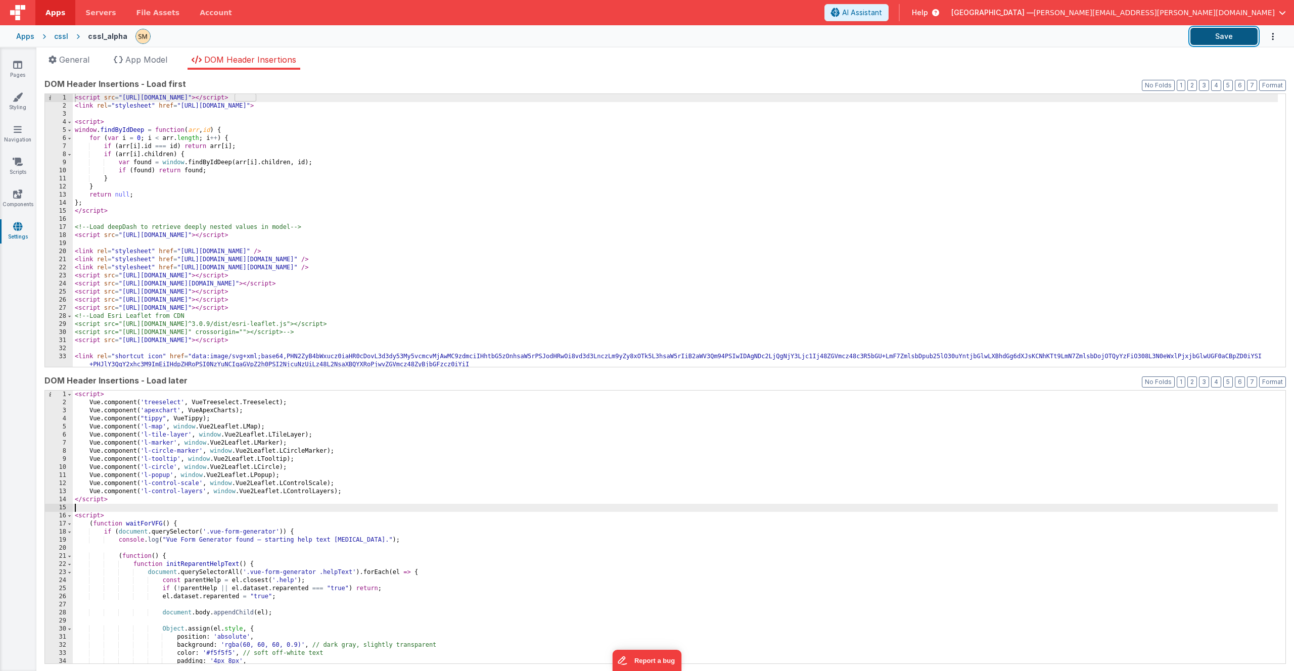
click at [1221, 35] on button "Save" at bounding box center [1223, 36] width 67 height 17
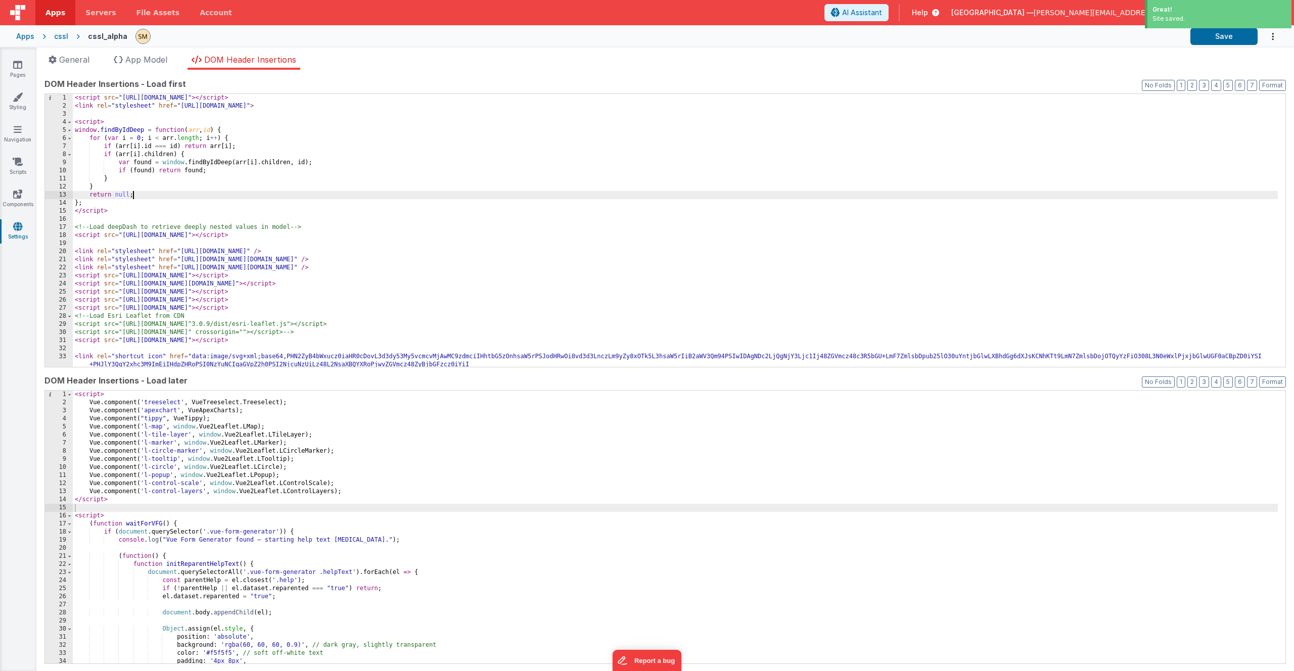
click at [418, 196] on div "< script src = "https://cdn.tailwindcss.com" > </ script > < link rel = "styles…" at bounding box center [675, 327] width 1205 height 467
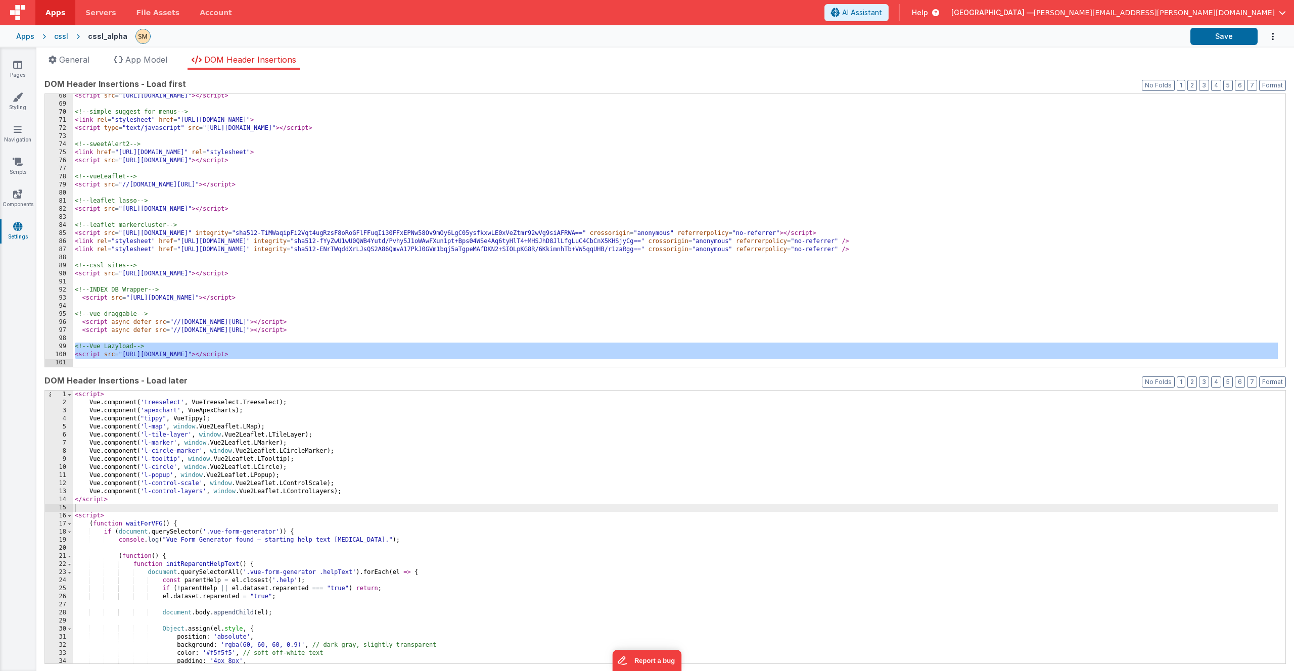
drag, startPoint x: 74, startPoint y: 346, endPoint x: 395, endPoint y: 365, distance: 321.0
click at [395, 365] on div "< script src = "https://cssl.unibe.ch/lib/leaflet.measure.js" > </ script > <!-…" at bounding box center [675, 236] width 1205 height 289
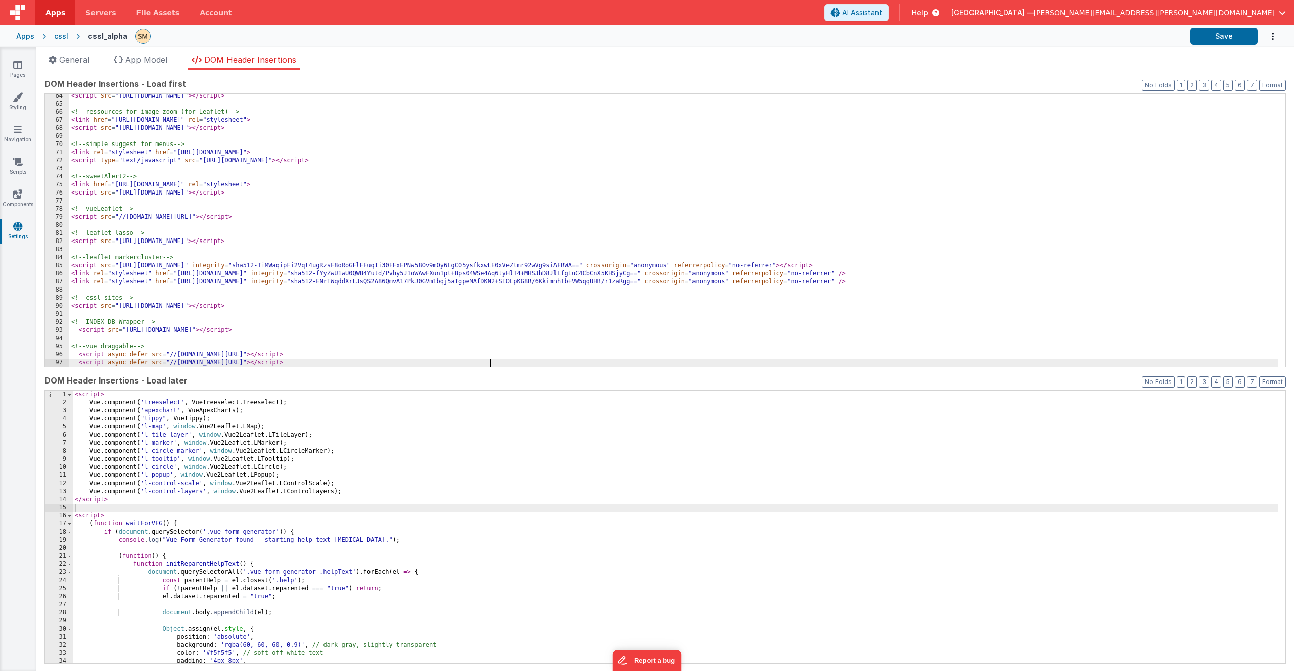
scroll to position [689, 0]
click at [1238, 38] on button "Save" at bounding box center [1223, 36] width 67 height 17
click at [21, 67] on icon at bounding box center [17, 65] width 9 height 10
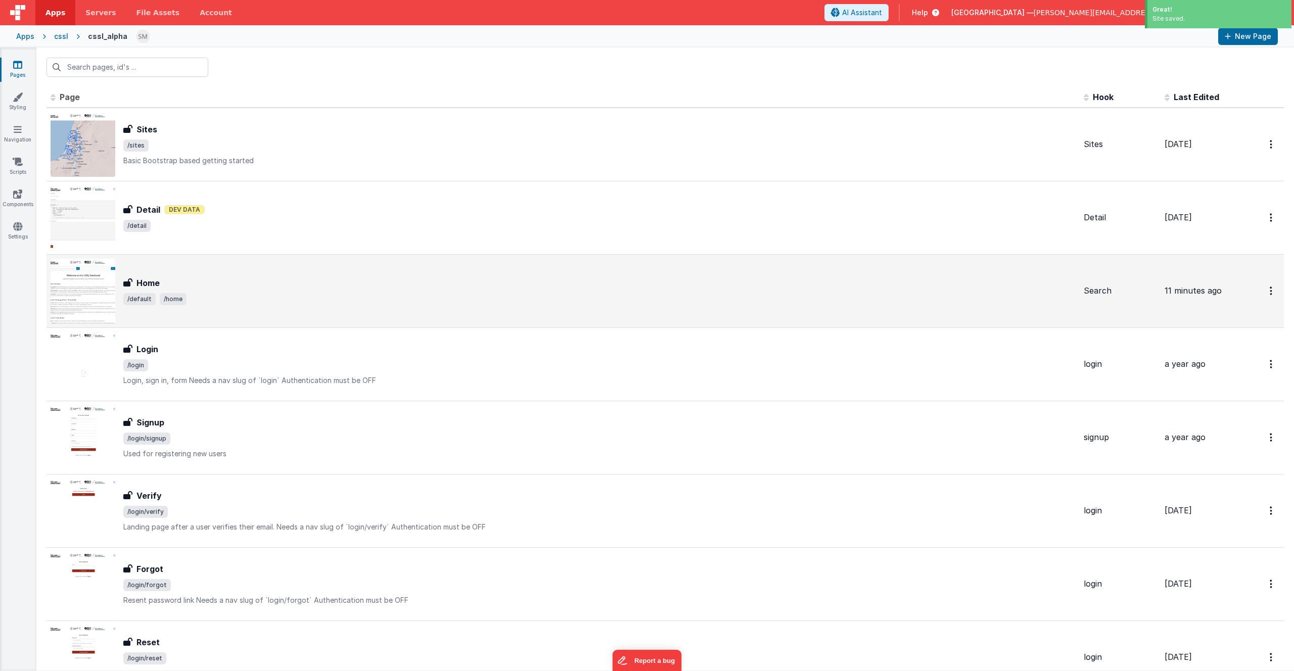
click at [223, 296] on span "/default /home" at bounding box center [599, 299] width 952 height 12
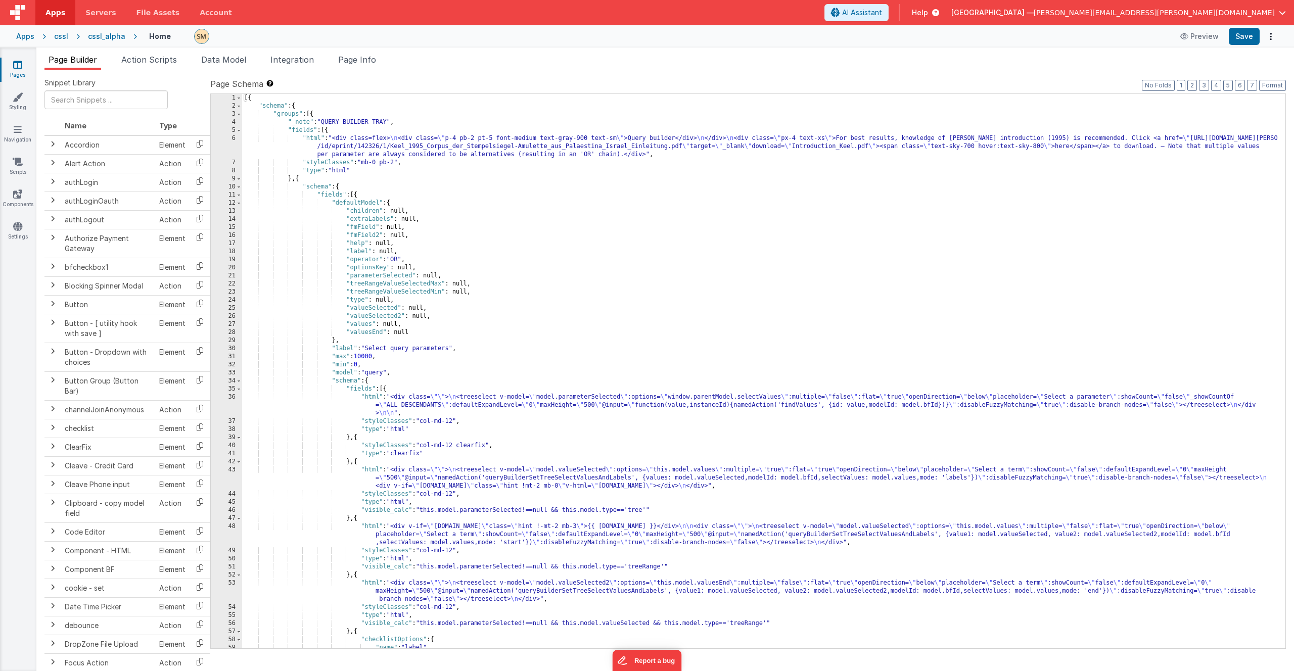
click at [469, 261] on div "[{ "schema" : { "groups" : [{ "_note" : "QUERY BUILDER TRAY" , "fields" : [{ "h…" at bounding box center [760, 379] width 1036 height 571
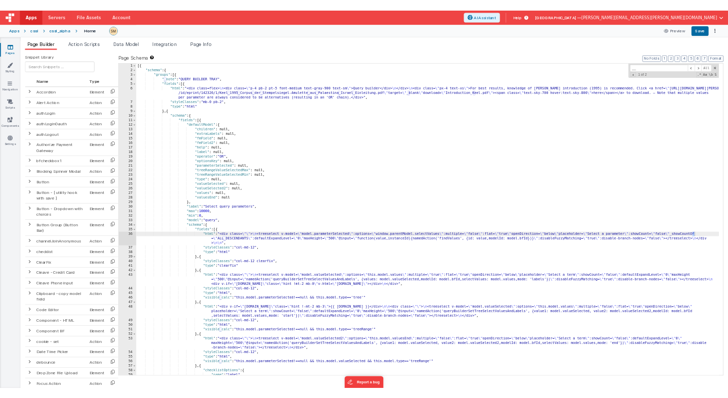
scroll to position [14142, 0]
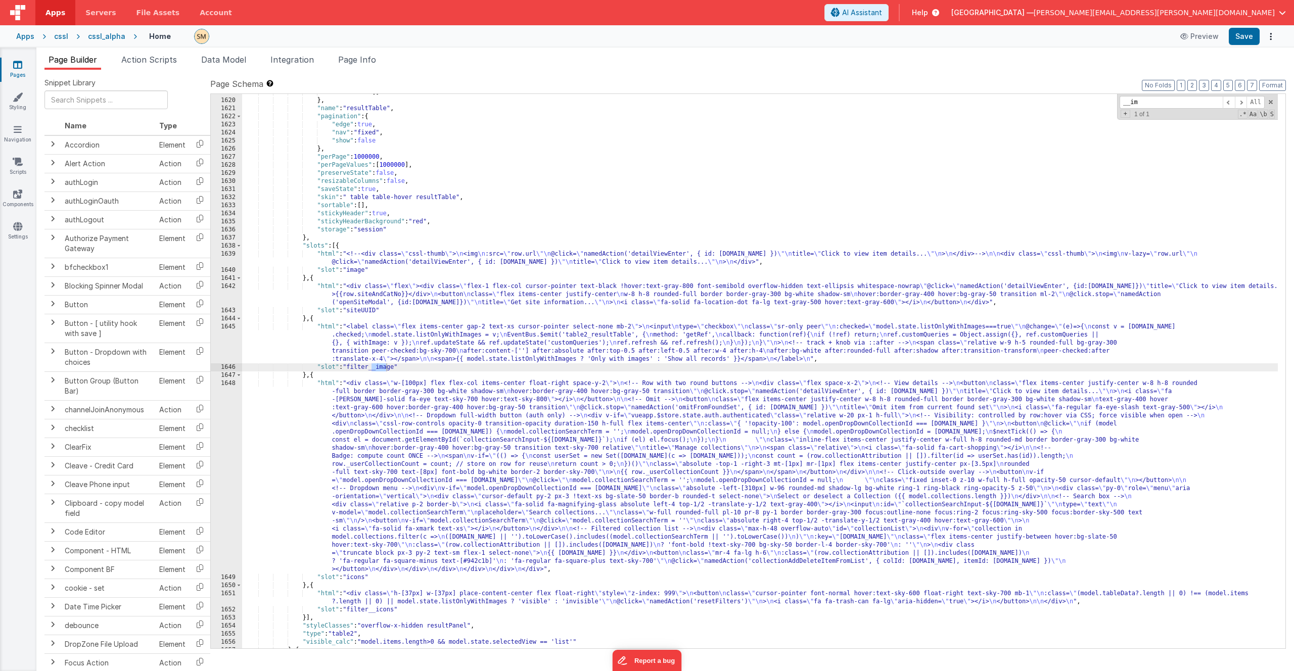
type input "__im"
click at [426, 258] on div ""siteUUID" : [ ] } , "name" : "resultTable" , "pagination" : { "edge" : true , …" at bounding box center [760, 373] width 1036 height 571
click at [234, 262] on div "1639" at bounding box center [226, 258] width 31 height 16
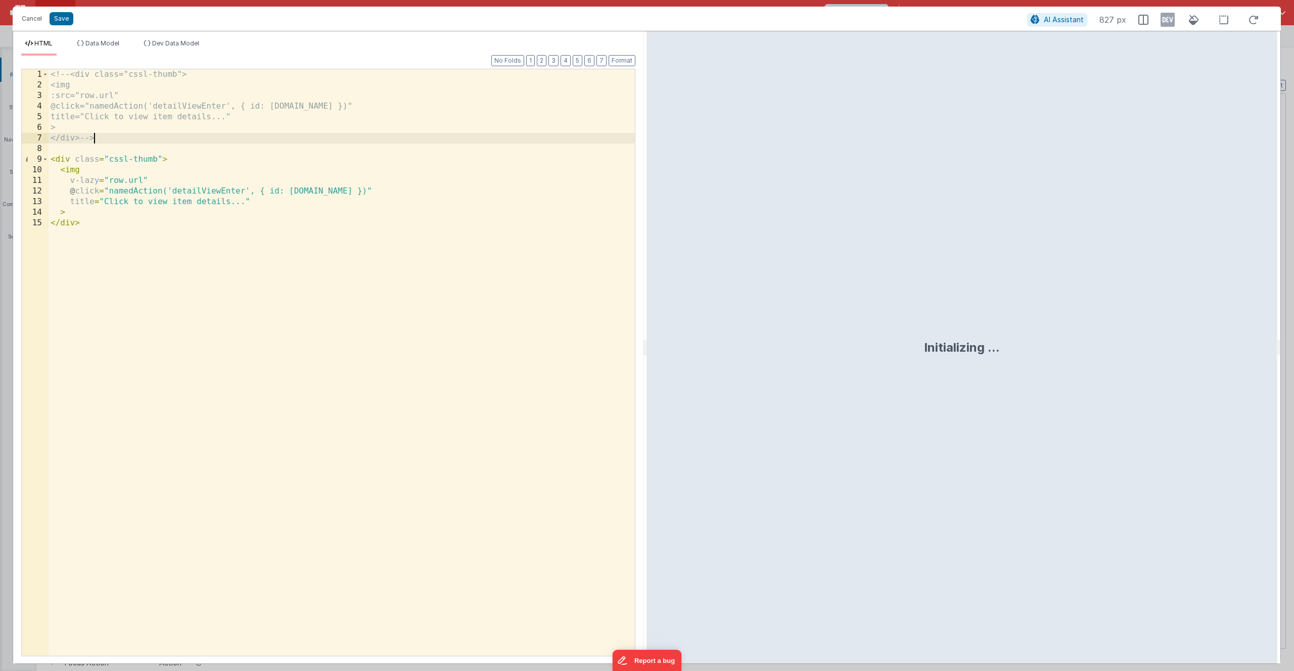
click at [105, 137] on div "<!-- <div class="cssl-thumb"> <img :src="row.url" @click="namedAction('detailVi…" at bounding box center [342, 373] width 586 height 608
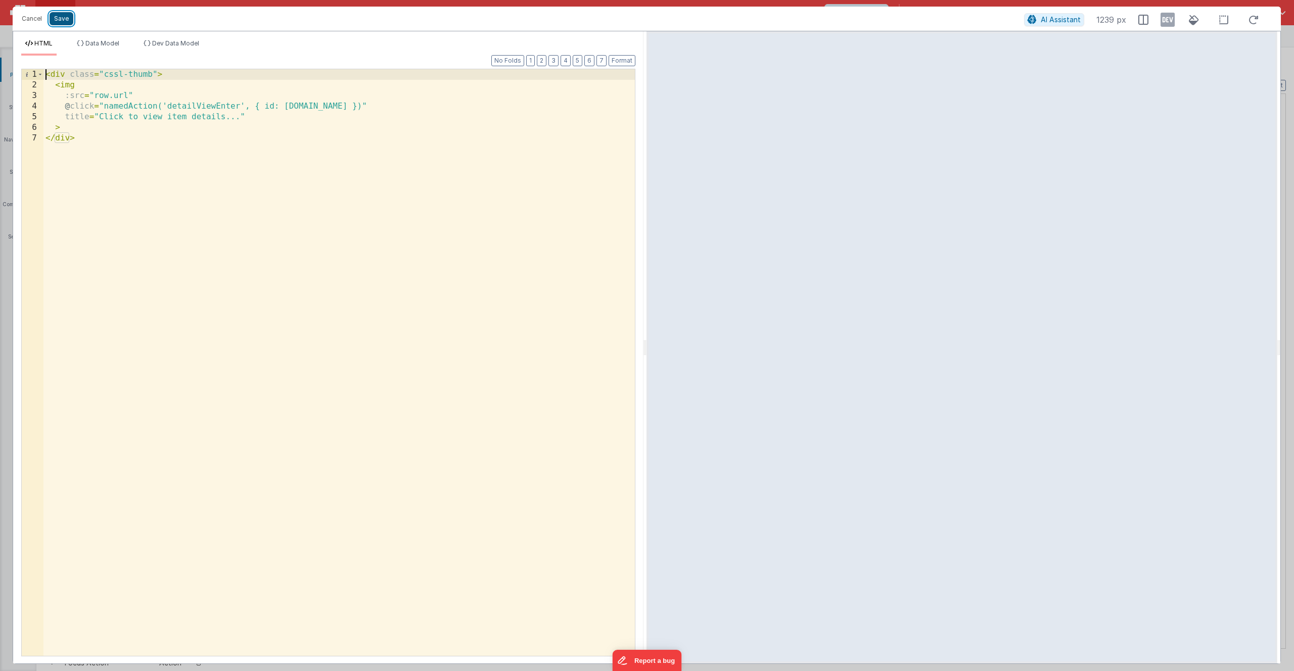
click at [59, 20] on button "Save" at bounding box center [62, 18] width 24 height 13
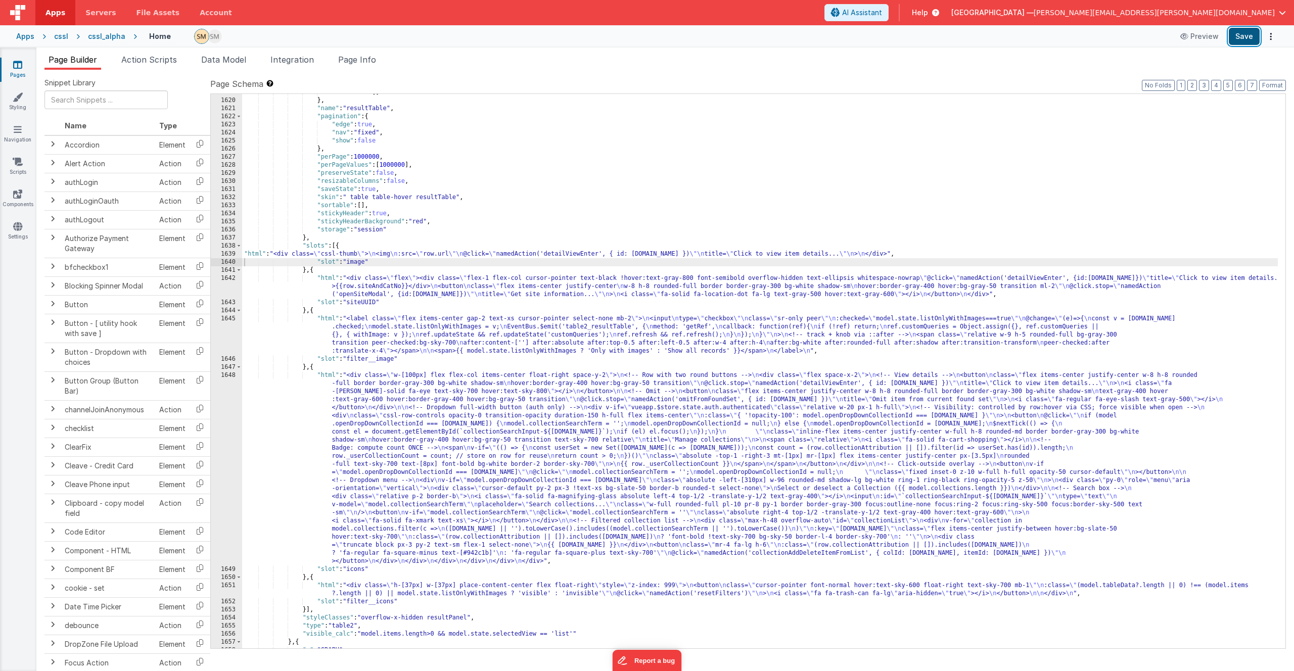
click at [1247, 35] on button "Save" at bounding box center [1244, 36] width 31 height 17
click at [1271, 84] on button "Format" at bounding box center [1272, 85] width 27 height 11
click at [341, 259] on div ""siteUUID" : [ ] } , "name" : "resultTable" , "pagination" : { "edge" : true , …" at bounding box center [760, 373] width 1036 height 571
click at [213, 259] on div "1640" at bounding box center [226, 262] width 31 height 8
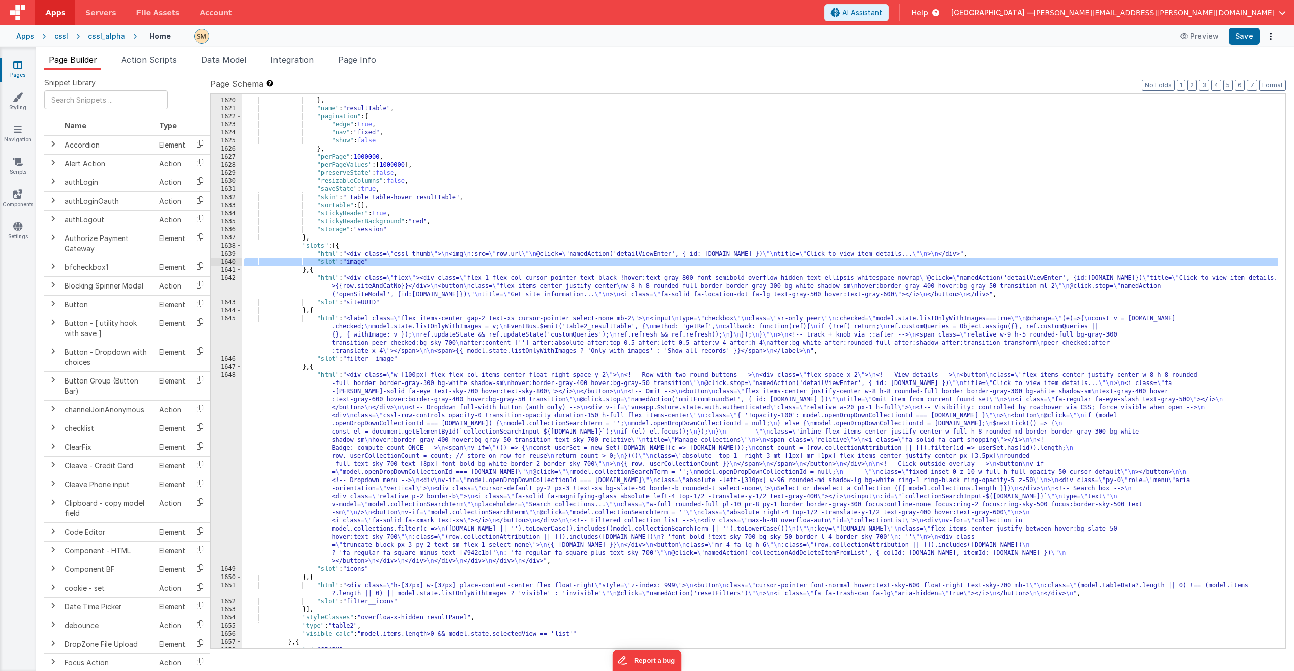
click at [212, 252] on div "1639" at bounding box center [226, 254] width 31 height 8
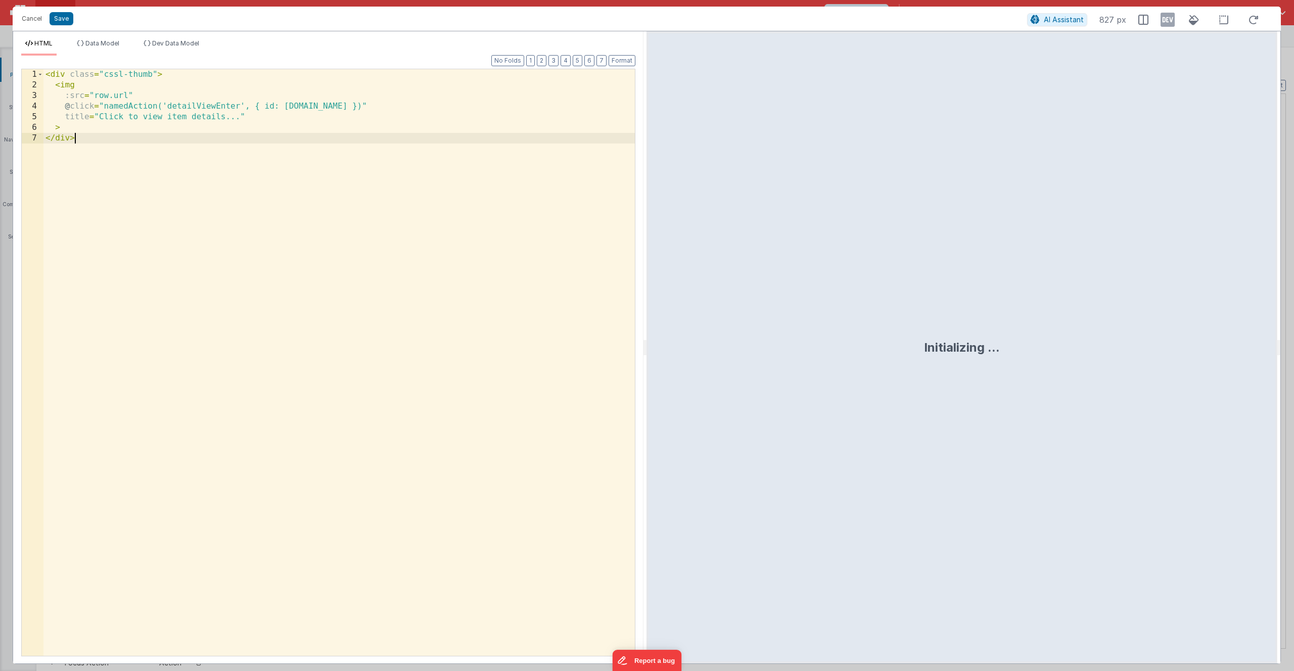
click at [217, 253] on div "< div class = "cssl-thumb" > < img :src = "row.url" @ click = "namedAction('det…" at bounding box center [338, 373] width 591 height 608
click at [206, 241] on div "< div class = "cssl-thumb" > < img :src = "row.url" @ click = "namedAction('det…" at bounding box center [338, 373] width 591 height 608
click at [206, 240] on div "< div class = "cssl-thumb" > < img :src = "row.url" @ click = "namedAction('det…" at bounding box center [338, 373] width 591 height 608
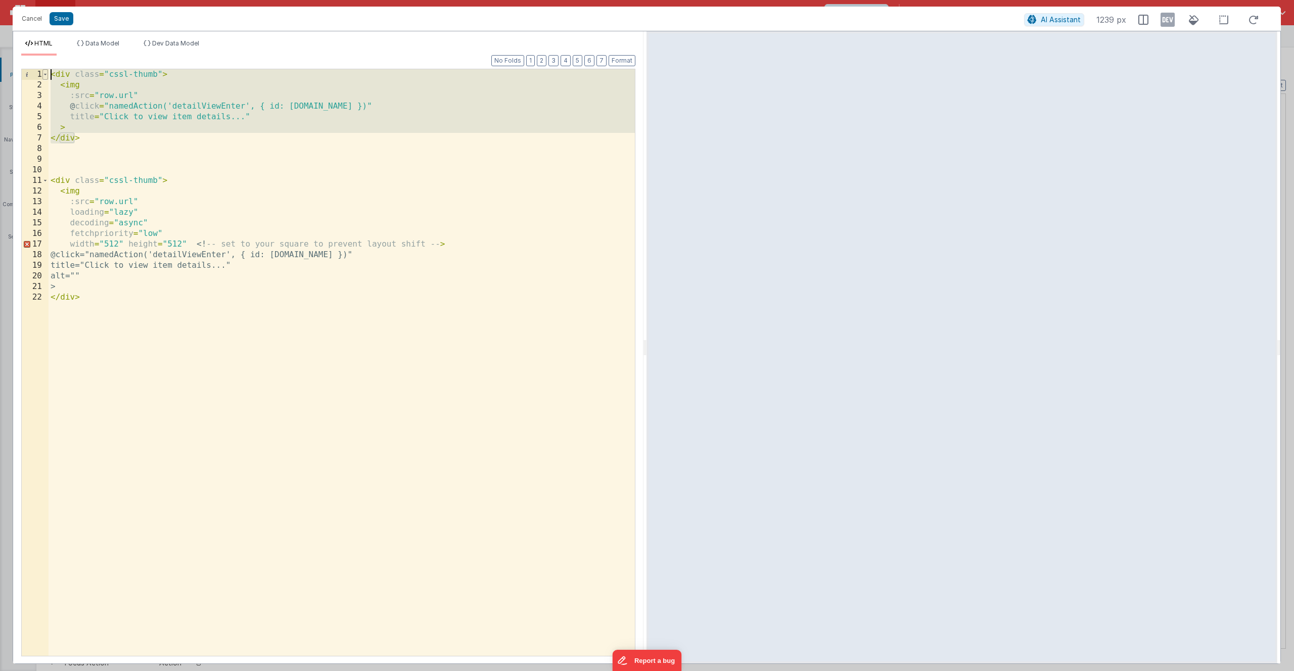
drag, startPoint x: 77, startPoint y: 140, endPoint x: 46, endPoint y: 72, distance: 74.7
click at [46, 72] on div "1 2 3 4 5 6 7 8 9 10 11 12 13 14 15 16 17 18 19 20 21 22 < div class = "cssl-th…" at bounding box center [328, 363] width 614 height 588
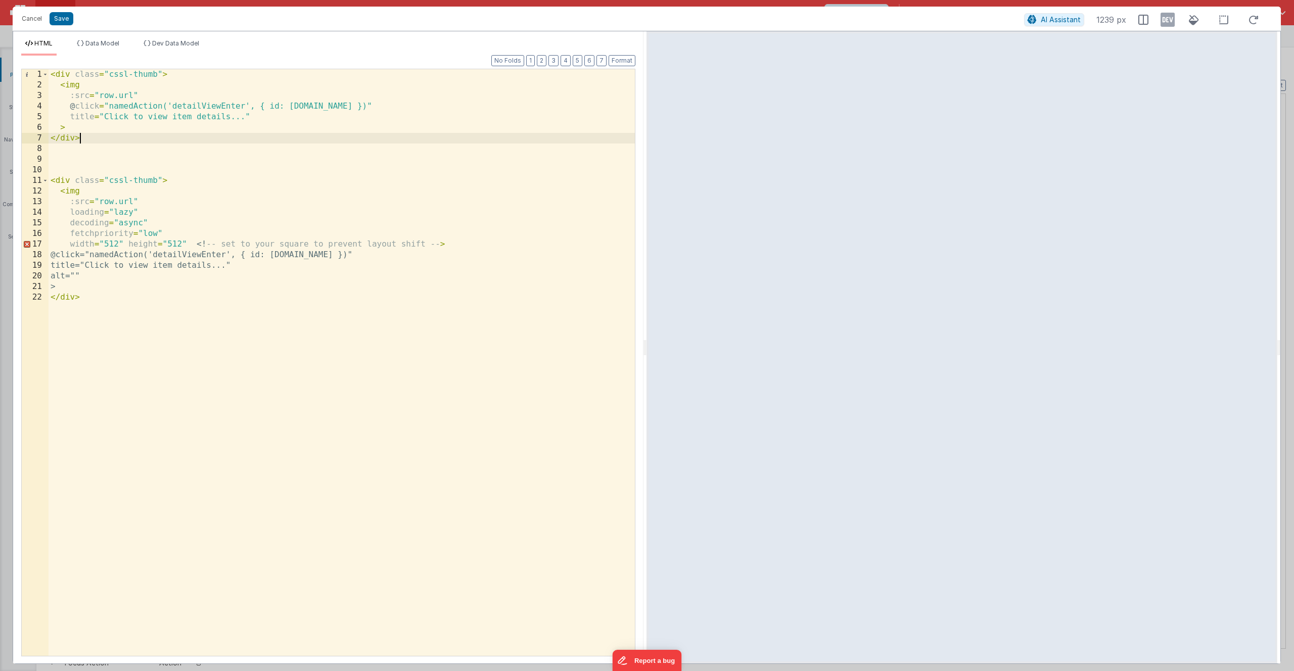
click at [87, 141] on div "< div class = "cssl-thumb" > < img :src = "row.url" @ click = "namedAction('det…" at bounding box center [342, 373] width 586 height 608
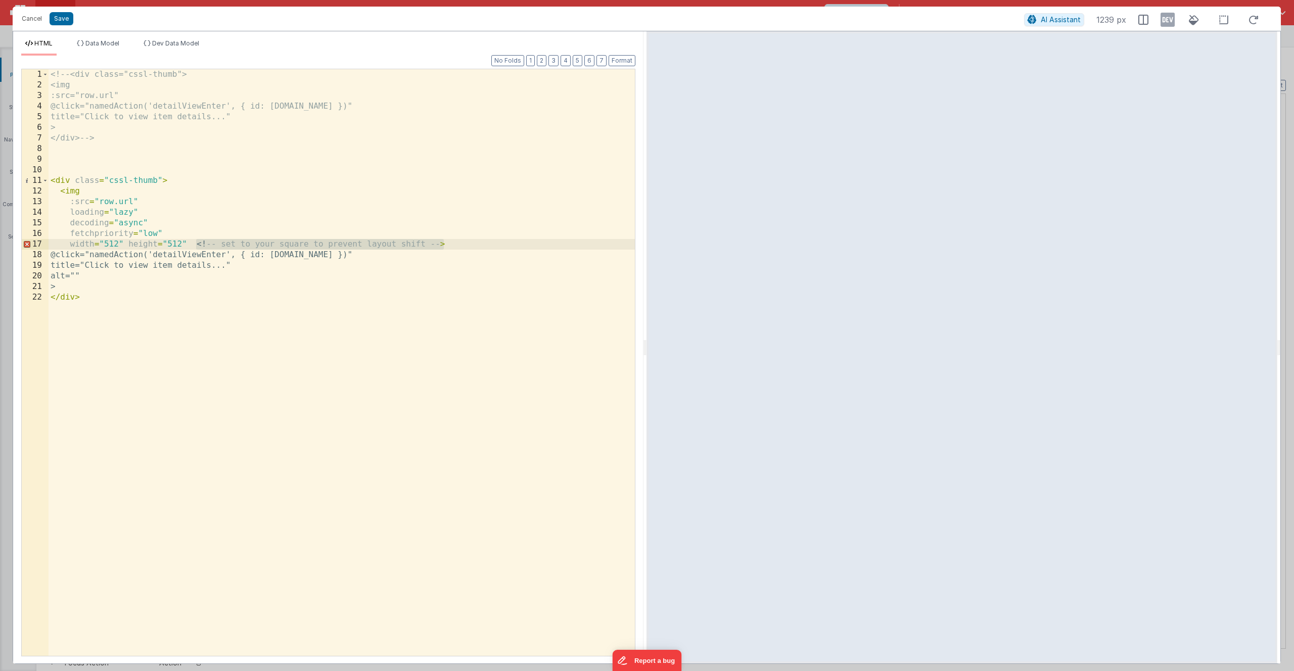
drag, startPoint x: 196, startPoint y: 244, endPoint x: 475, endPoint y: 243, distance: 278.5
click at [475, 243] on div "<!-- <div class="cssl-thumb"> <img :src="row.url" @click="namedAction('detailVi…" at bounding box center [342, 373] width 586 height 608
click at [65, 18] on button "Save" at bounding box center [62, 18] width 24 height 13
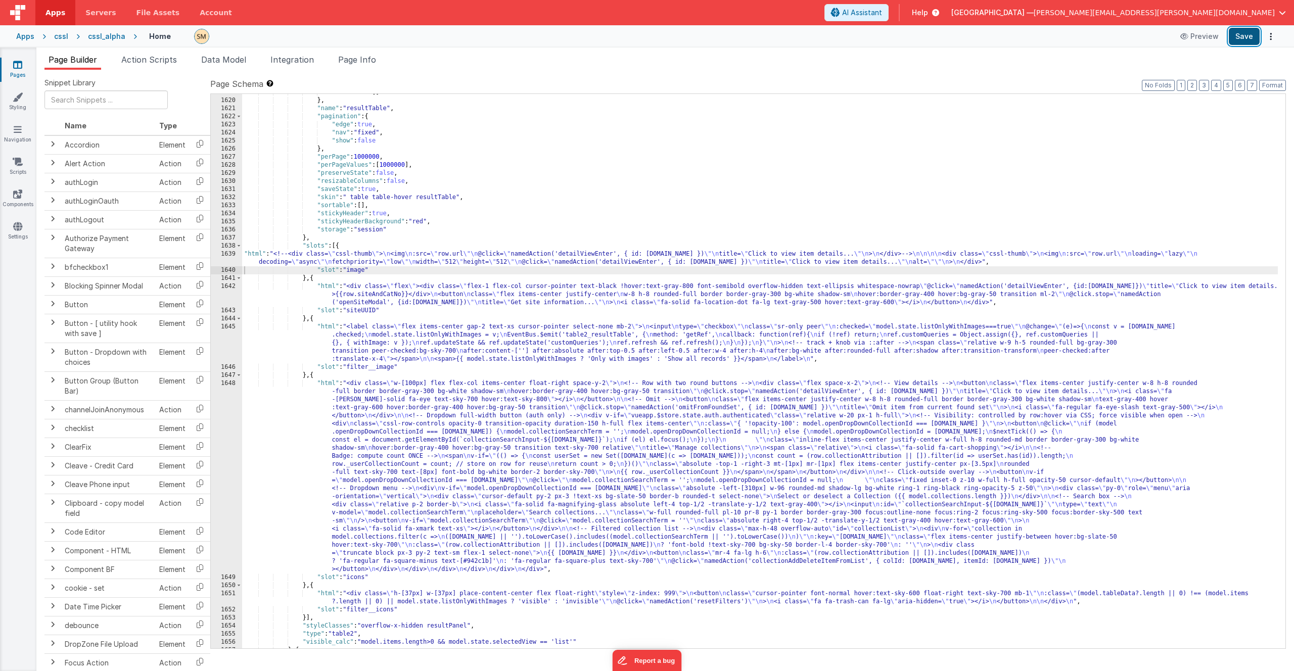
click at [1246, 42] on button "Save" at bounding box center [1244, 36] width 31 height 17
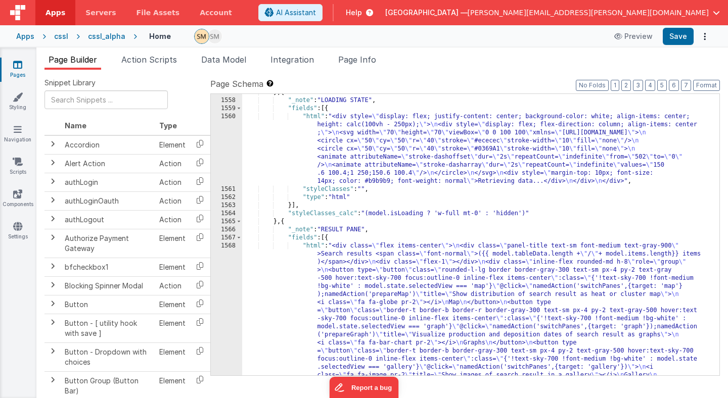
scroll to position [12756, 0]
